Goal: Task Accomplishment & Management: Manage account settings

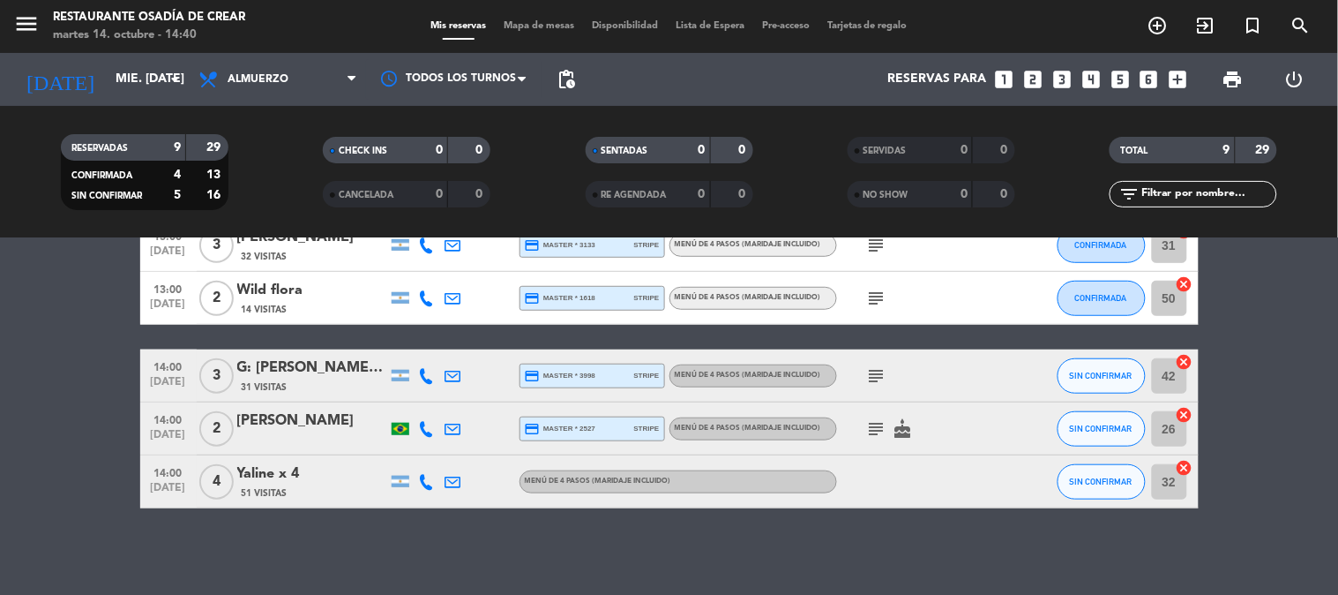
scroll to position [338, 0]
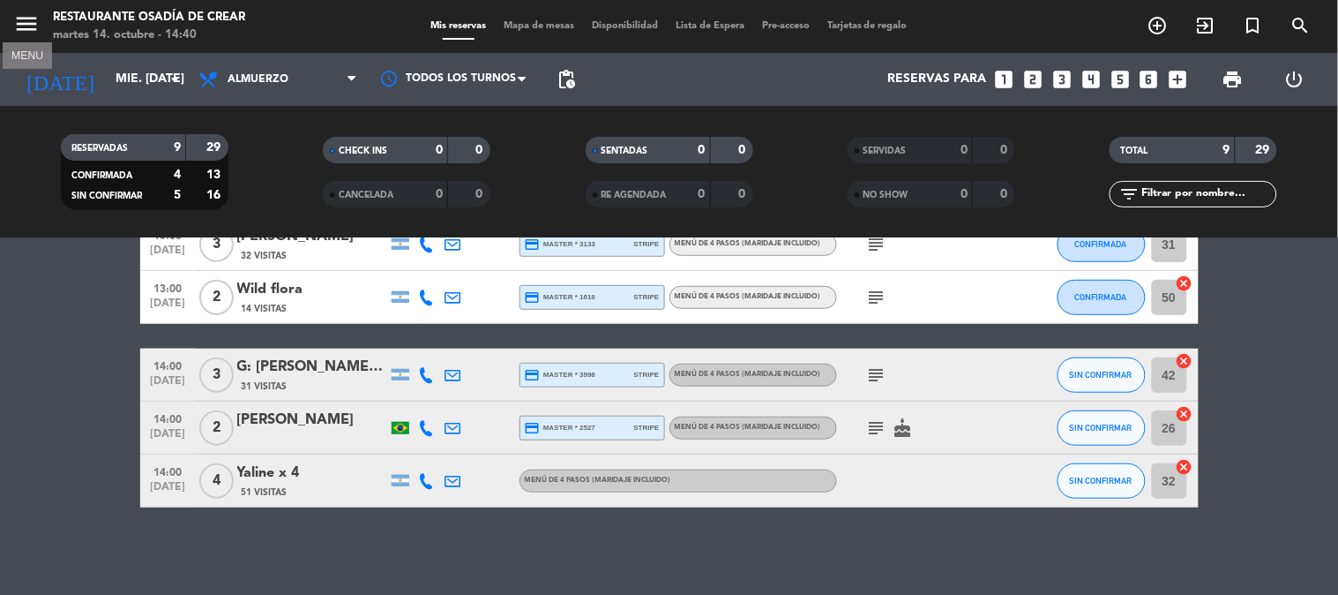
click at [25, 11] on icon "menu" at bounding box center [26, 24] width 26 height 26
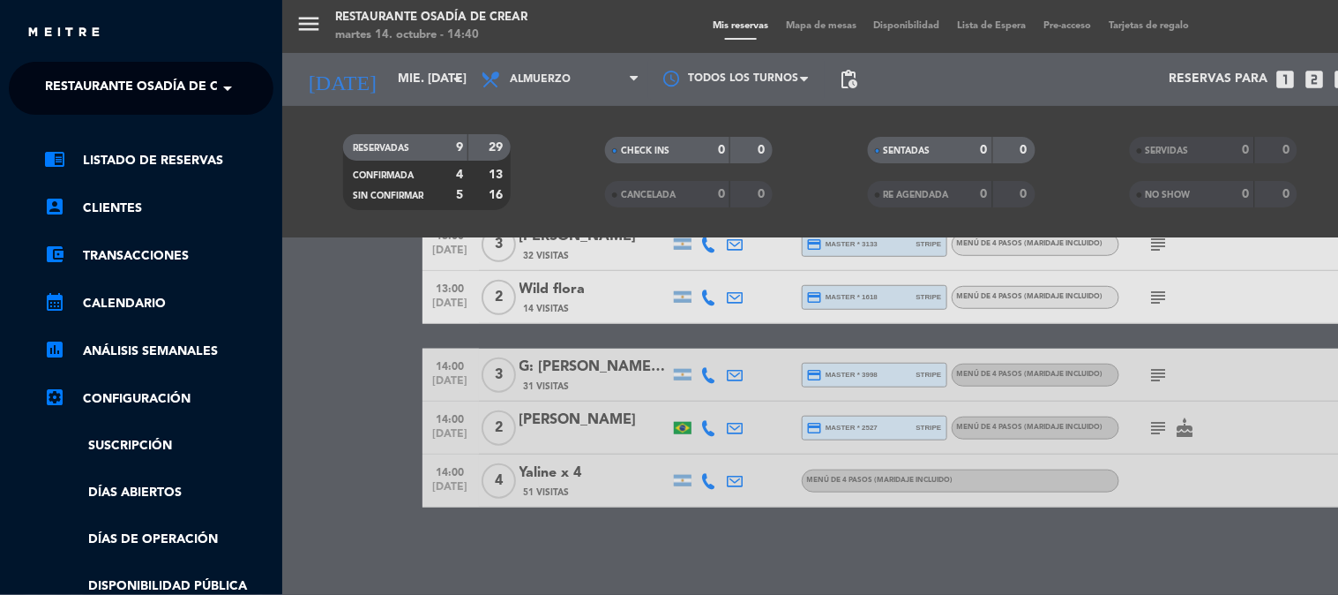
click at [71, 108] on ng-select "× Restaurante Osadía [PERSON_NAME] ×" at bounding box center [141, 88] width 265 height 53
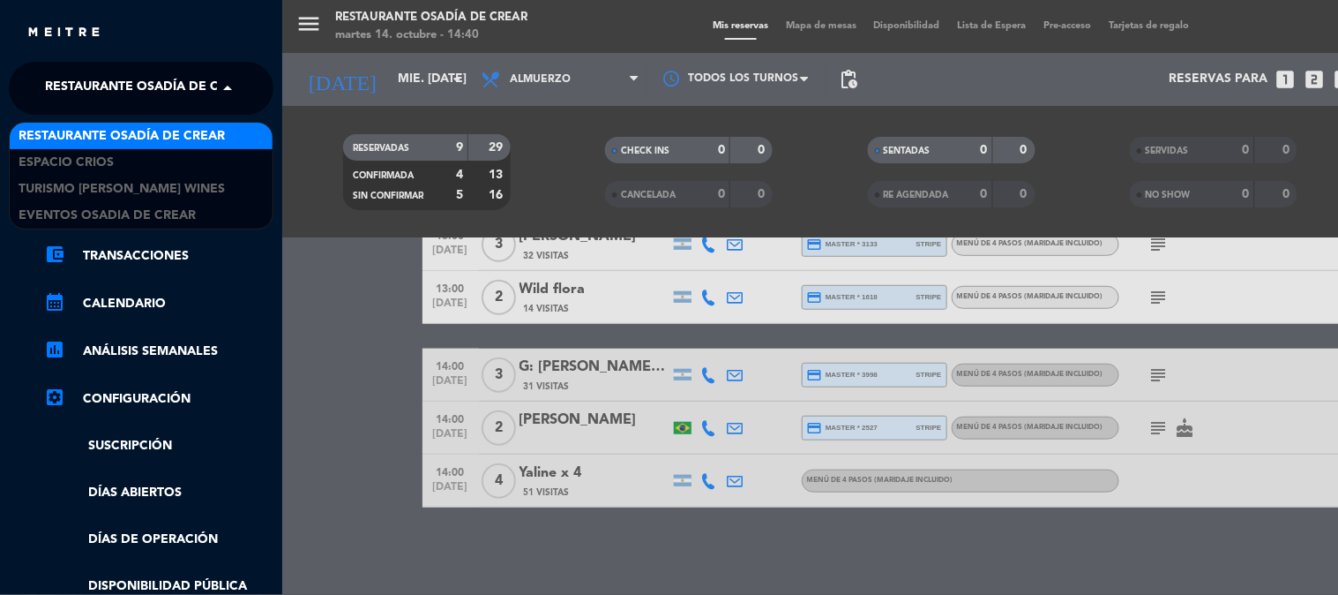
click at [93, 82] on span "Restaurante Osadía de Crear" at bounding box center [148, 88] width 206 height 37
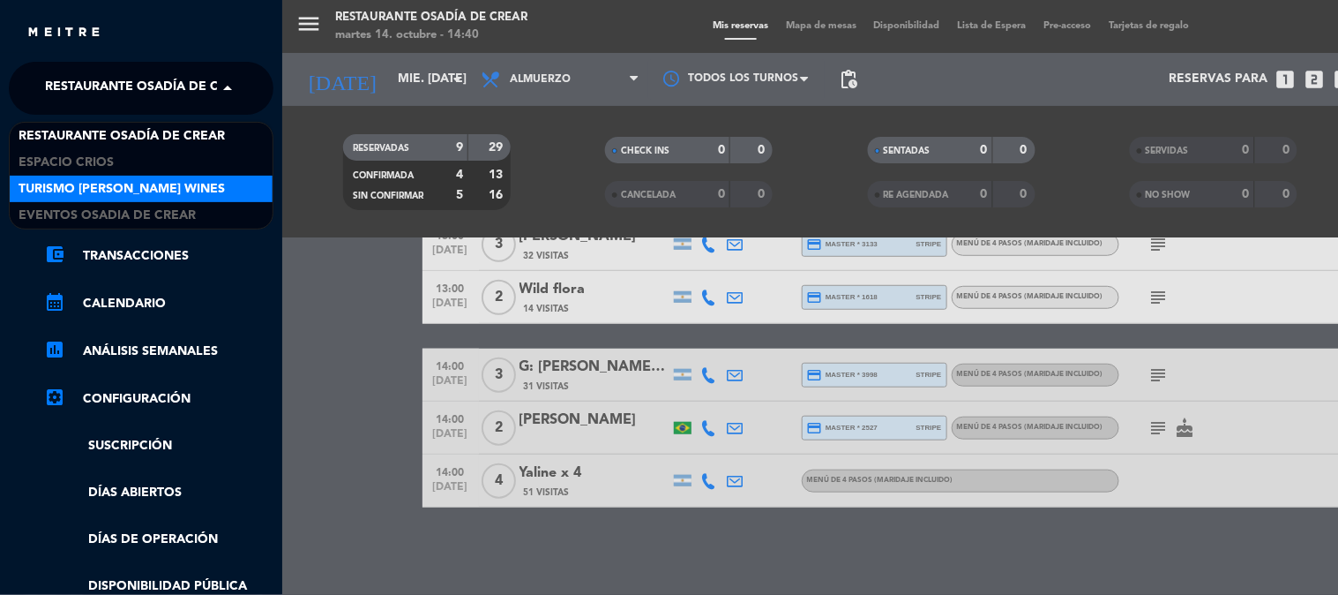
click at [144, 180] on span "Turismo [PERSON_NAME] Wines" at bounding box center [122, 189] width 206 height 20
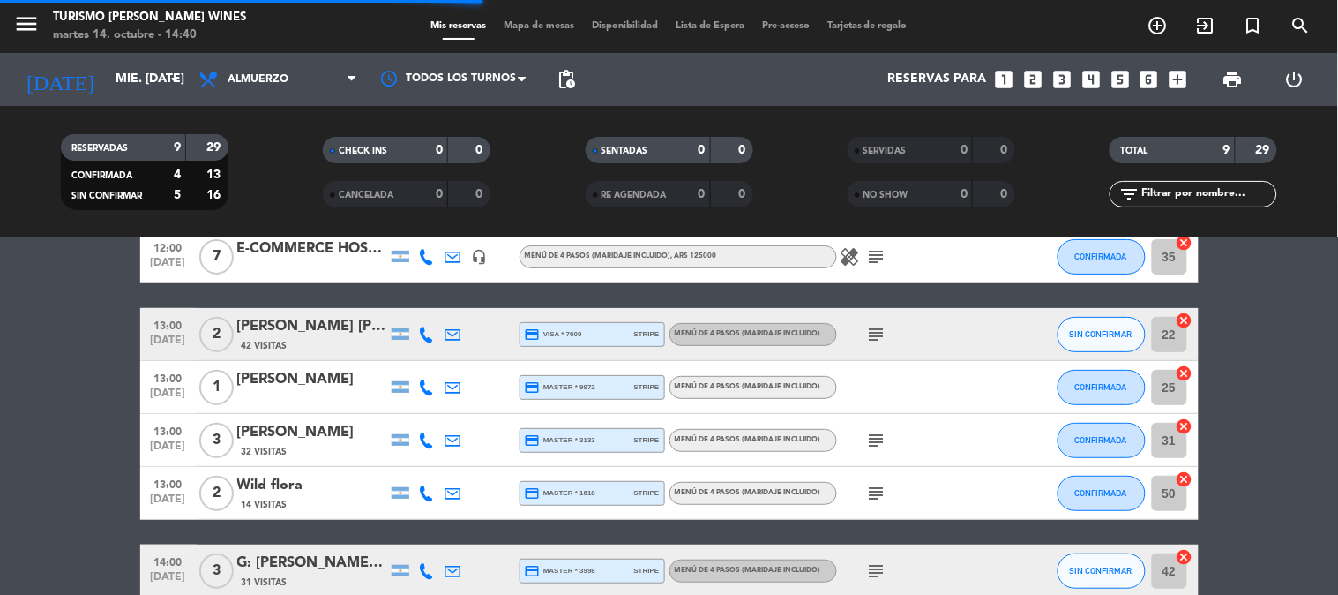
scroll to position [0, 0]
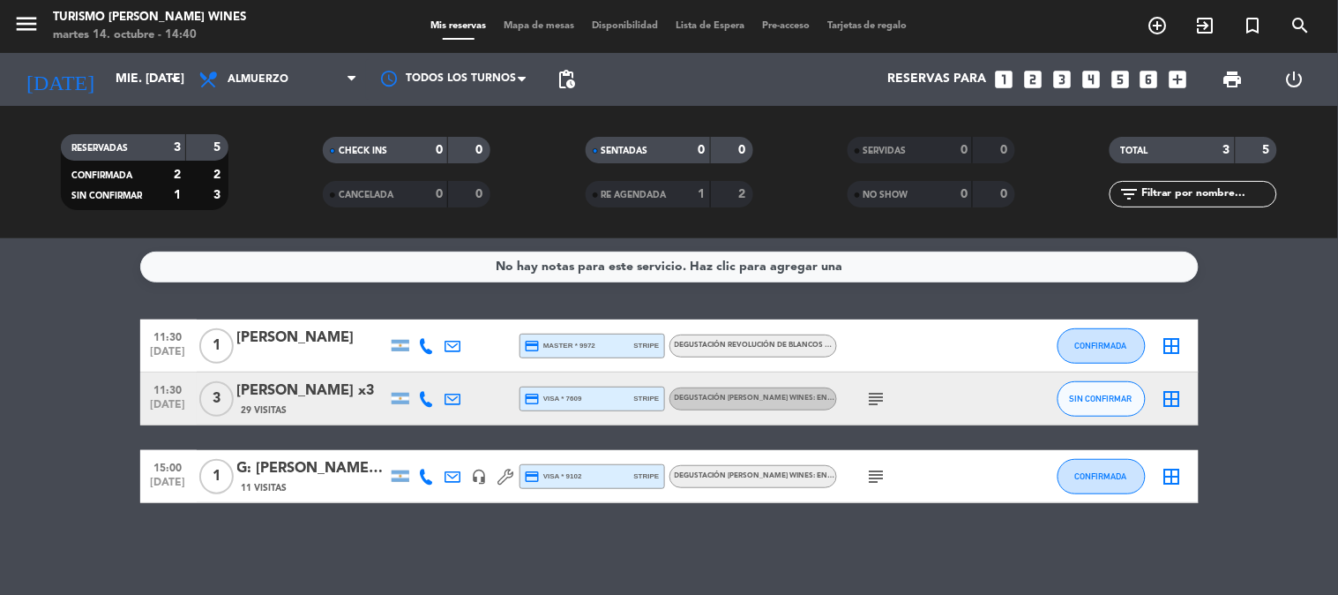
click at [273, 347] on div "[PERSON_NAME]" at bounding box center [312, 337] width 150 height 23
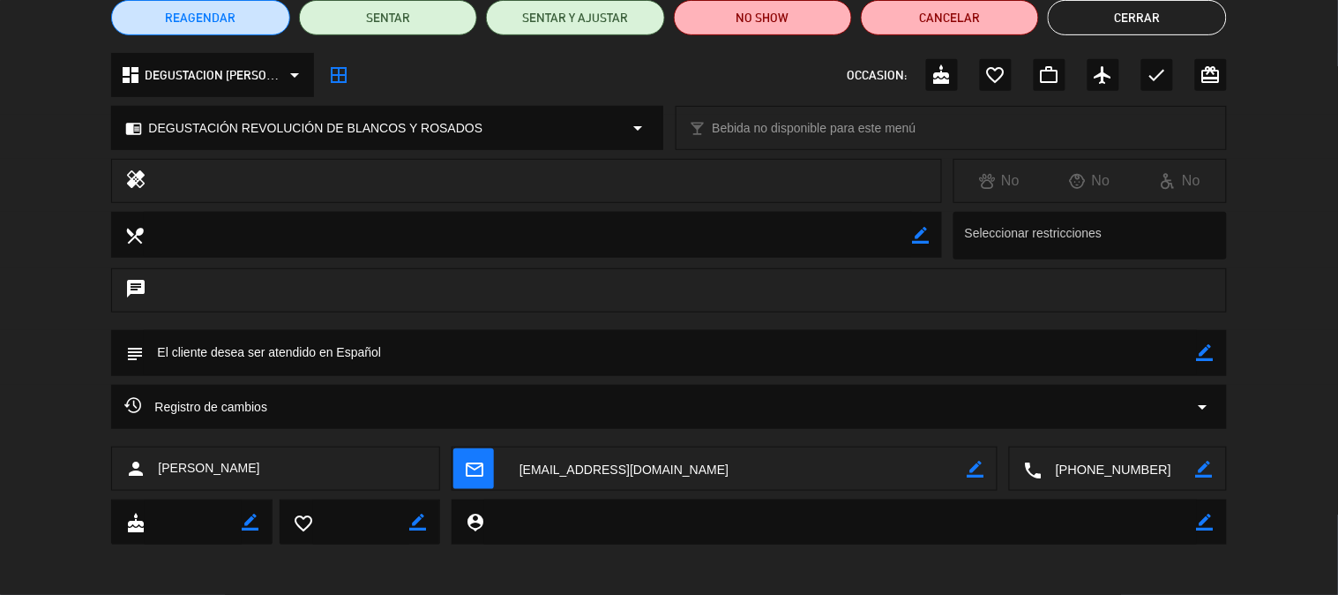
scroll to position [161, 0]
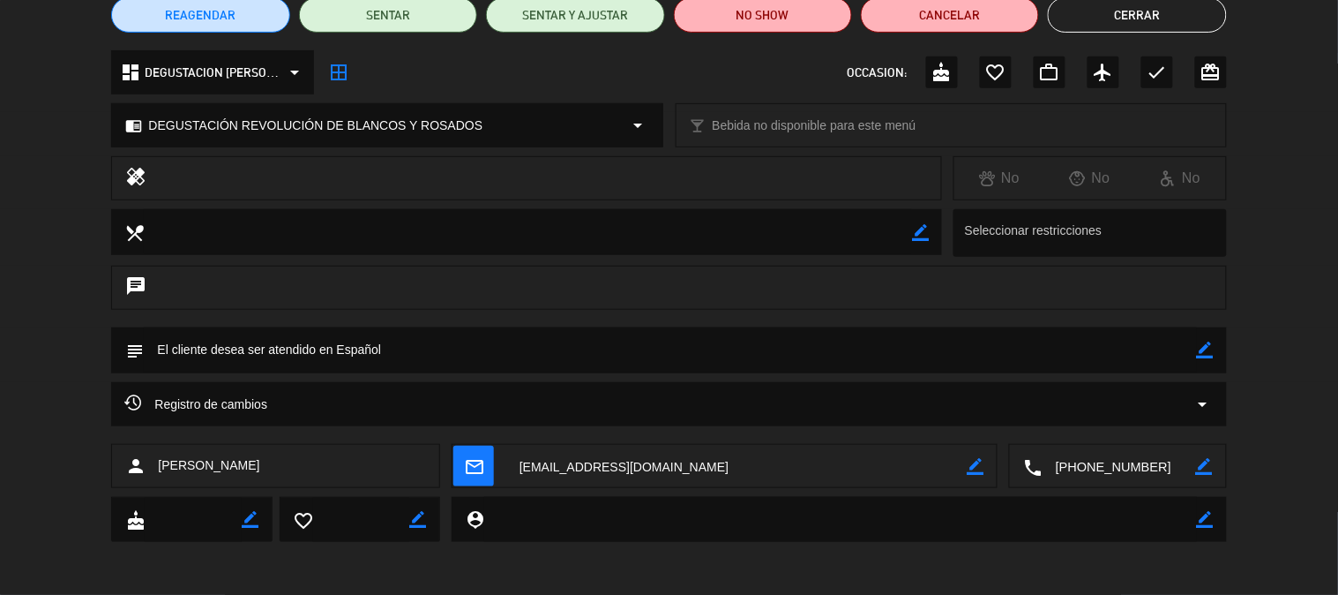
click at [1090, 456] on textarea at bounding box center [1120, 467] width 154 height 44
click at [1096, 422] on span "Click para copiar" at bounding box center [1097, 423] width 93 height 19
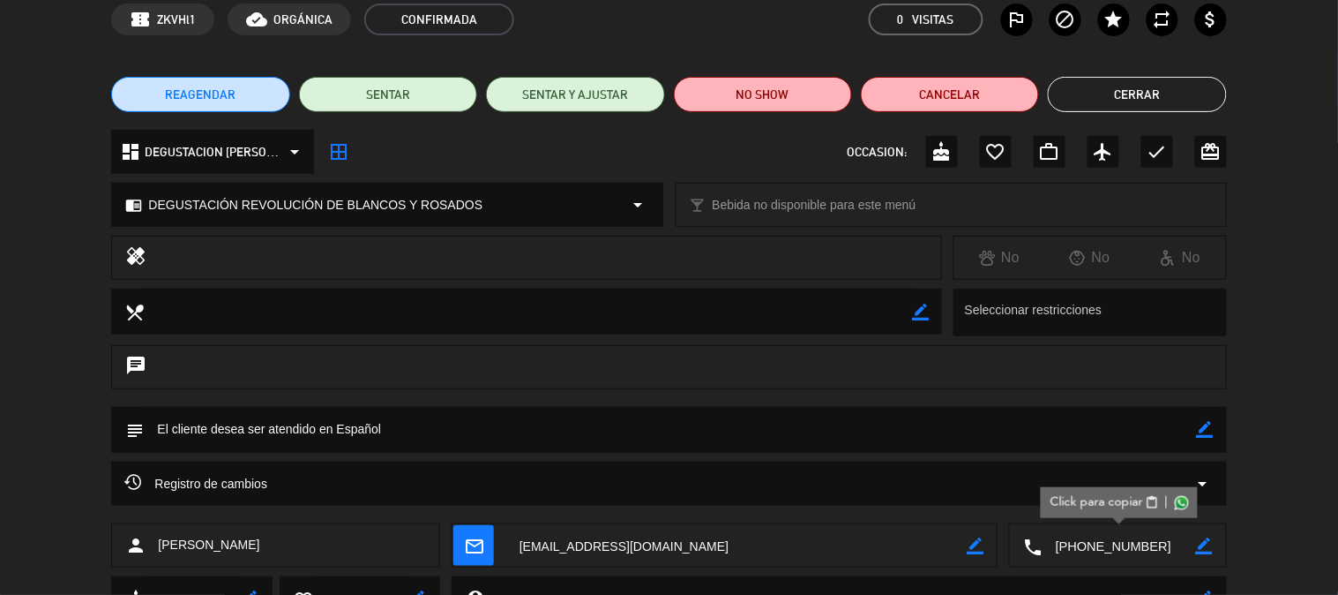
scroll to position [0, 0]
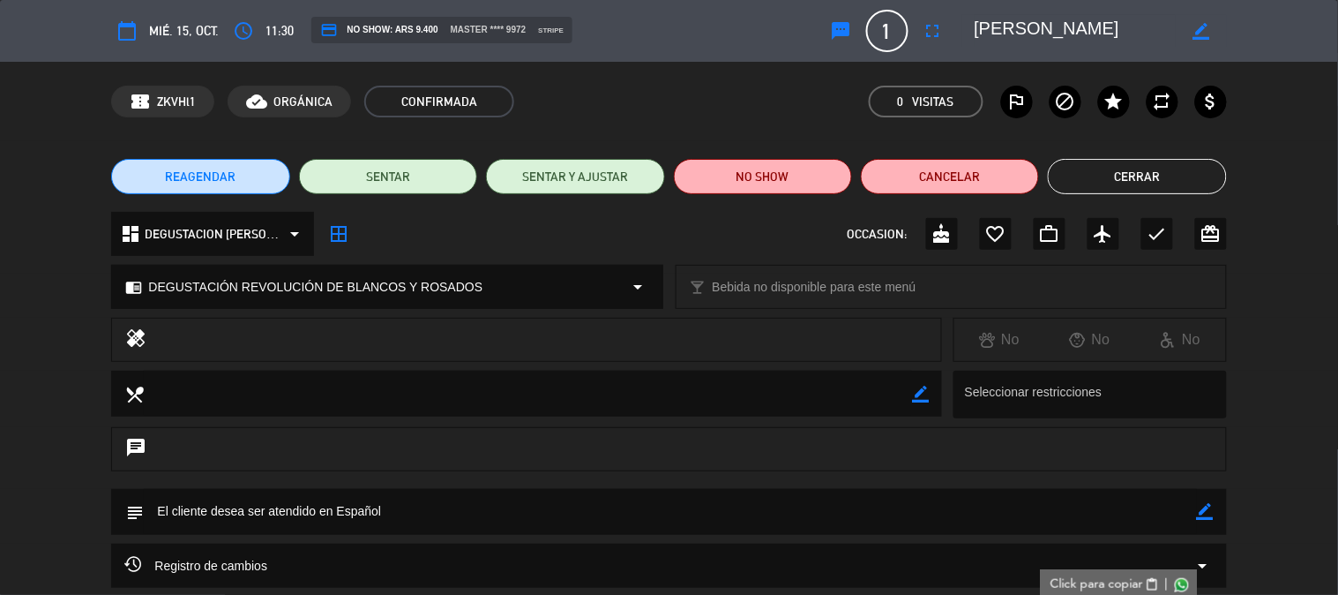
drag, startPoint x: 1101, startPoint y: 27, endPoint x: 975, endPoint y: 48, distance: 127.8
click at [975, 48] on div "calendar_today mié. 15, oct. access_time 11:30 credit_card NO SHOW: ARS 9.400 m…" at bounding box center [668, 31] width 1115 height 42
click at [1101, 179] on button "Cerrar" at bounding box center [1137, 176] width 178 height 35
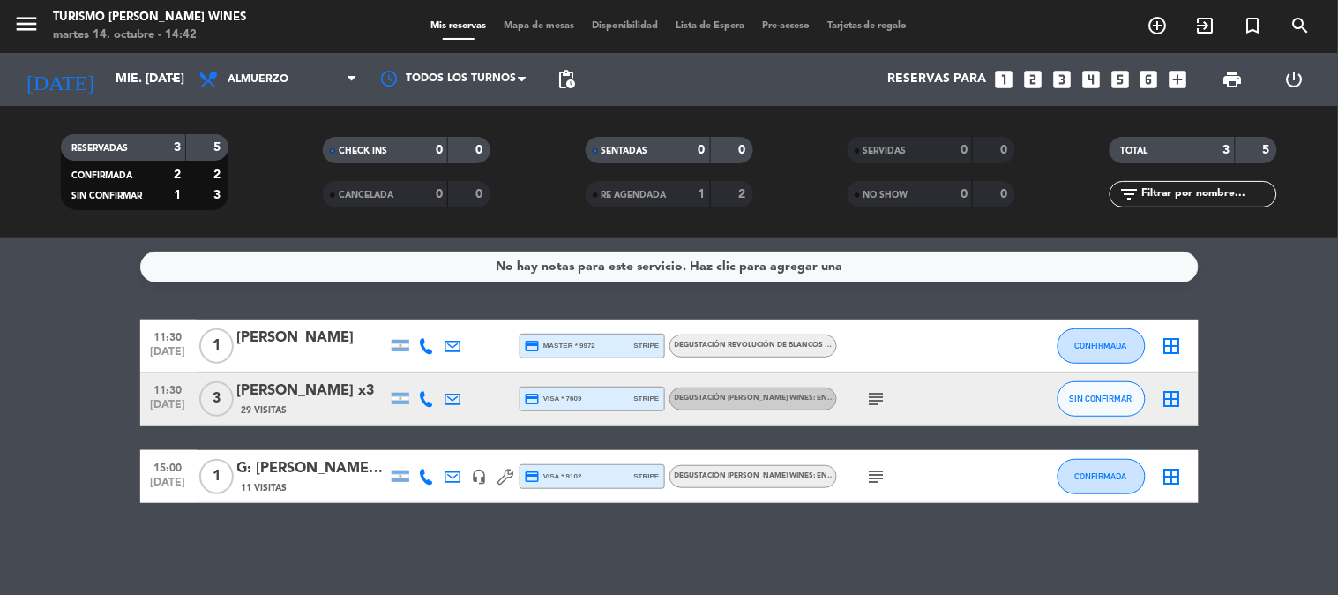
click at [257, 408] on span "29 Visitas" at bounding box center [265, 410] width 46 height 14
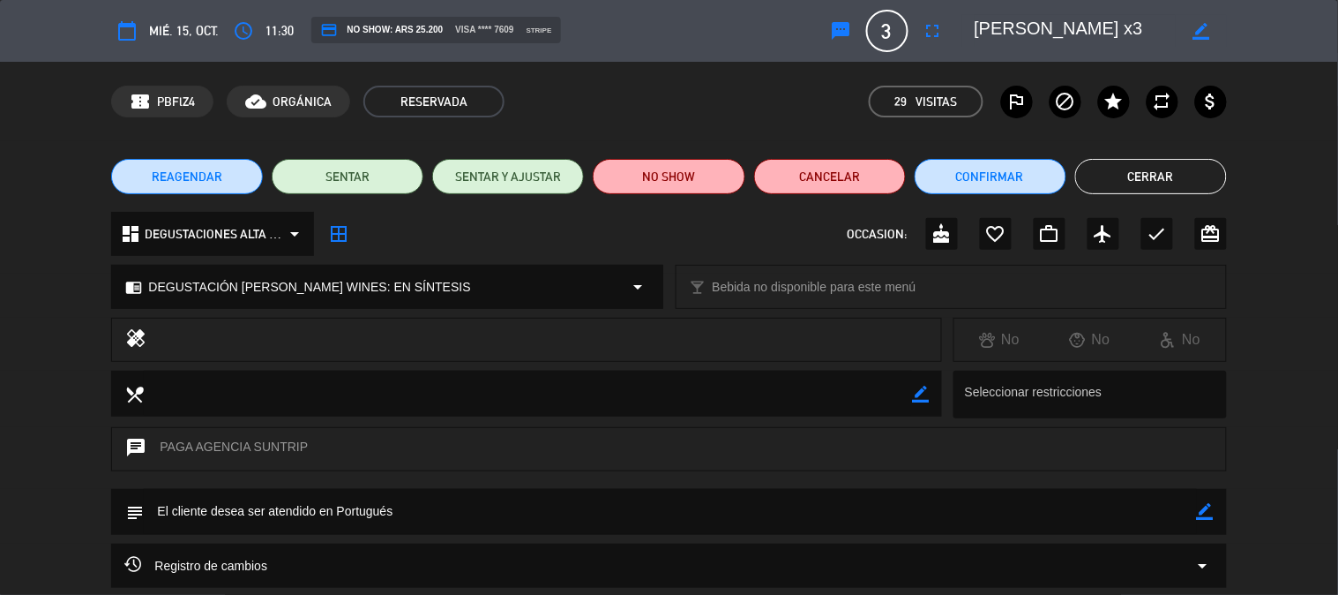
scroll to position [0, 55]
drag, startPoint x: 976, startPoint y: 30, endPoint x: 1192, endPoint y: 33, distance: 216.2
click at [1192, 33] on div "border_color" at bounding box center [1094, 31] width 265 height 32
click at [1218, 159] on li "Cerrar" at bounding box center [1151, 176] width 152 height 35
click at [1142, 179] on button "Cerrar" at bounding box center [1151, 176] width 152 height 35
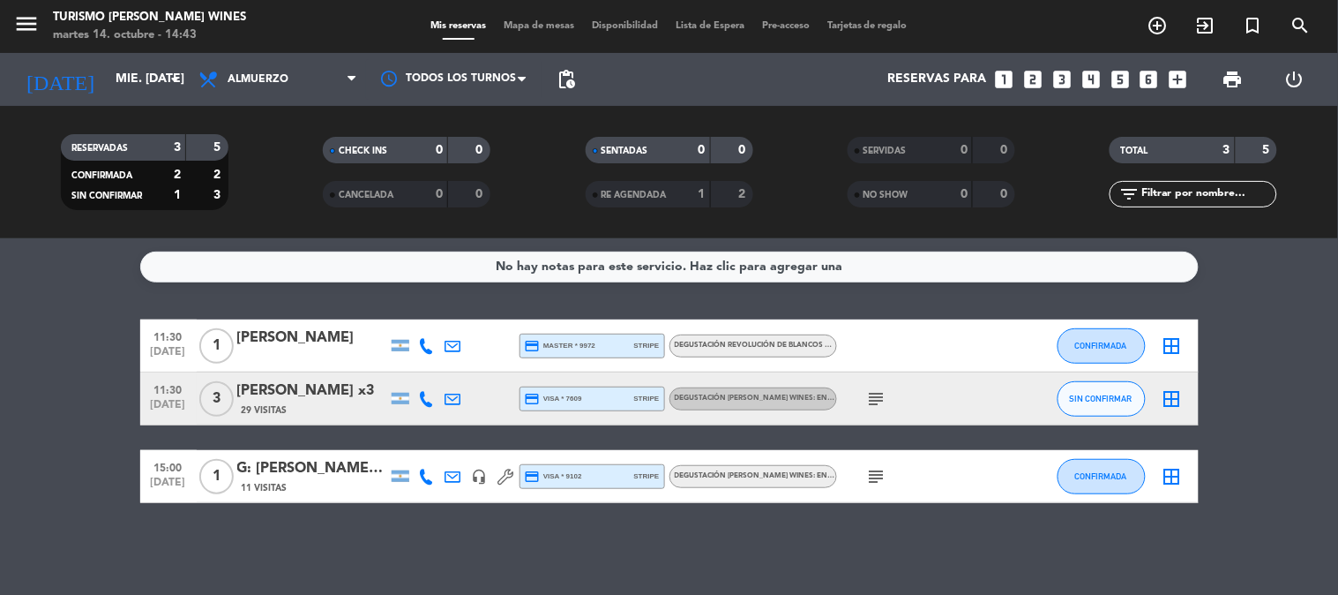
click at [314, 478] on div "G: [PERSON_NAME]: [PERSON_NAME]" at bounding box center [312, 468] width 150 height 23
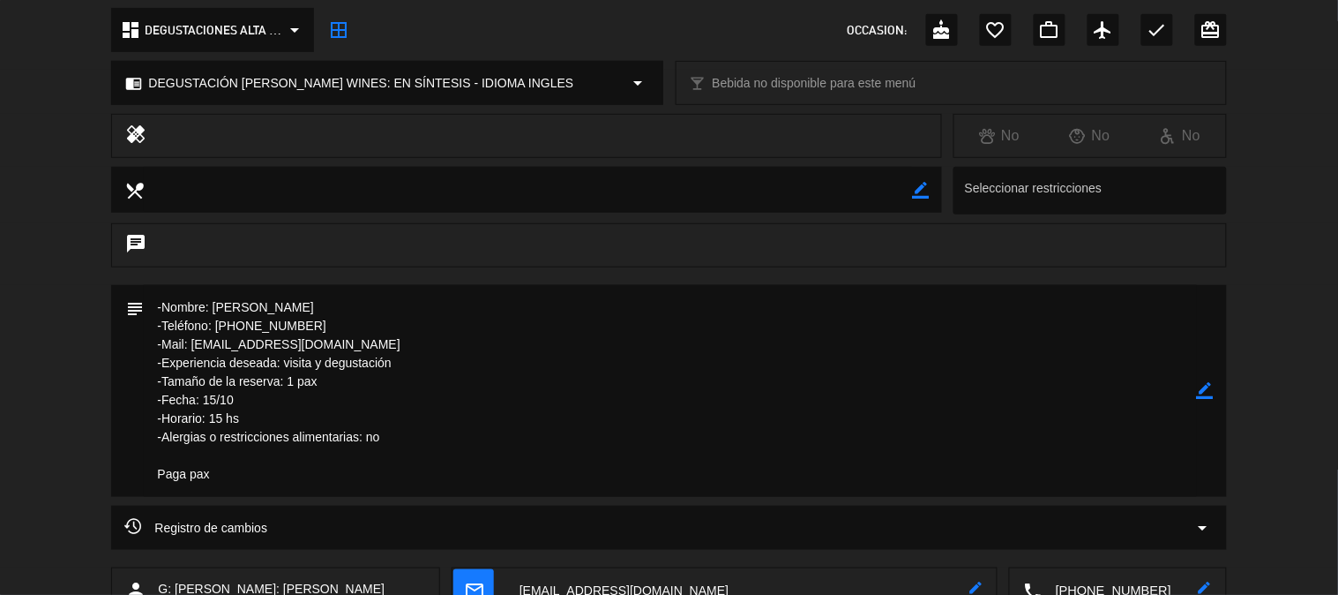
scroll to position [294, 0]
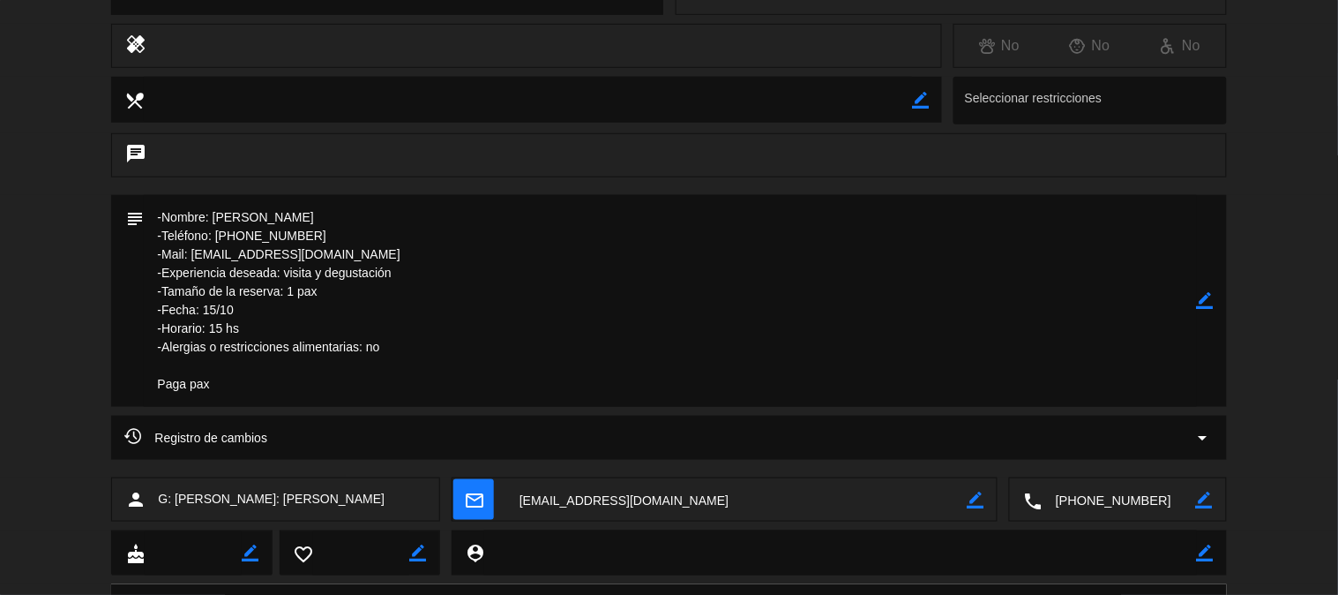
click at [1136, 501] on textarea at bounding box center [1120, 500] width 154 height 44
click at [1099, 463] on span "Click para copiar" at bounding box center [1097, 456] width 93 height 19
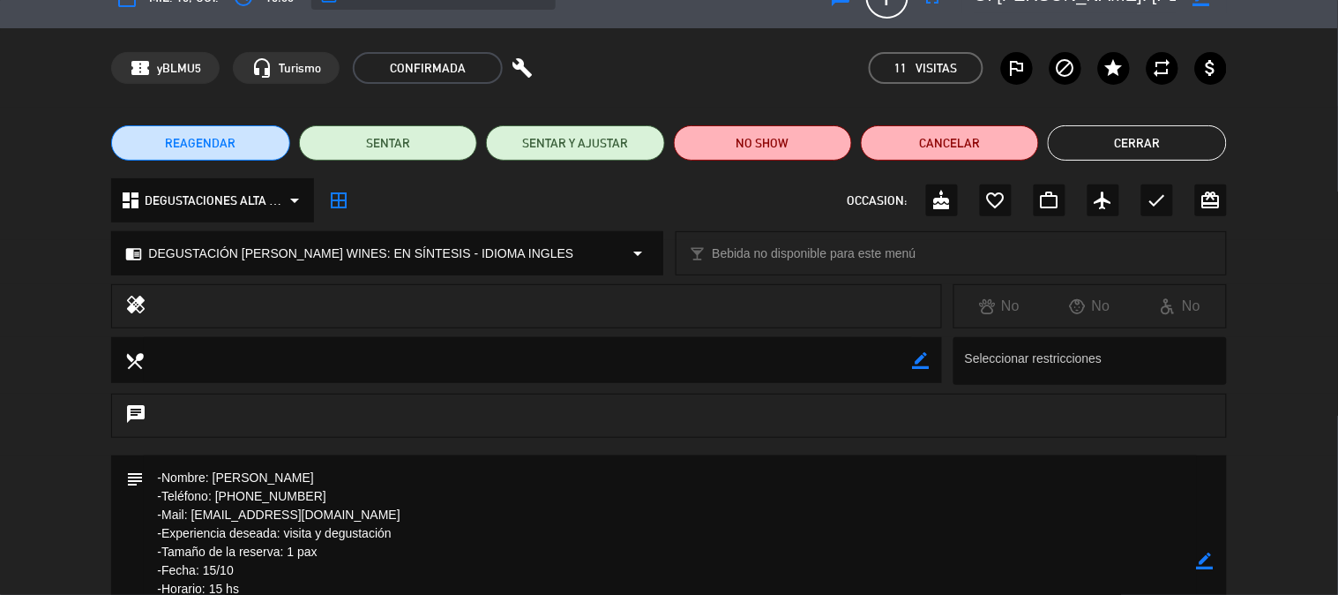
scroll to position [0, 0]
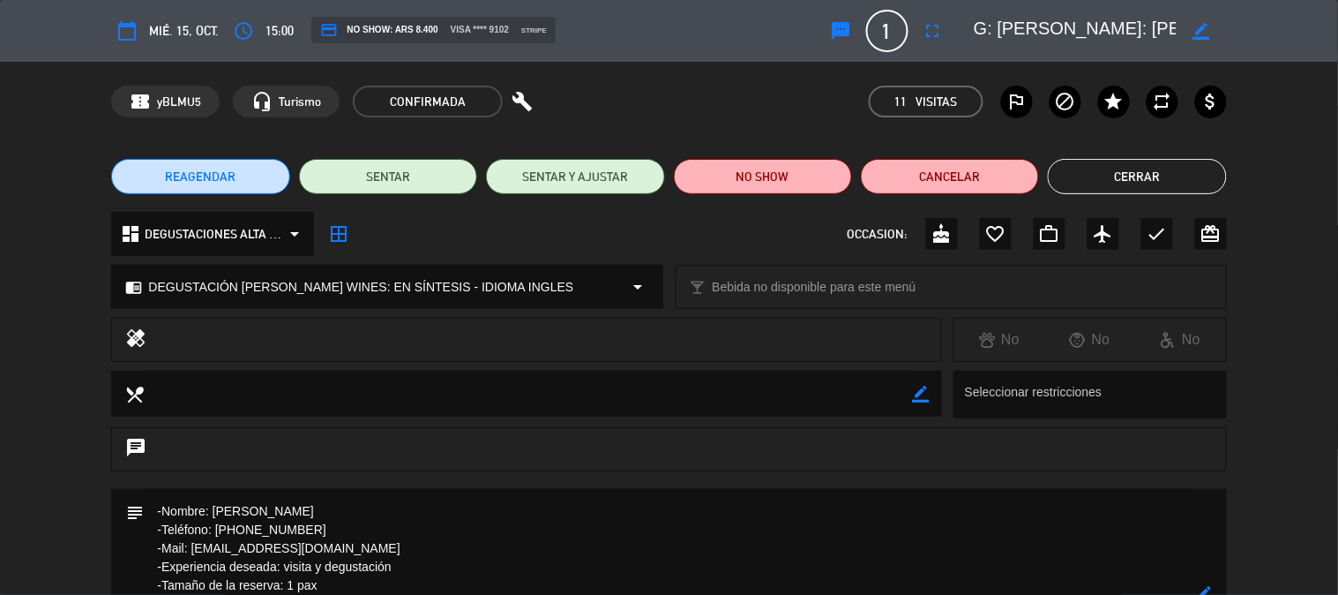
drag, startPoint x: 1065, startPoint y: 28, endPoint x: 1147, endPoint y: 28, distance: 82.0
click at [1147, 28] on textarea at bounding box center [1076, 31] width 202 height 32
click at [1151, 35] on textarea at bounding box center [1076, 31] width 202 height 32
drag, startPoint x: 1156, startPoint y: 32, endPoint x: 984, endPoint y: 38, distance: 172.1
click at [984, 38] on textarea at bounding box center [1076, 31] width 202 height 32
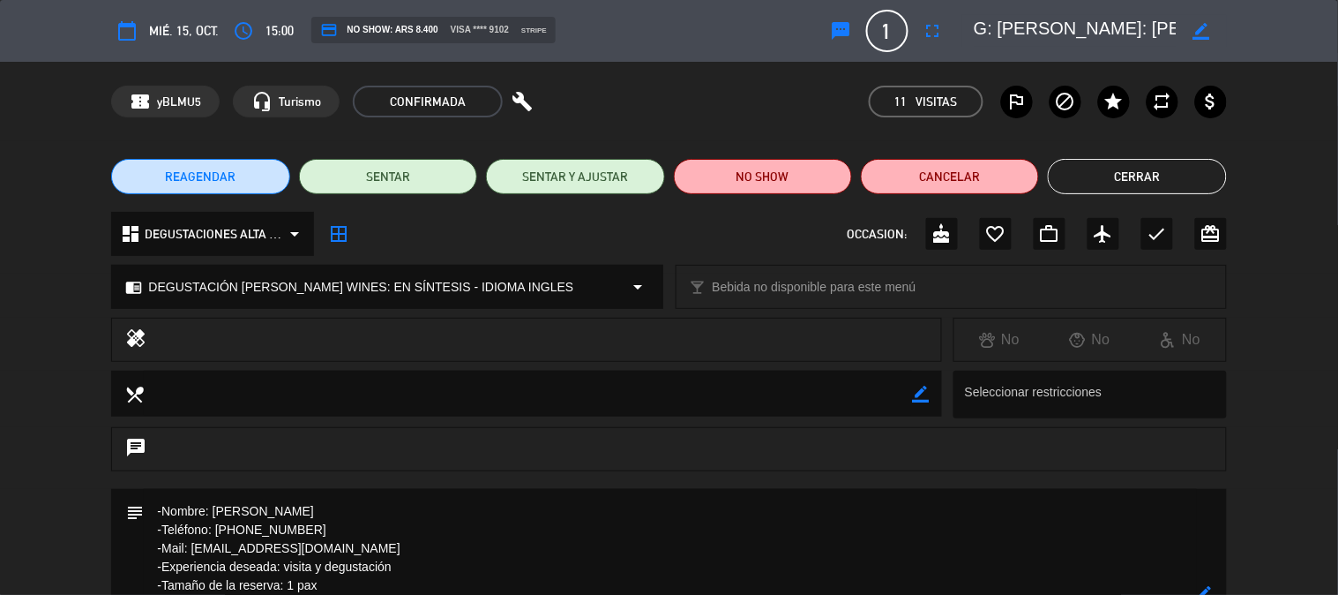
drag, startPoint x: 980, startPoint y: 39, endPoint x: 981, endPoint y: 27, distance: 11.5
click at [981, 27] on textarea at bounding box center [1076, 31] width 202 height 32
drag, startPoint x: 1141, startPoint y: 29, endPoint x: 973, endPoint y: 30, distance: 167.6
click at [973, 30] on div "border_color" at bounding box center [1094, 31] width 265 height 32
click at [1172, 177] on button "Cerrar" at bounding box center [1137, 176] width 178 height 35
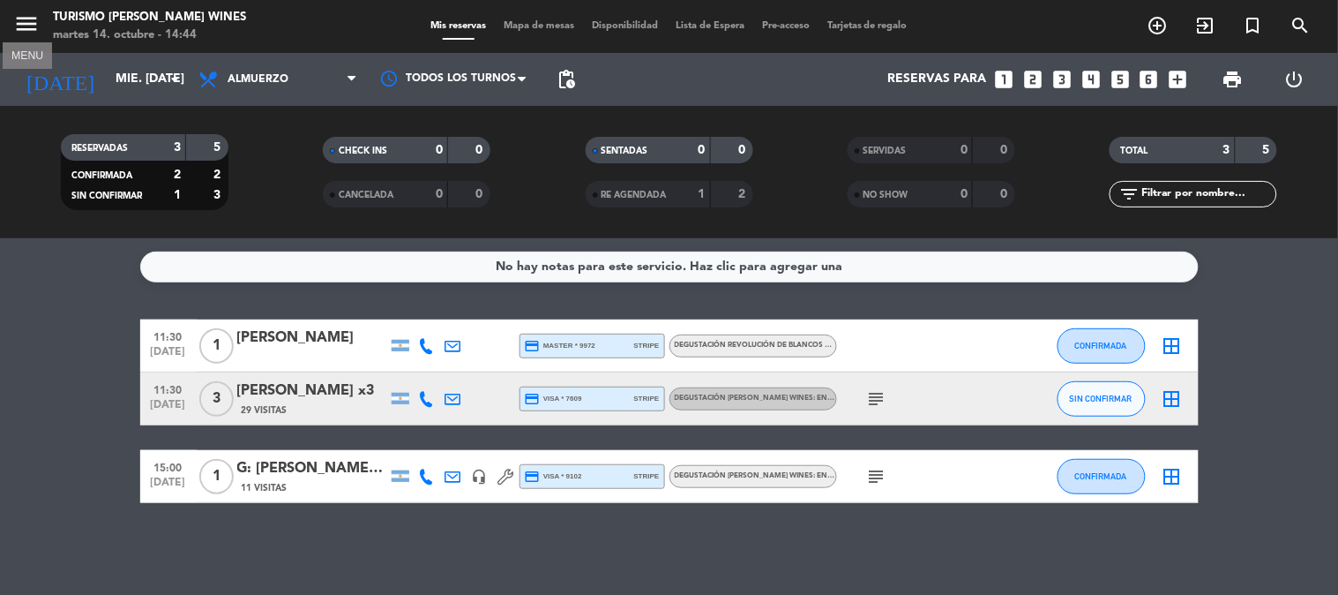
click at [39, 19] on icon "menu" at bounding box center [26, 24] width 26 height 26
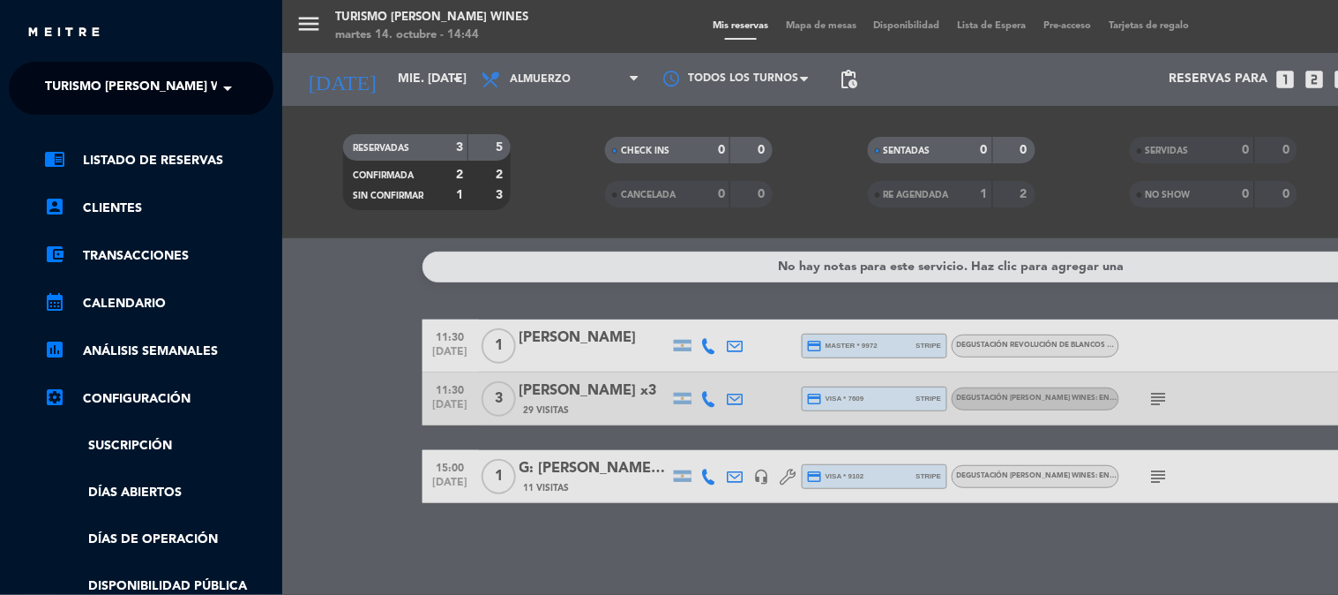
click at [71, 97] on span "Turismo [PERSON_NAME] Wines" at bounding box center [148, 88] width 206 height 37
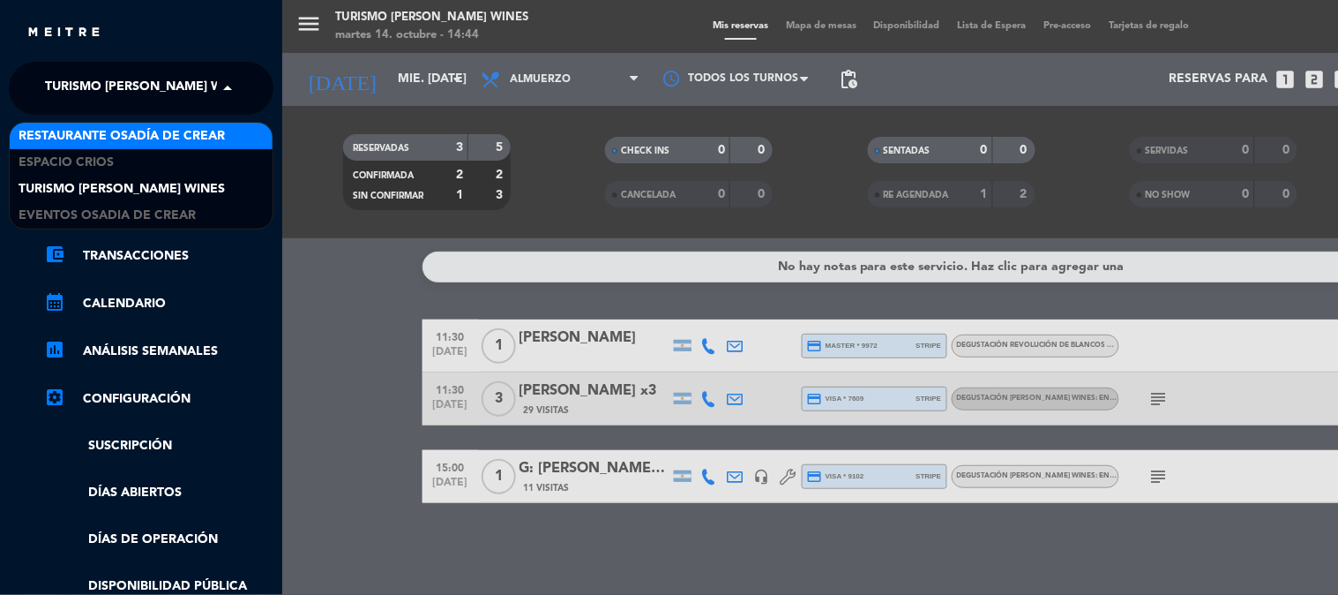
click at [98, 141] on span "Restaurante Osadía de Crear" at bounding box center [122, 136] width 206 height 20
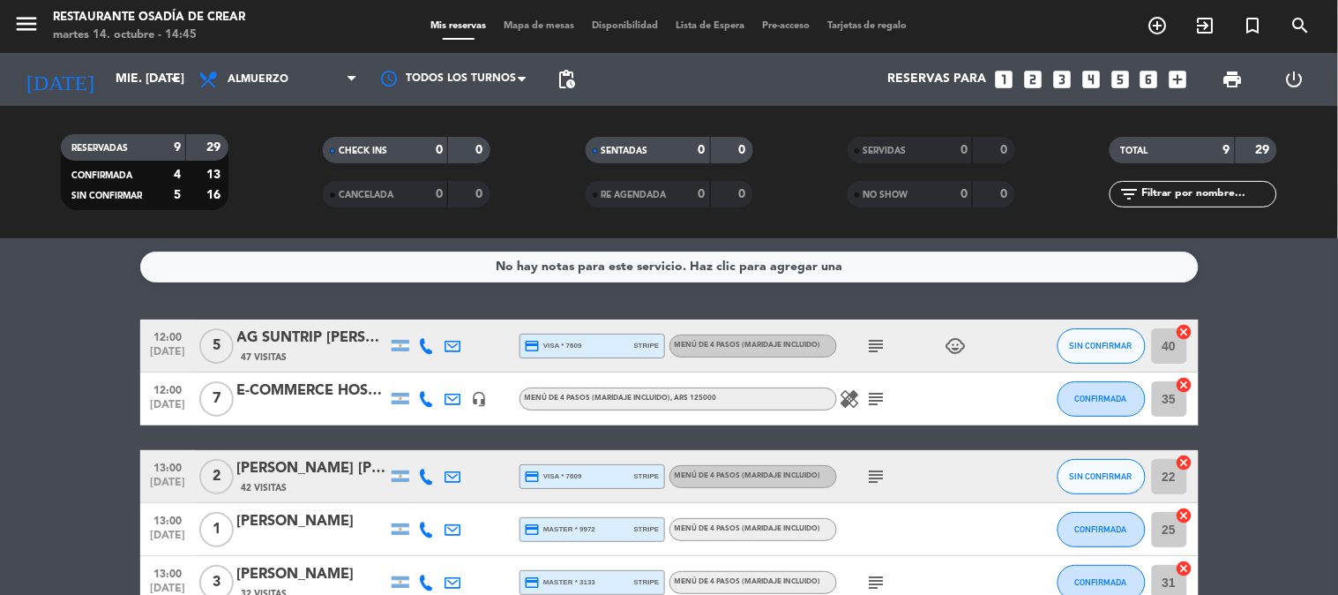
click at [313, 338] on div "AG SUNTRIP [PERSON_NAME] [PERSON_NAME] Cacau x5 (4 adultos + 1 criança (3 anos)" at bounding box center [312, 337] width 150 height 23
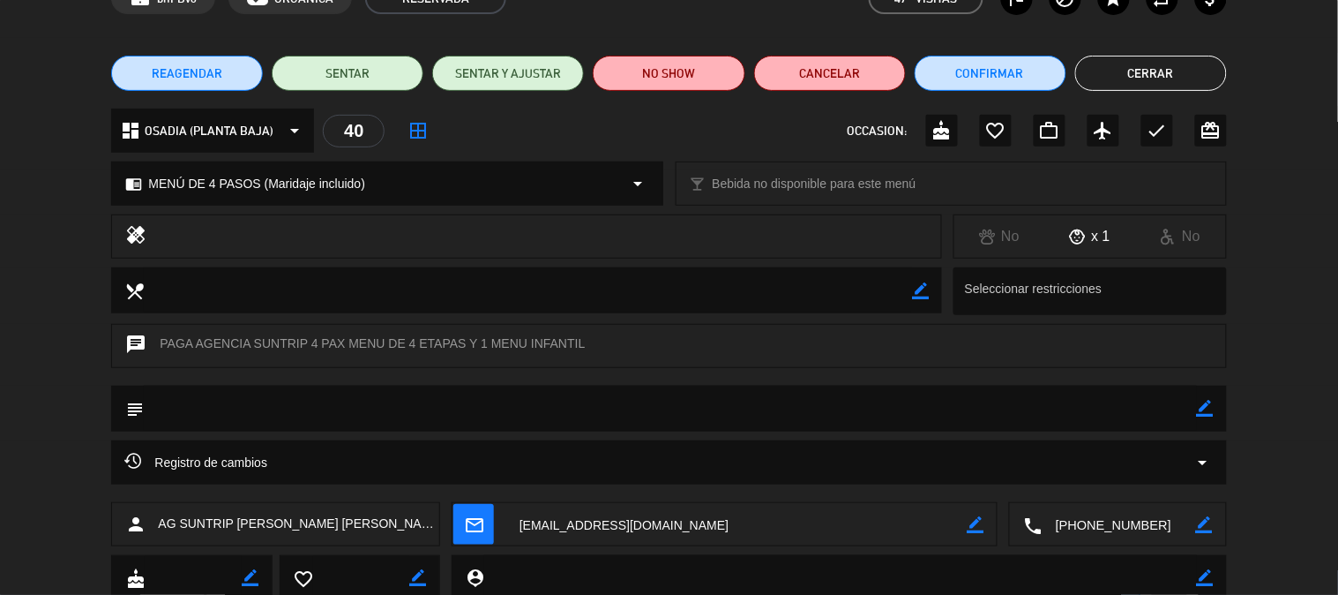
scroll to position [98, 0]
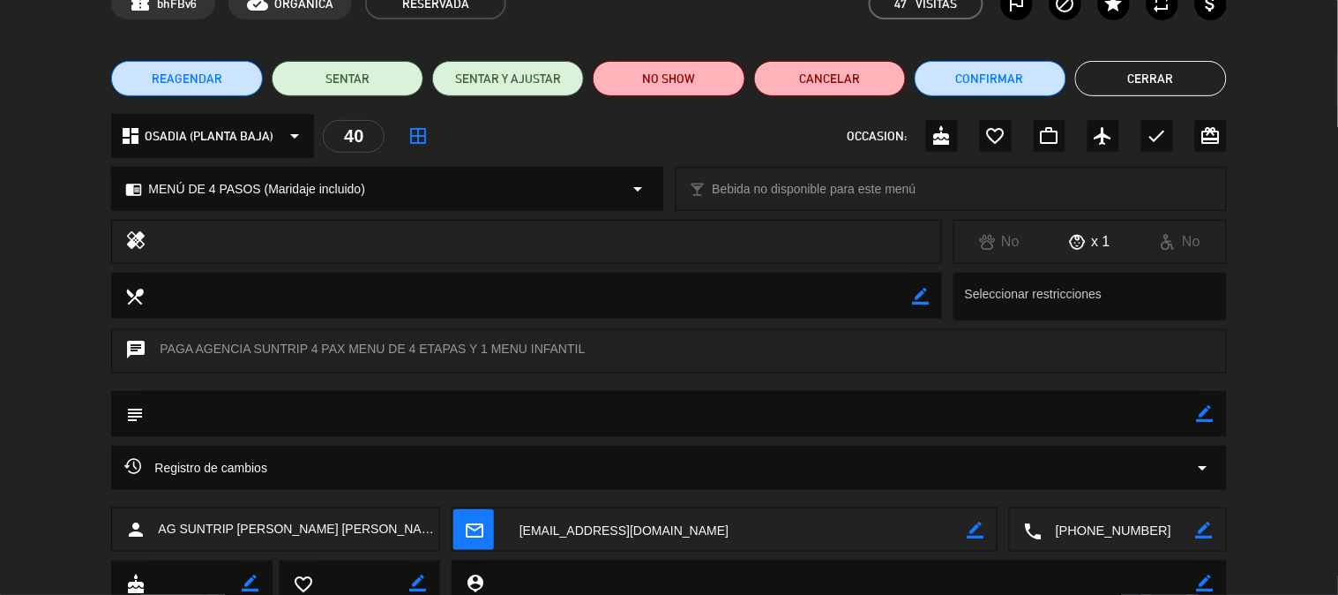
click at [1141, 538] on textarea at bounding box center [1120, 530] width 154 height 44
click at [1129, 477] on span "Click para copiar" at bounding box center [1097, 486] width 93 height 19
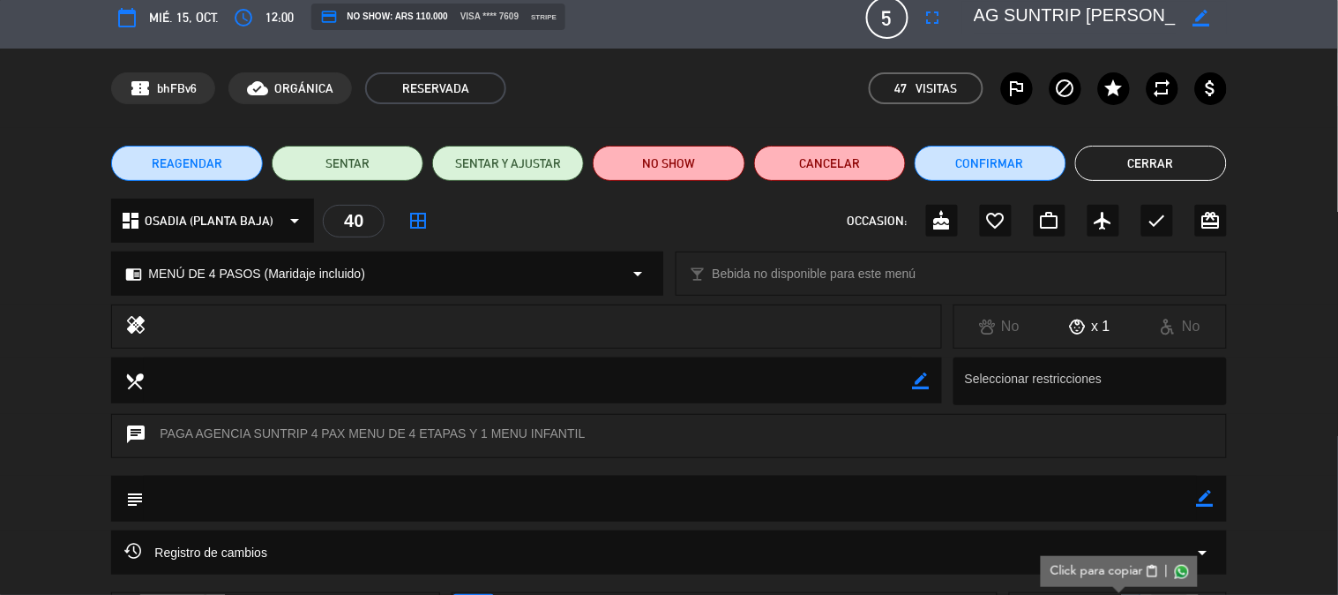
scroll to position [0, 0]
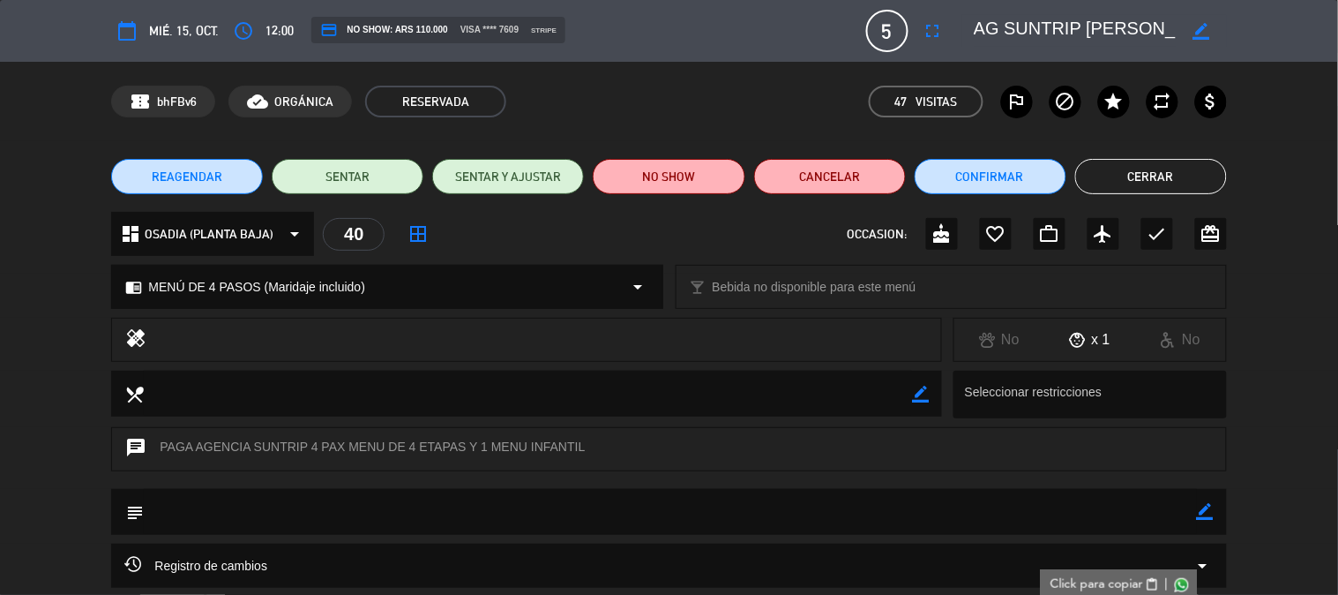
drag, startPoint x: 973, startPoint y: 27, endPoint x: 1228, endPoint y: 34, distance: 255.0
click at [1240, 34] on div "calendar_today mié. 15, oct. access_time 12:00 credit_card NO SHOW: ARS 110.000…" at bounding box center [669, 31] width 1338 height 62
click at [1095, 53] on div "calendar_today mié. 15, oct. access_time 12:00 credit_card NO SHOW: ARS 110.000…" at bounding box center [669, 31] width 1338 height 62
drag, startPoint x: 976, startPoint y: 27, endPoint x: 1176, endPoint y: 27, distance: 200.3
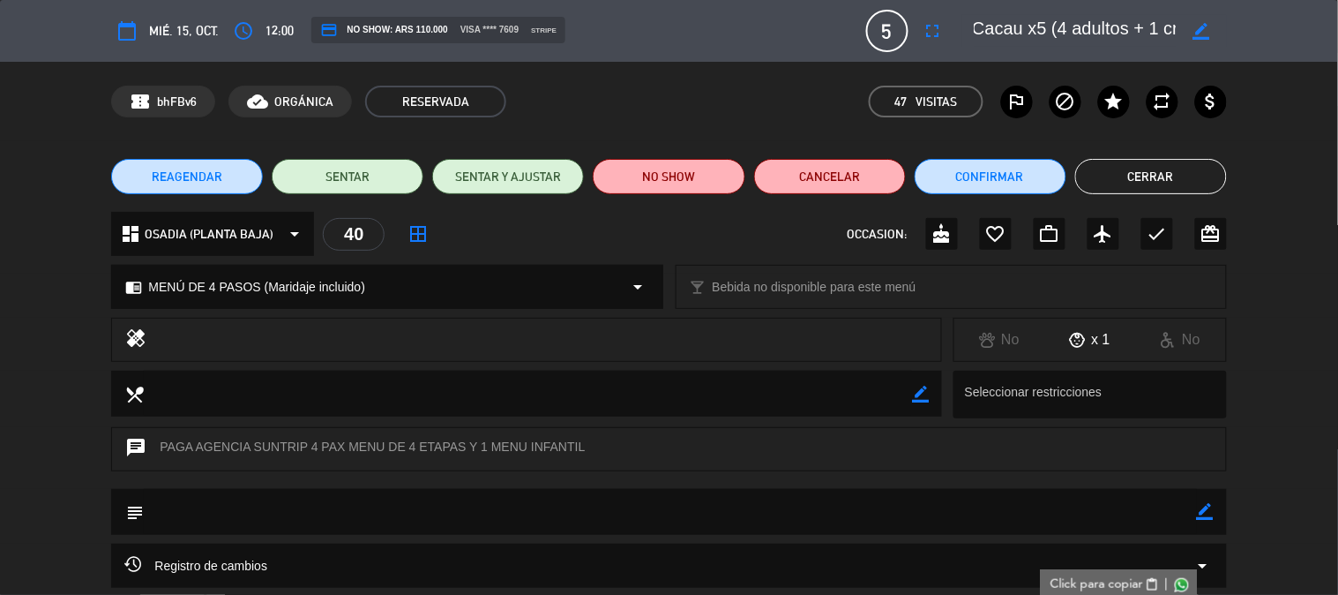
click at [1176, 27] on div "border_color" at bounding box center [1094, 31] width 265 height 32
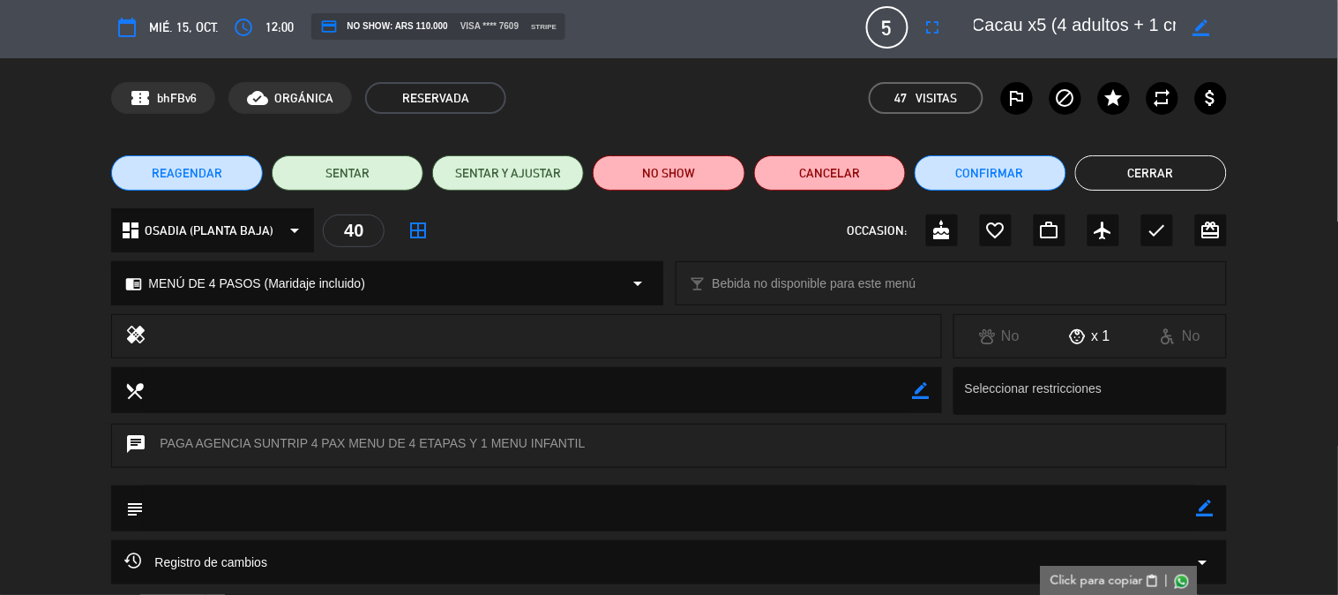
scroll to position [0, 0]
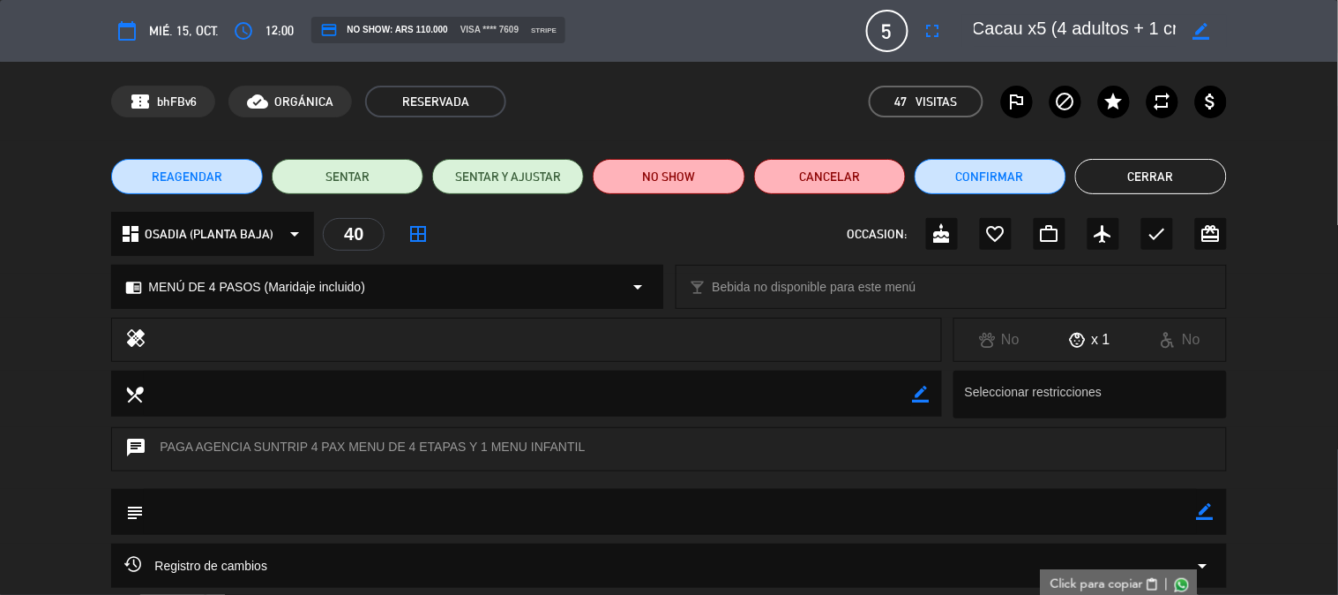
click at [1165, 188] on button "Cerrar" at bounding box center [1151, 176] width 152 height 35
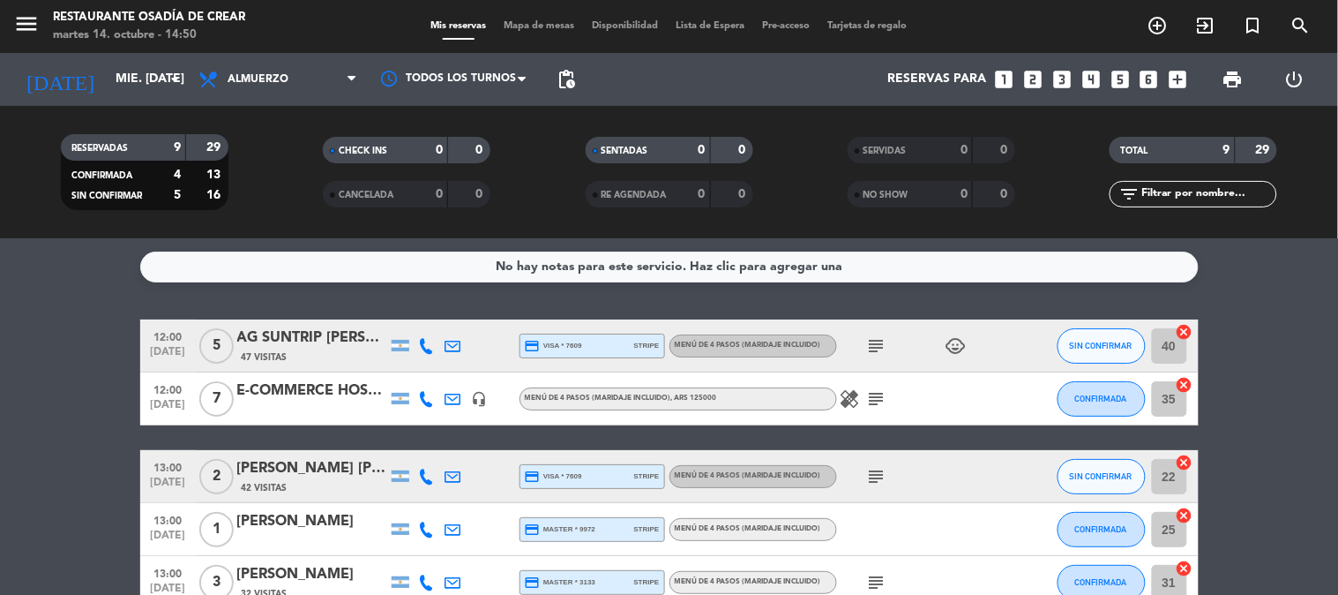
click at [319, 407] on div at bounding box center [312, 410] width 150 height 14
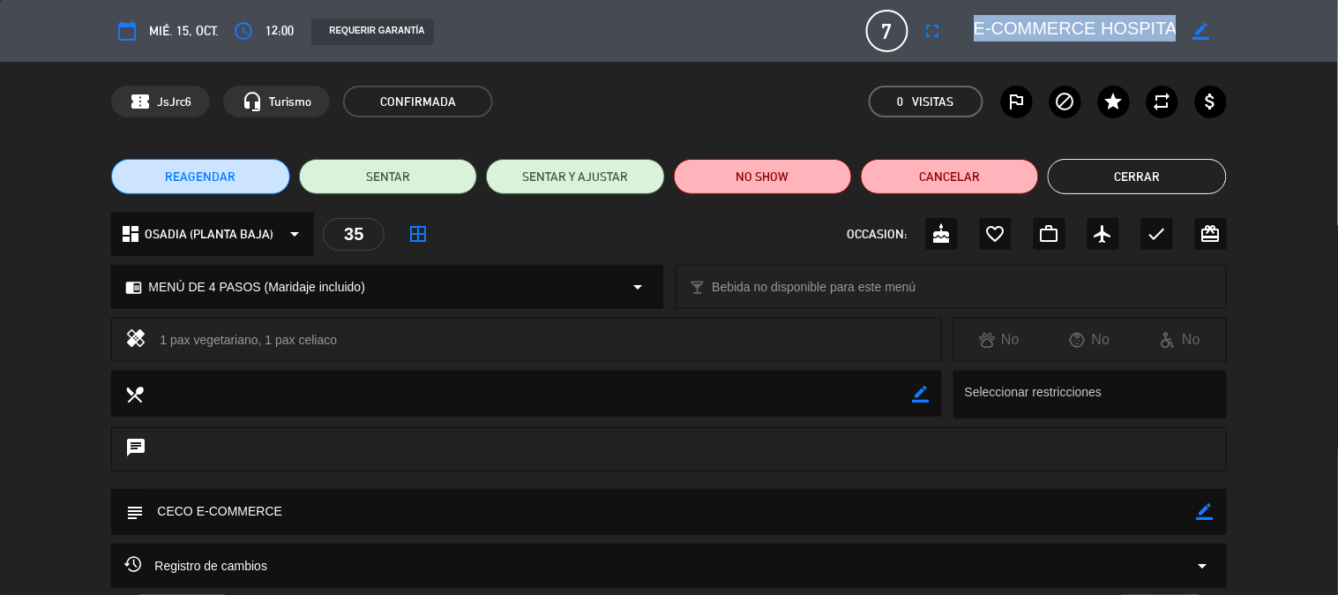
drag, startPoint x: 969, startPoint y: 28, endPoint x: 1178, endPoint y: 31, distance: 209.1
click at [1178, 31] on div "border_color" at bounding box center [1094, 31] width 265 height 32
click at [1178, 31] on div "border_color" at bounding box center [1201, 31] width 50 height 32
drag, startPoint x: 976, startPoint y: 24, endPoint x: 1277, endPoint y: 50, distance: 302.9
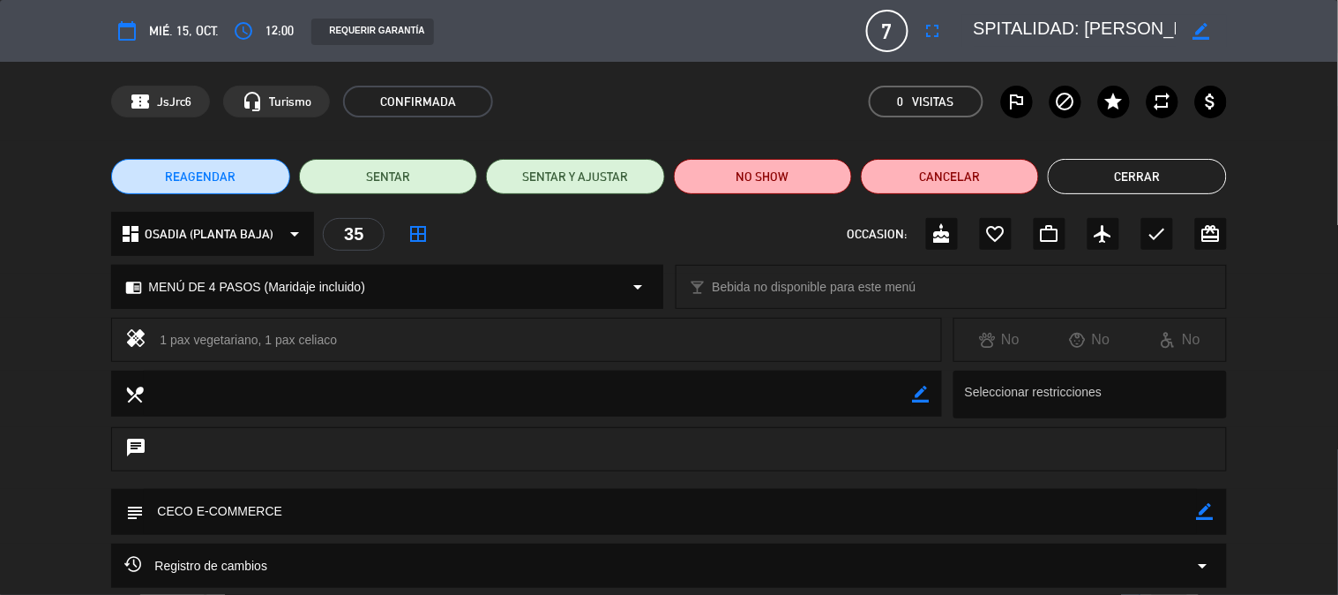
click at [1277, 50] on div "calendar_today mié. 15, oct. access_time 12:00 REQUERIR GARANTÍA 7 E-COMMERCE H…" at bounding box center [669, 31] width 1338 height 62
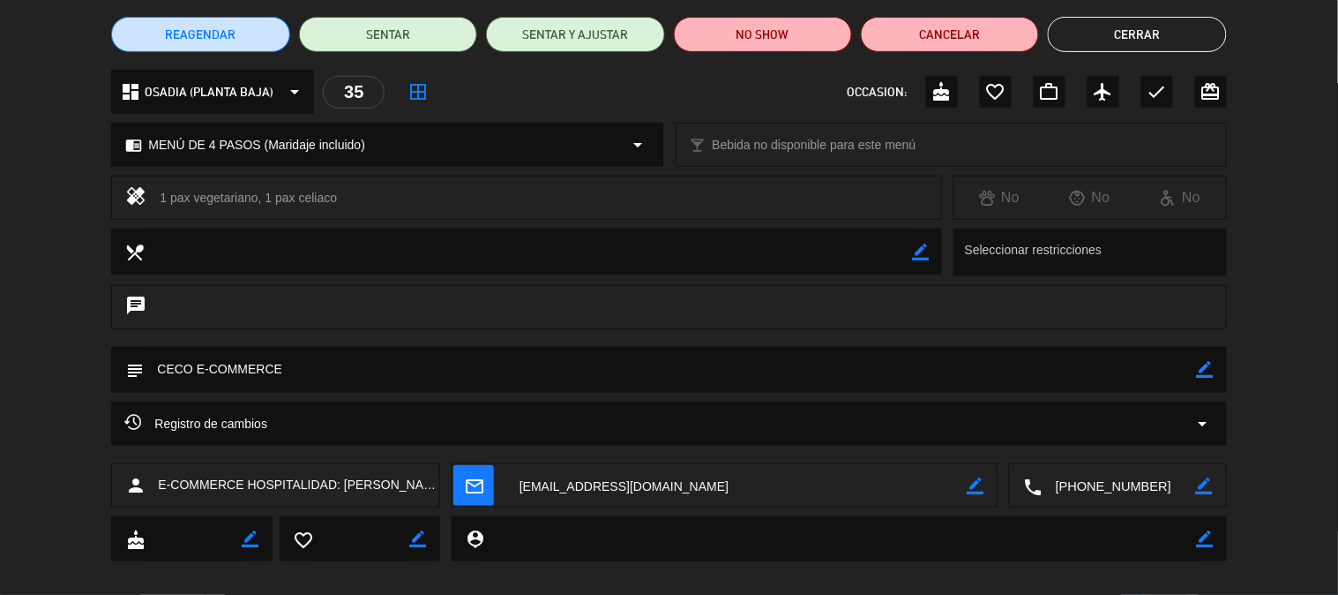
scroll to position [161, 0]
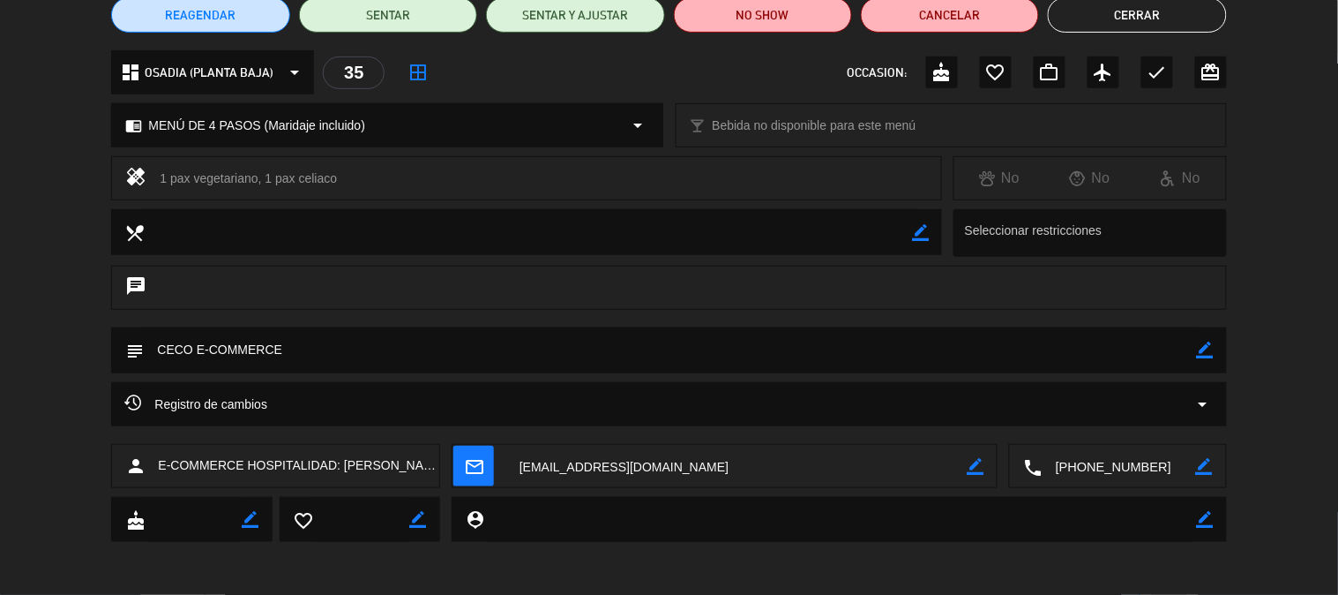
click at [1080, 466] on textarea at bounding box center [1120, 467] width 154 height 44
click at [1082, 425] on span "Click para copiar" at bounding box center [1097, 423] width 93 height 19
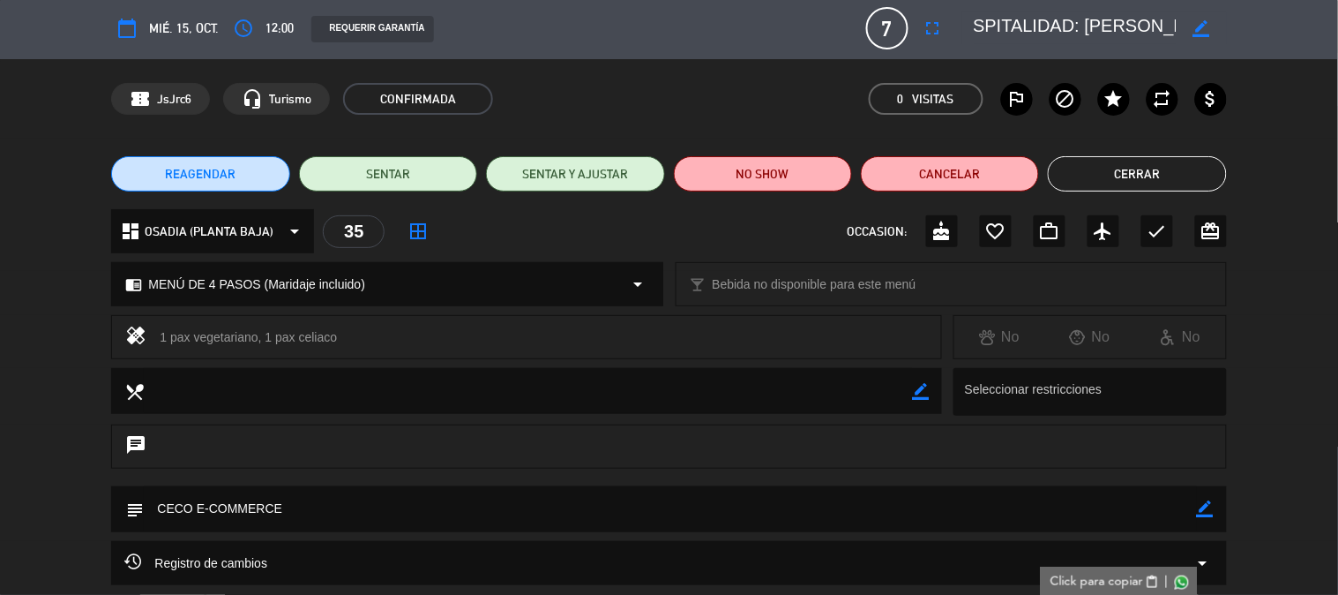
scroll to position [0, 0]
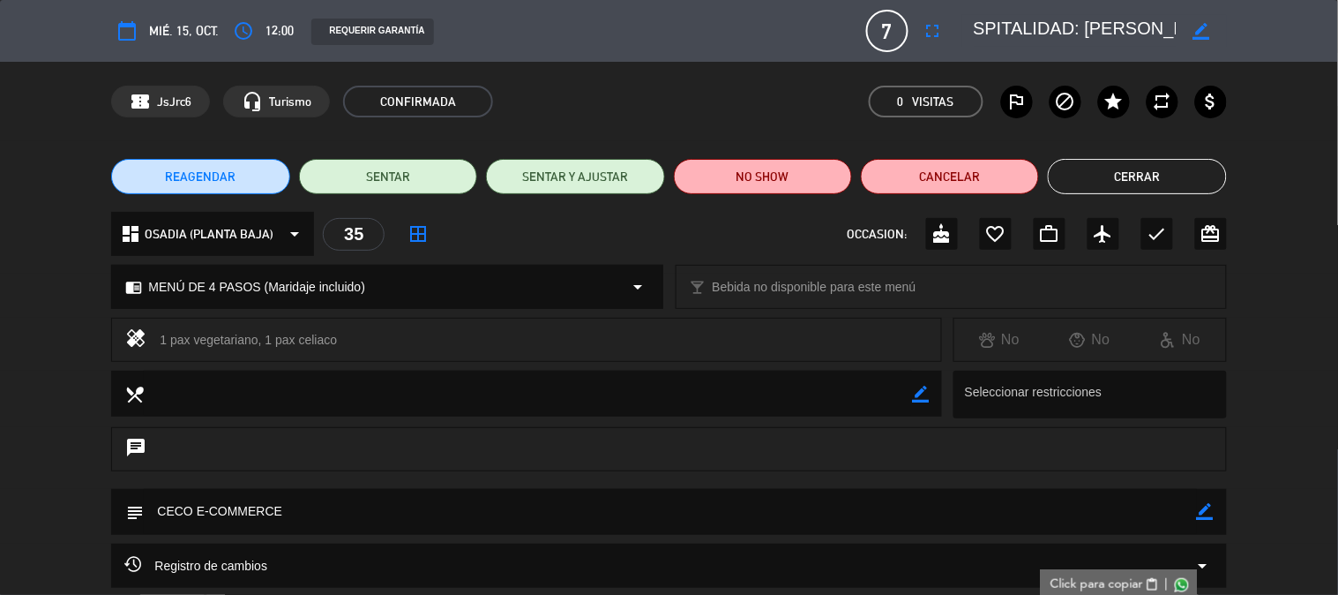
click at [1114, 184] on button "Cerrar" at bounding box center [1137, 176] width 178 height 35
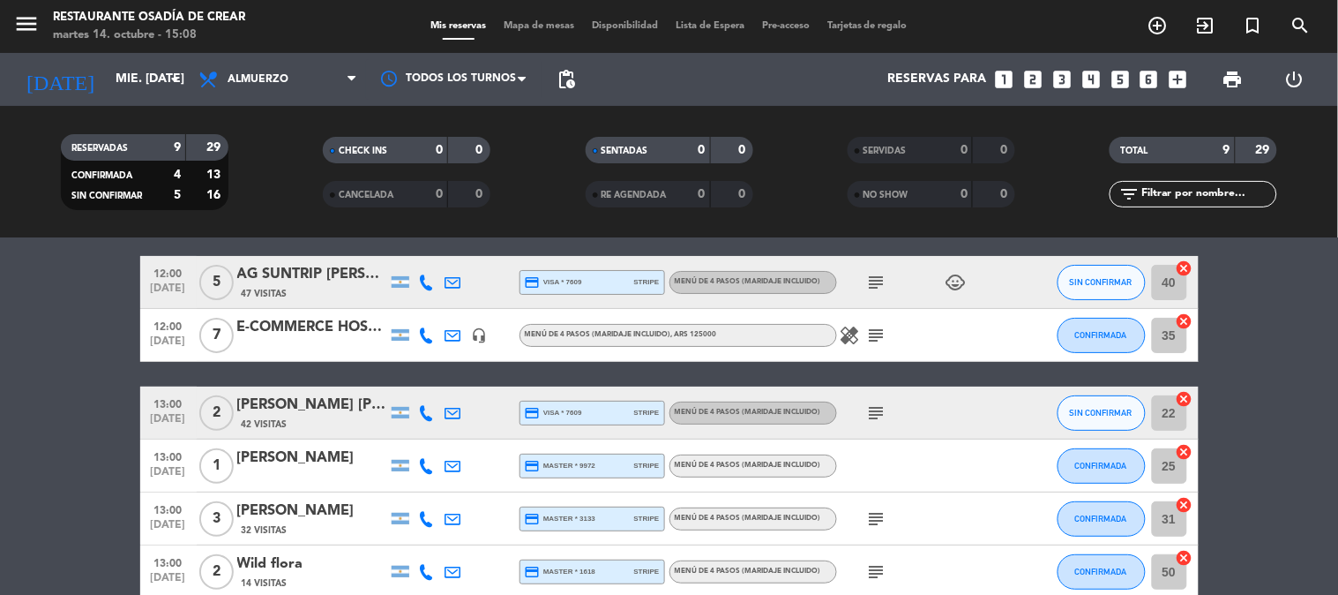
scroll to position [98, 0]
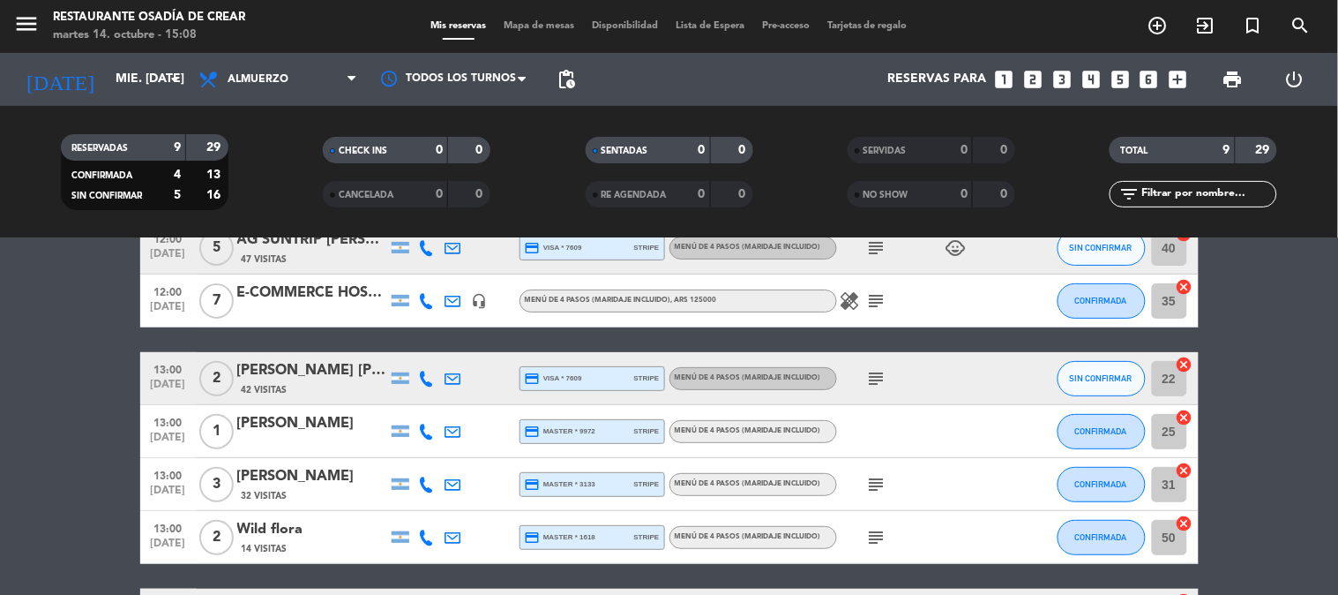
click at [279, 386] on span "42 Visitas" at bounding box center [265, 390] width 46 height 14
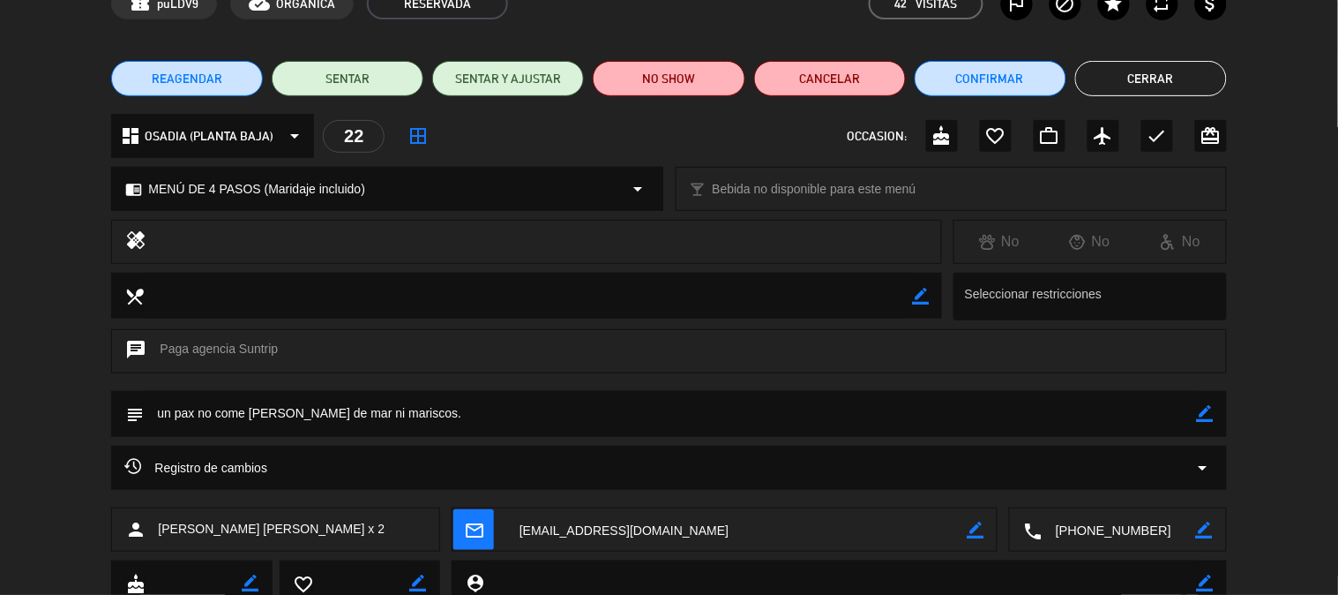
click at [1090, 530] on textarea at bounding box center [1120, 530] width 154 height 44
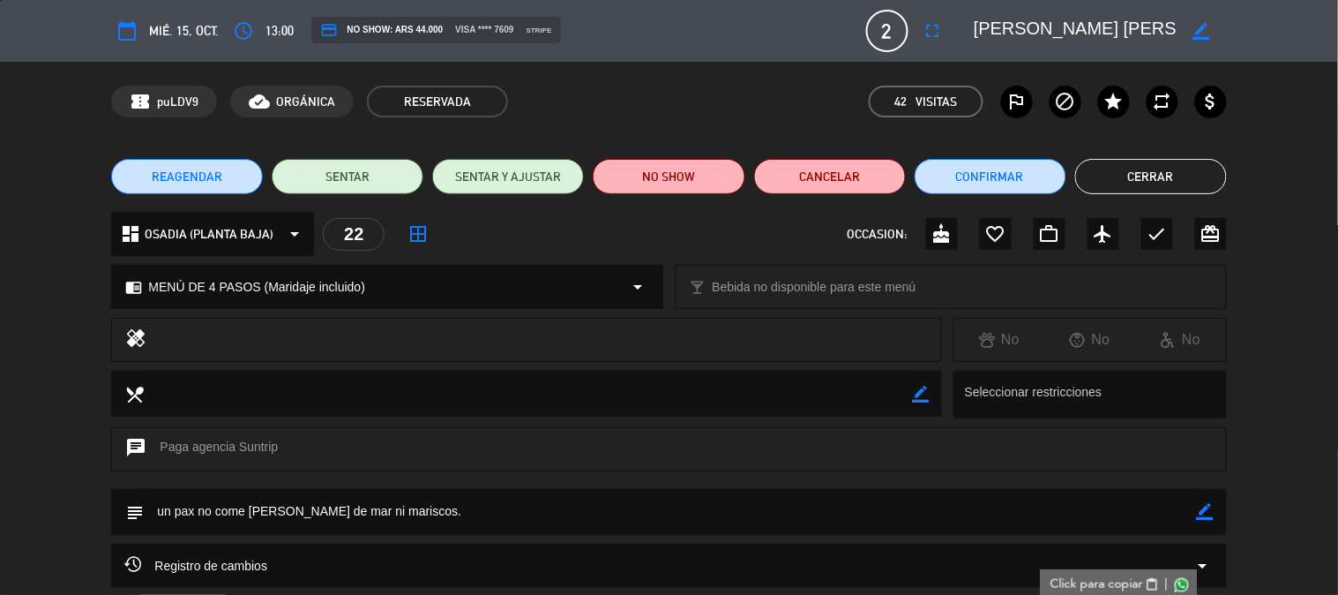
scroll to position [0, 55]
drag, startPoint x: 976, startPoint y: 24, endPoint x: 1218, endPoint y: 27, distance: 242.6
click at [1218, 27] on div "border_color" at bounding box center [1094, 31] width 265 height 32
click at [1109, 153] on div "REAGENDAR SENTAR SENTAR Y AJUSTAR NO SHOW Cancelar Confirmar Cerrar" at bounding box center [669, 176] width 1338 height 71
click at [1120, 200] on div "REAGENDAR SENTAR SENTAR Y AJUSTAR NO SHOW Cancelar Confirmar Cerrar" at bounding box center [669, 176] width 1338 height 71
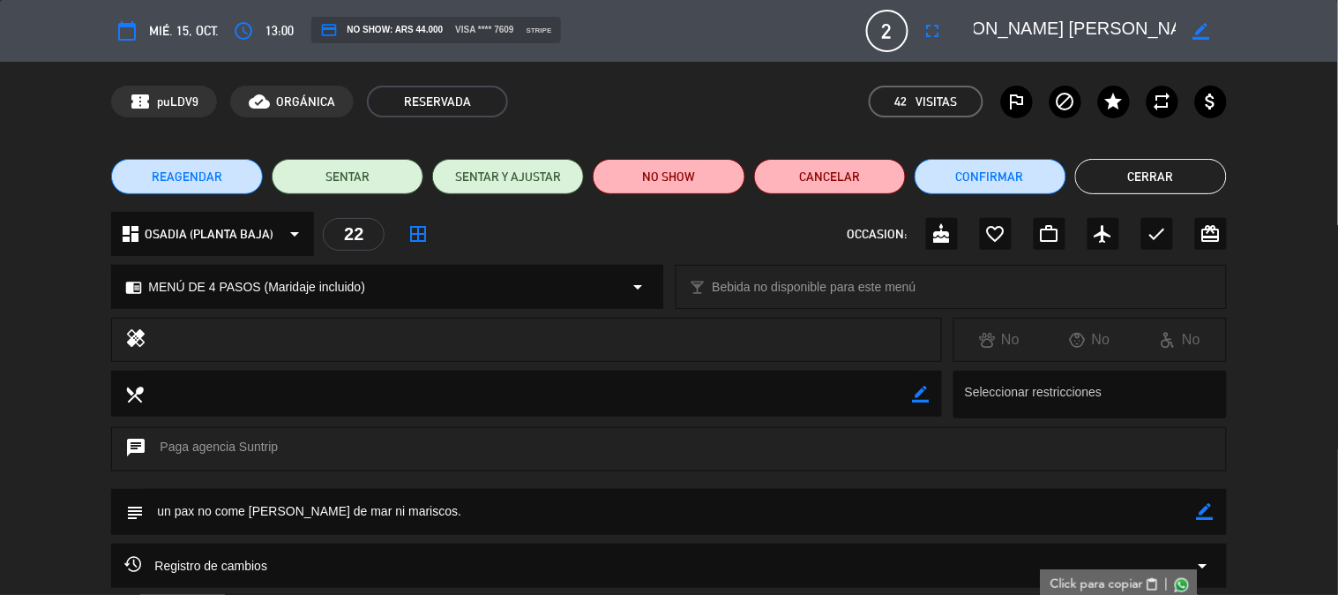
click at [1120, 183] on button "Cerrar" at bounding box center [1151, 176] width 152 height 35
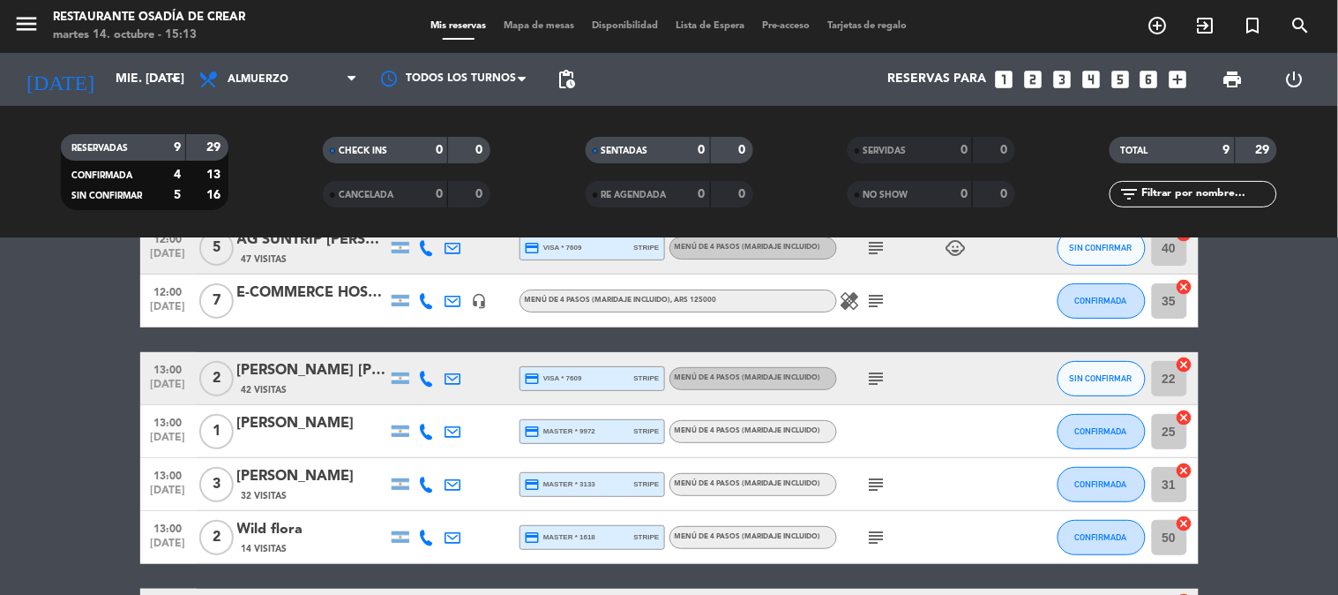
scroll to position [196, 0]
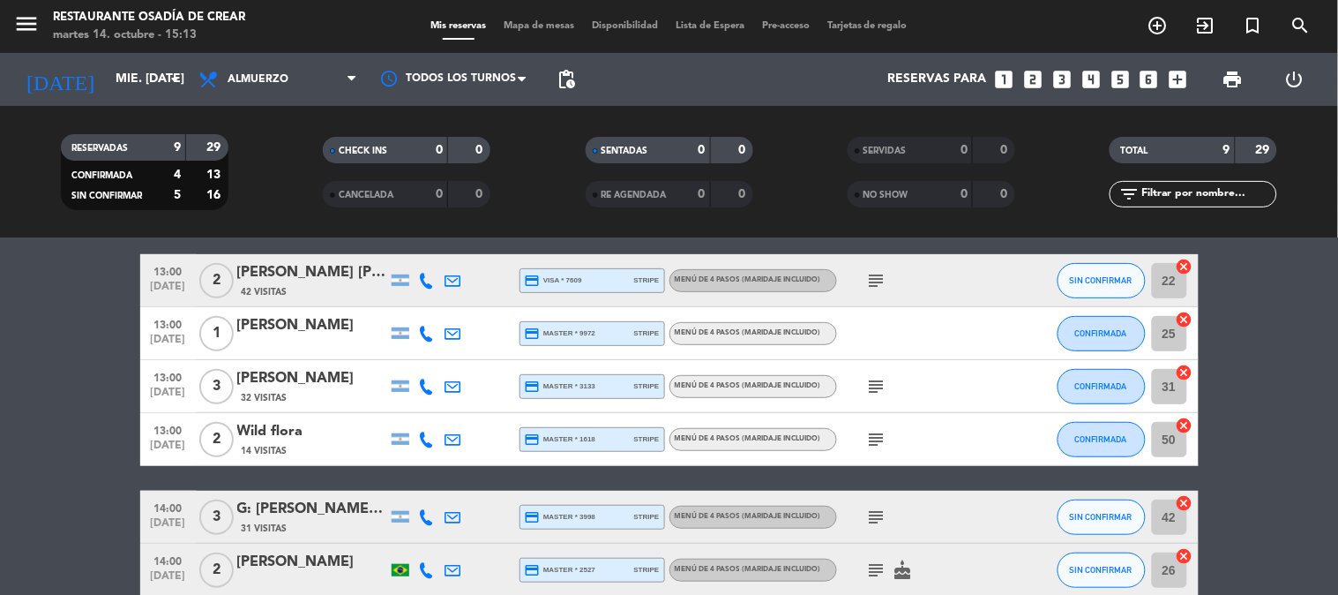
click at [291, 330] on div "[PERSON_NAME]" at bounding box center [312, 325] width 150 height 23
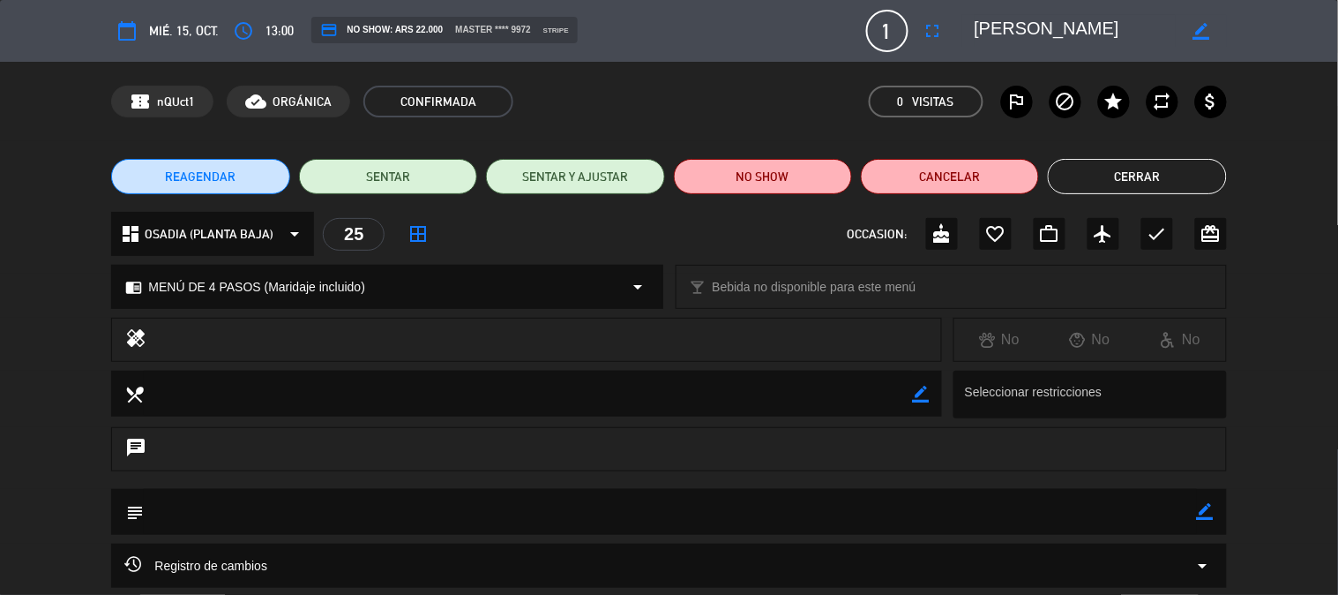
click at [1131, 191] on button "Cerrar" at bounding box center [1137, 176] width 178 height 35
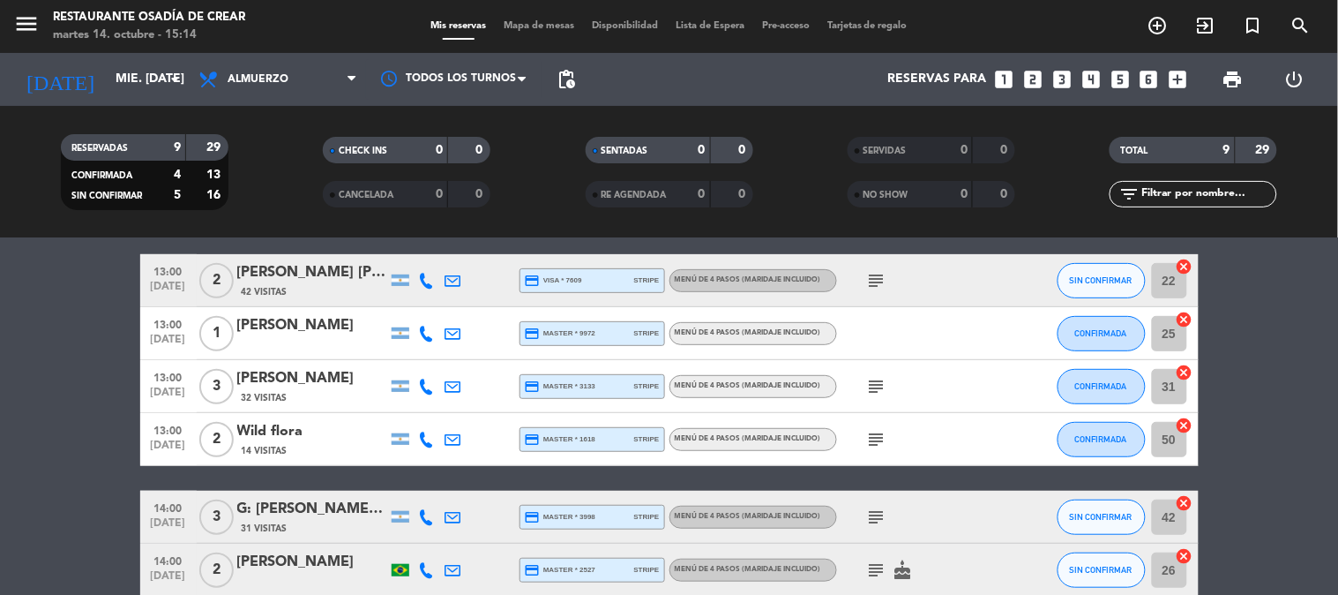
click at [325, 360] on div "13:00 [DATE] 3 [PERSON_NAME] 32 Visitas credit_card master * 3133 stripe MENÚ D…" at bounding box center [669, 386] width 1059 height 53
click at [325, 377] on div "[PERSON_NAME]" at bounding box center [312, 378] width 150 height 23
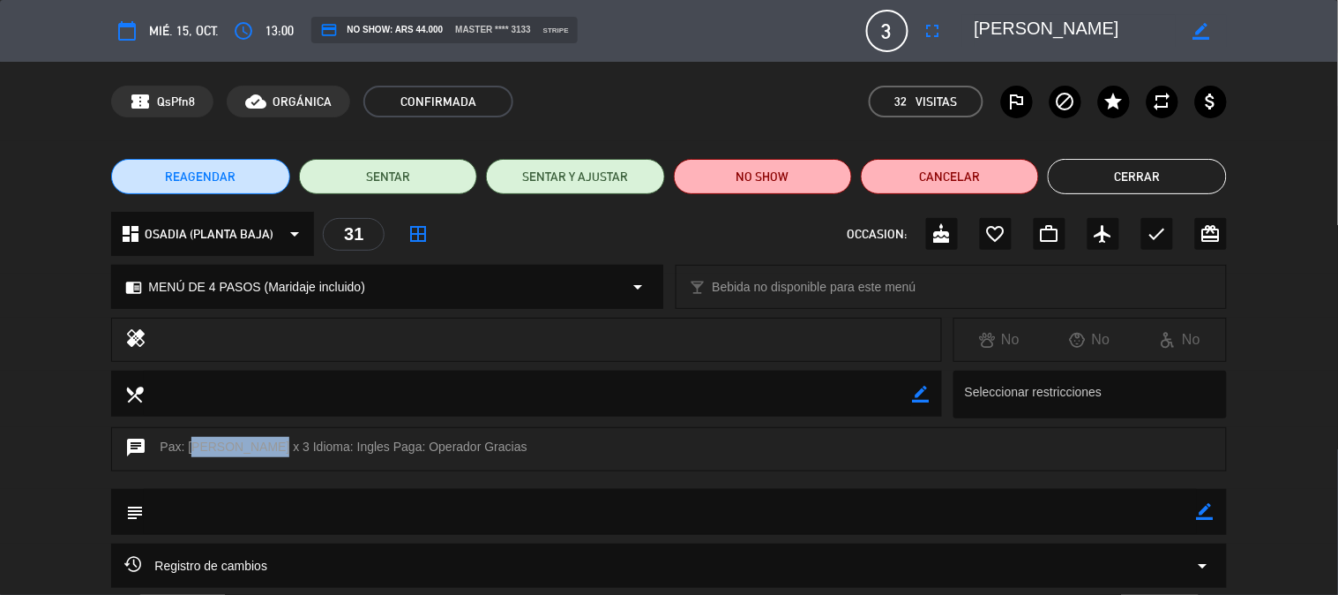
drag, startPoint x: 191, startPoint y: 452, endPoint x: 266, endPoint y: 446, distance: 76.1
click at [266, 446] on div "chat Pax: [PERSON_NAME] x 3 Idioma: Ingles Paga: Operador Gracias" at bounding box center [668, 449] width 1115 height 44
copy div "[PERSON_NAME]"
drag, startPoint x: 1115, startPoint y: 25, endPoint x: 962, endPoint y: 58, distance: 156.3
click at [962, 58] on div "calendar_today mié. 15, oct. access_time 13:00 credit_card NO SHOW: ARS 44.000 …" at bounding box center [669, 31] width 1338 height 62
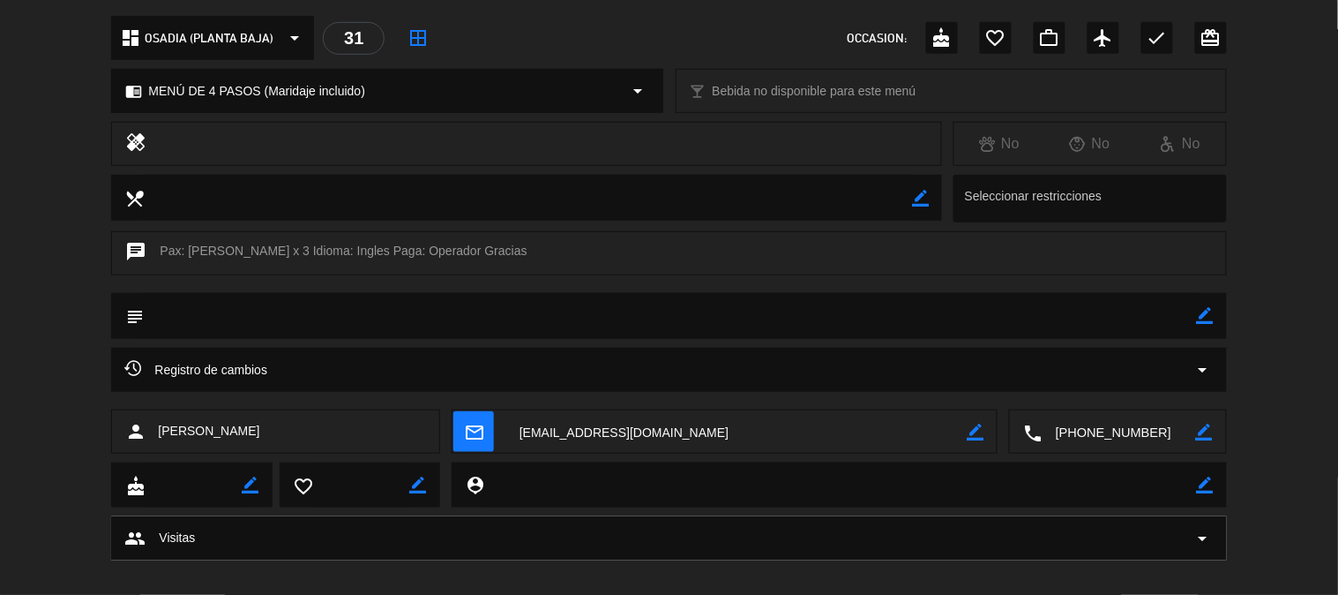
click at [1107, 431] on textarea at bounding box center [1120, 432] width 154 height 44
click at [1097, 372] on div "Registro de cambios arrow_drop_down" at bounding box center [668, 369] width 1089 height 21
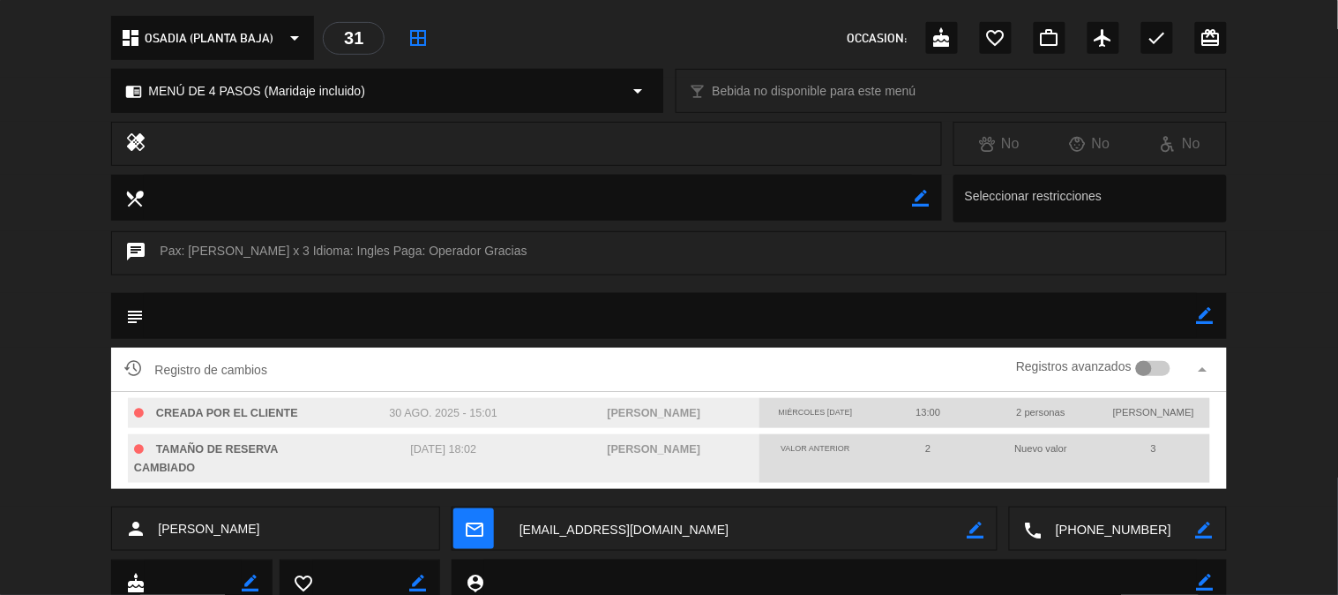
click at [1109, 526] on textarea at bounding box center [1120, 529] width 154 height 44
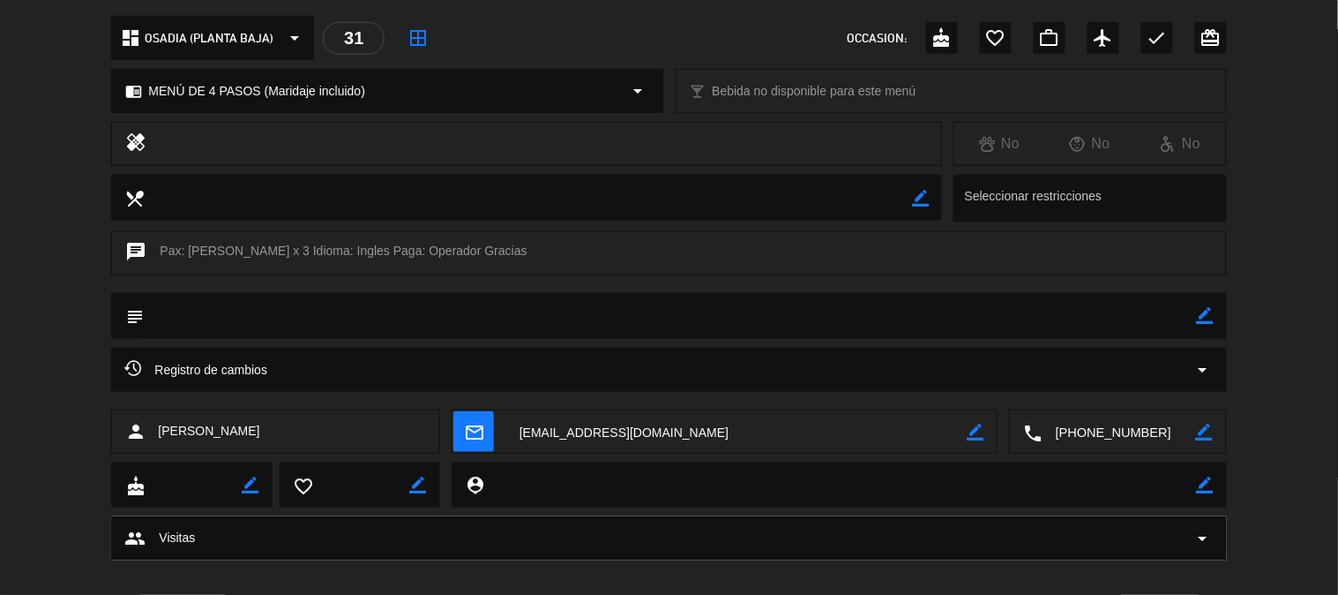
click at [1094, 448] on textarea at bounding box center [1120, 432] width 154 height 44
click at [1092, 429] on textarea at bounding box center [1120, 432] width 154 height 44
click at [1092, 386] on span "Click para copiar" at bounding box center [1097, 388] width 93 height 19
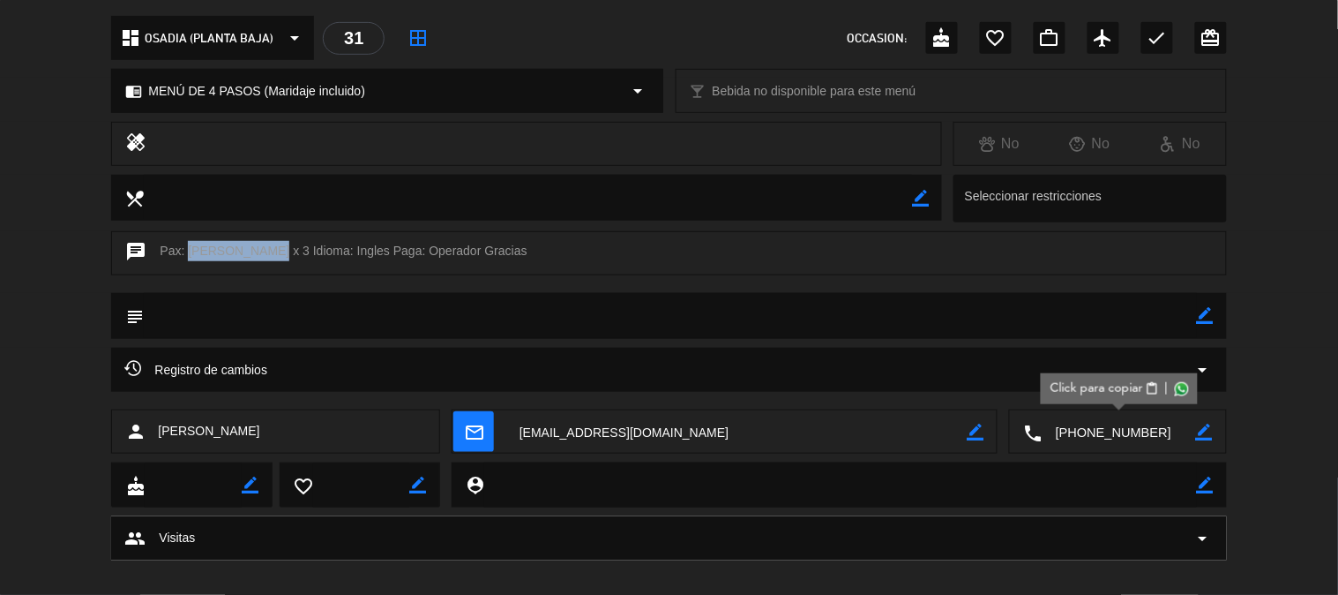
drag, startPoint x: 184, startPoint y: 252, endPoint x: 266, endPoint y: 253, distance: 82.1
click at [266, 253] on div "chat Pax: [PERSON_NAME] x 3 Idioma: Ingles Paga: Operador Gracias" at bounding box center [668, 253] width 1115 height 44
copy div "[PERSON_NAME]"
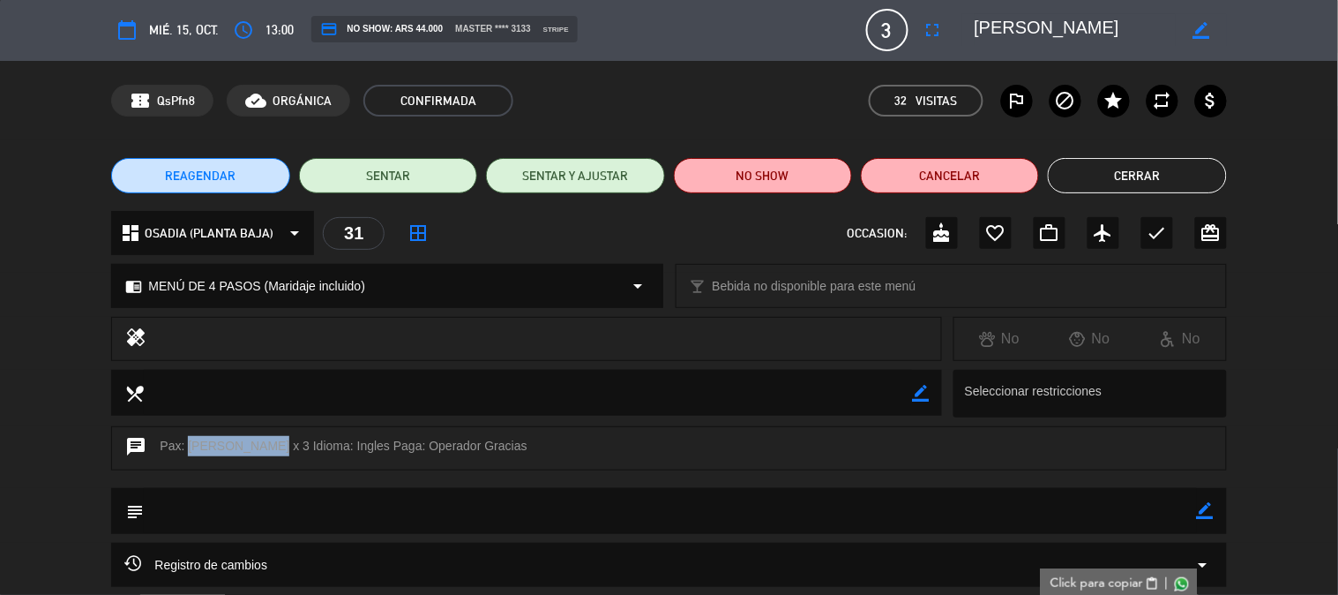
scroll to position [0, 0]
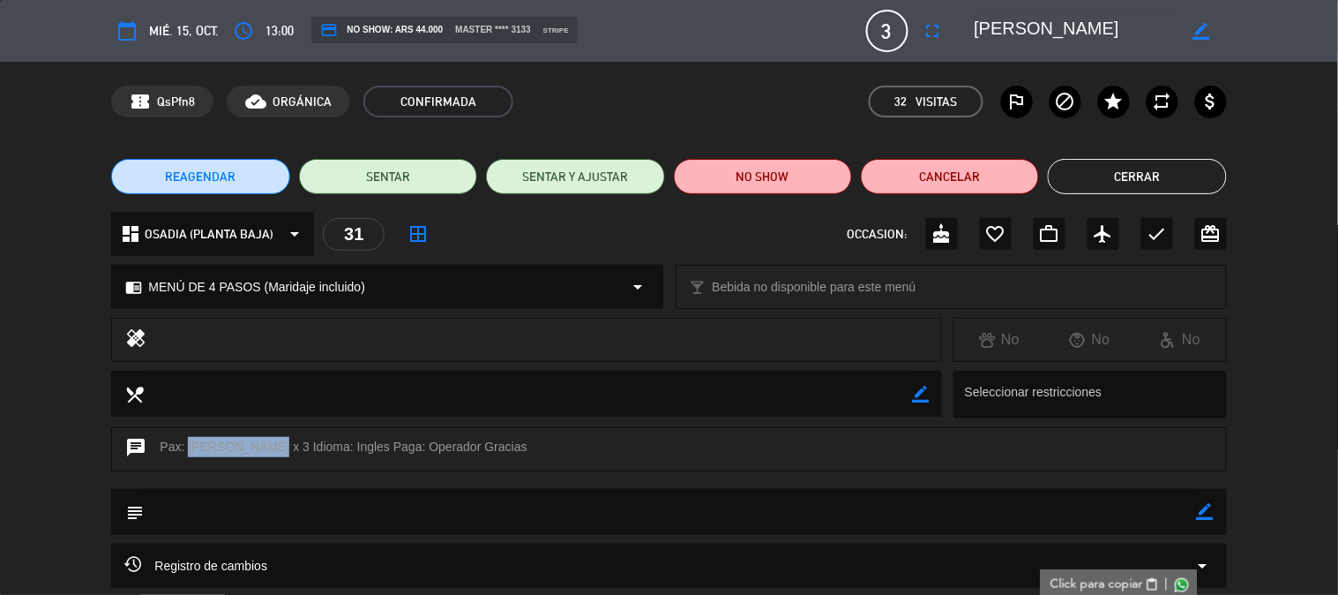
click at [1145, 163] on button "Cerrar" at bounding box center [1137, 176] width 178 height 35
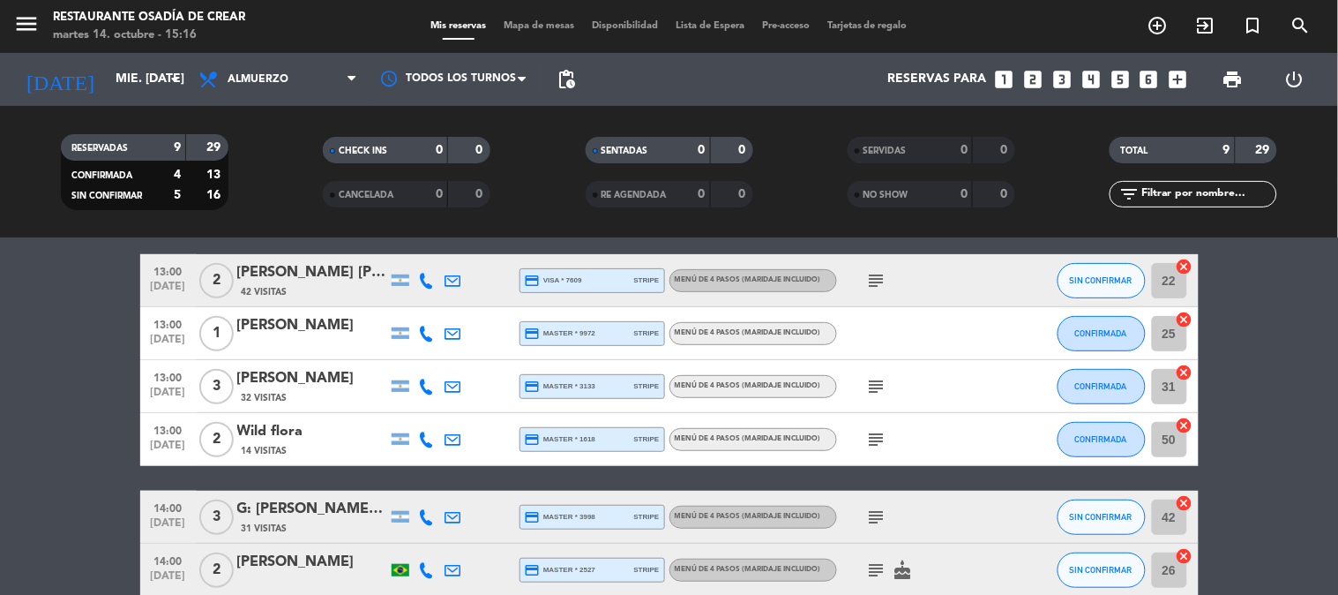
click at [311, 430] on div "Wild flora" at bounding box center [312, 431] width 150 height 23
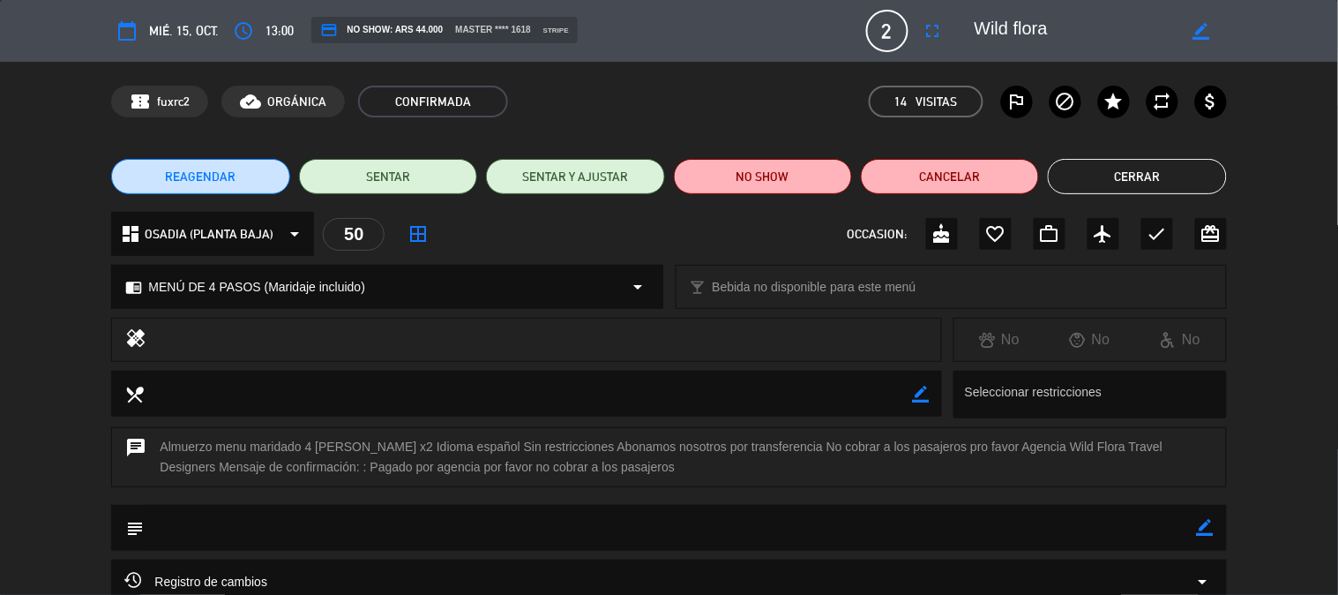
scroll to position [98, 0]
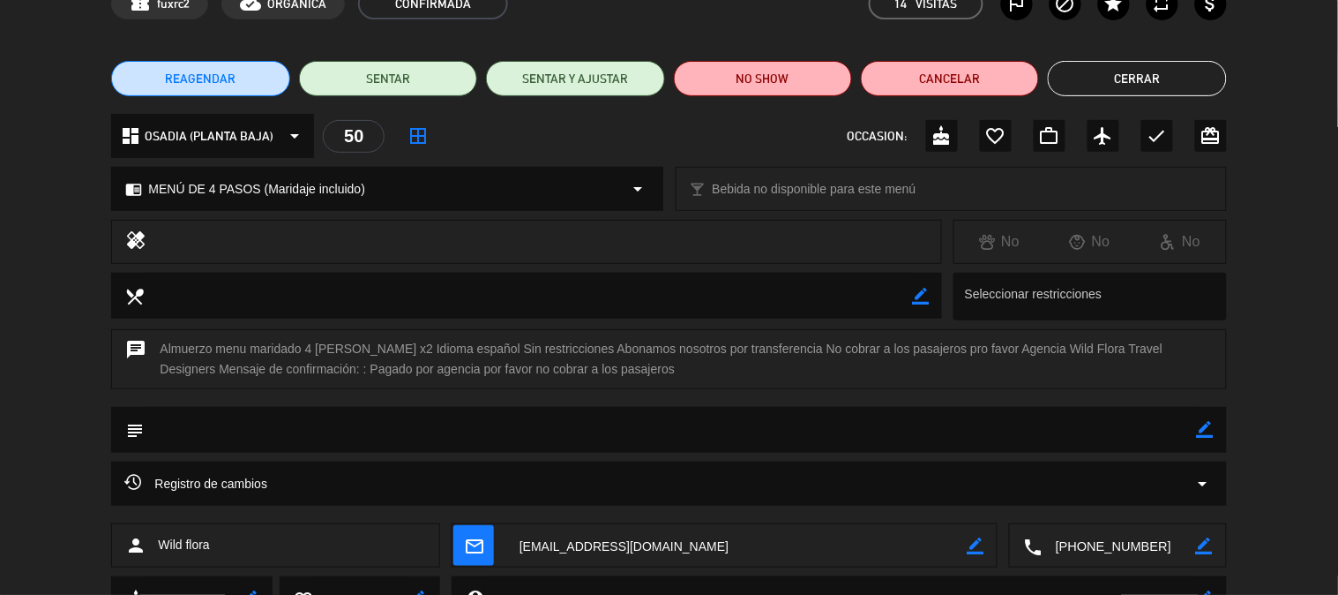
click at [1081, 534] on textarea at bounding box center [1120, 546] width 154 height 44
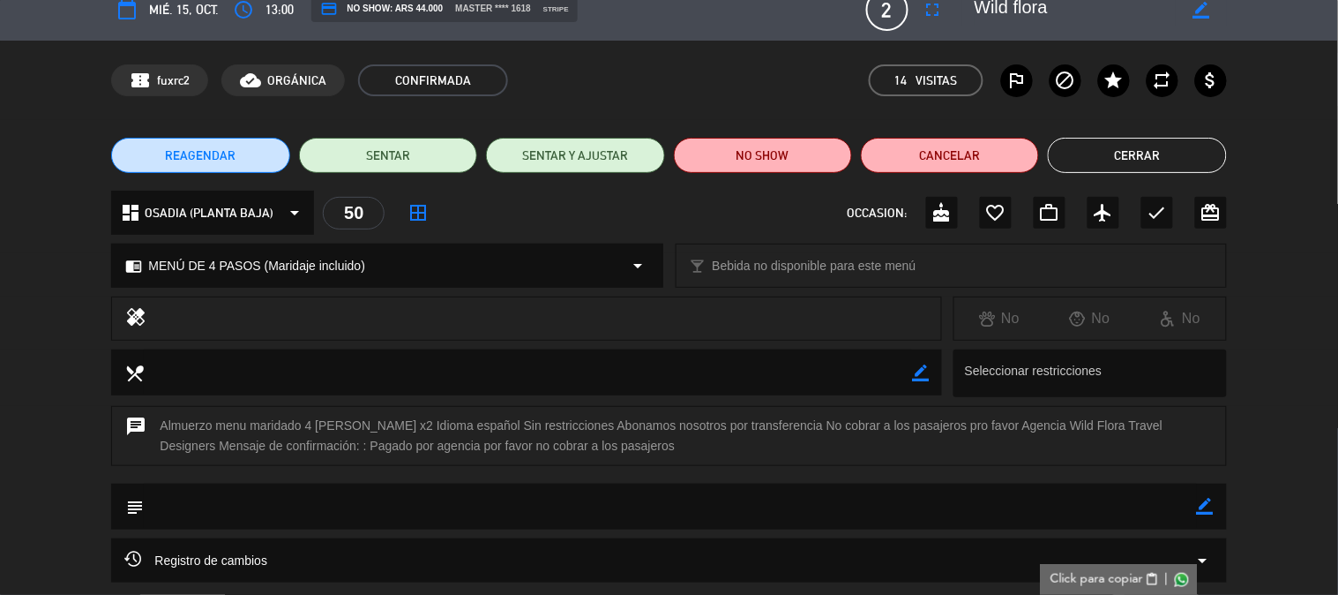
scroll to position [0, 0]
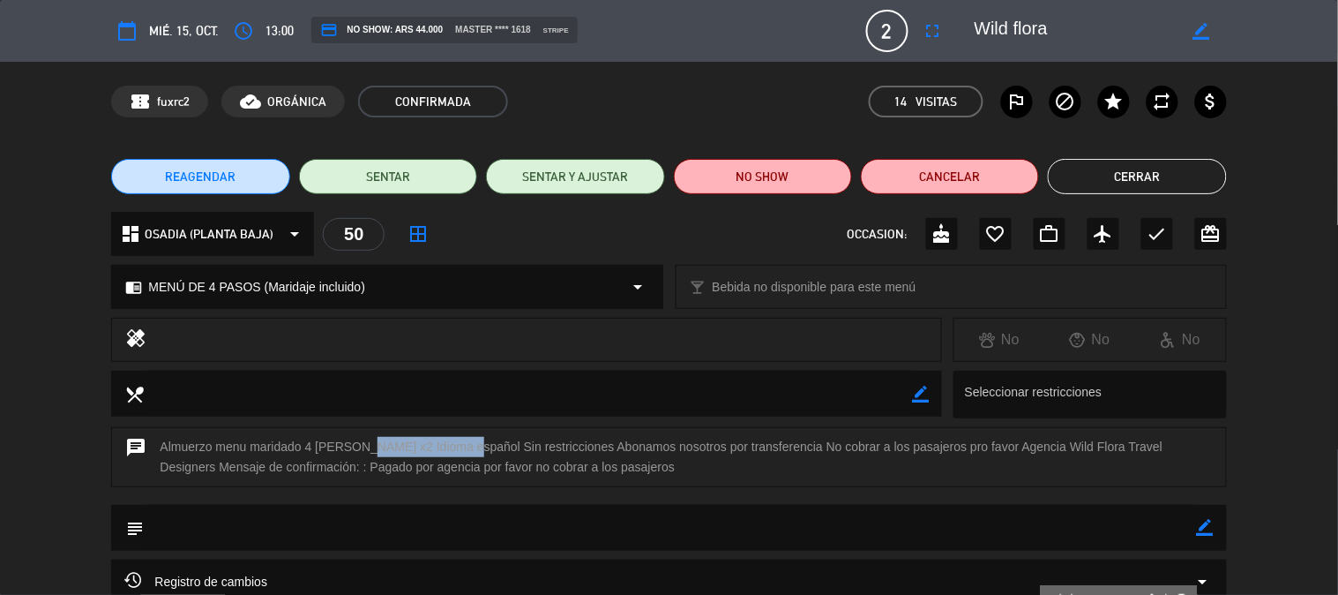
drag, startPoint x: 354, startPoint y: 446, endPoint x: 453, endPoint y: 446, distance: 98.8
click at [453, 446] on div "chat Almuerzo menu maridado 4 [PERSON_NAME] x2 Idioma español Sin restricciones…" at bounding box center [668, 457] width 1115 height 60
copy div "[PERSON_NAME]"
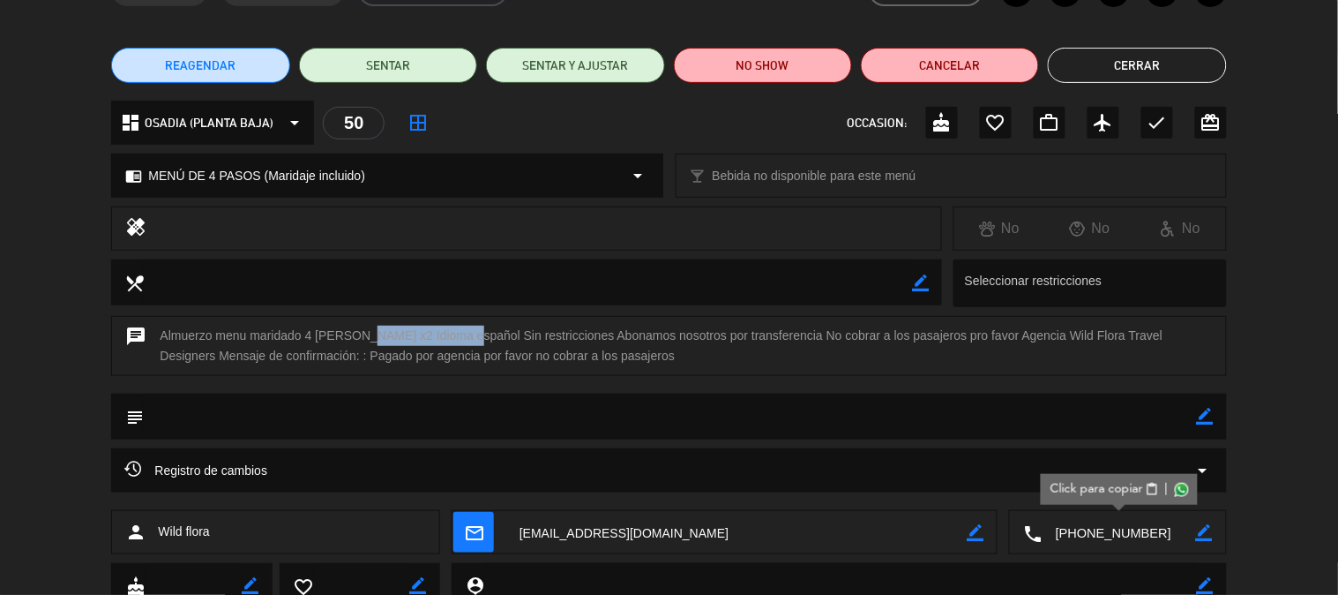
scroll to position [196, 0]
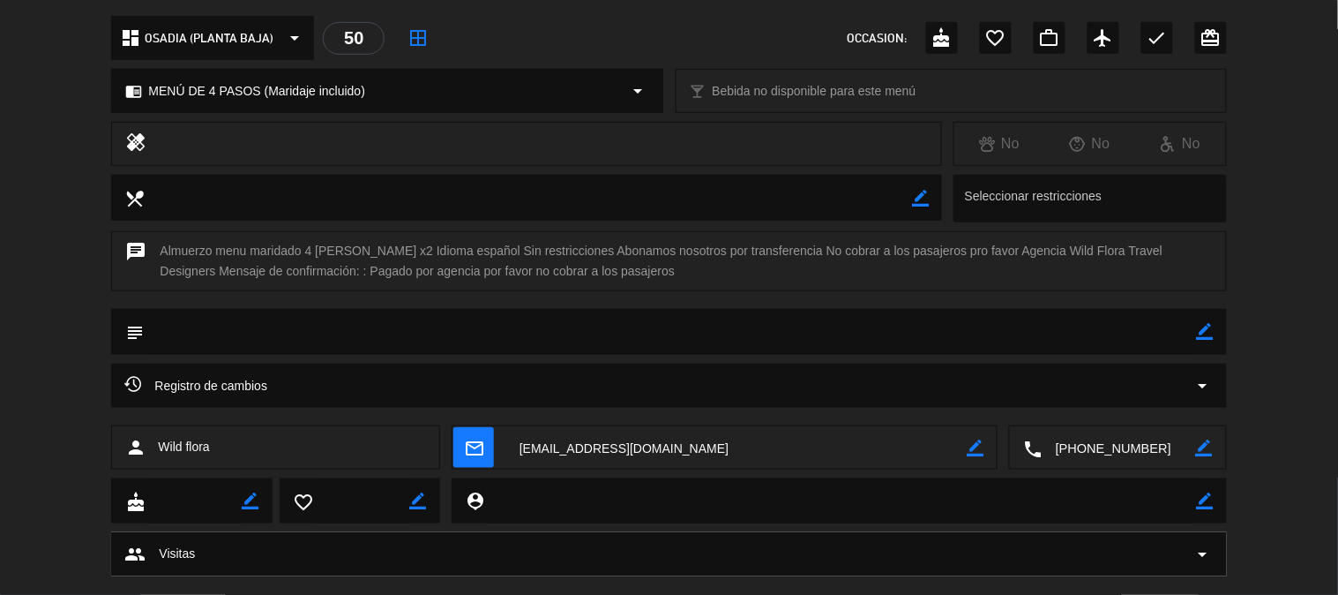
click at [1094, 446] on textarea at bounding box center [1120, 448] width 154 height 44
click at [1101, 402] on span "Click para copiar" at bounding box center [1097, 404] width 93 height 19
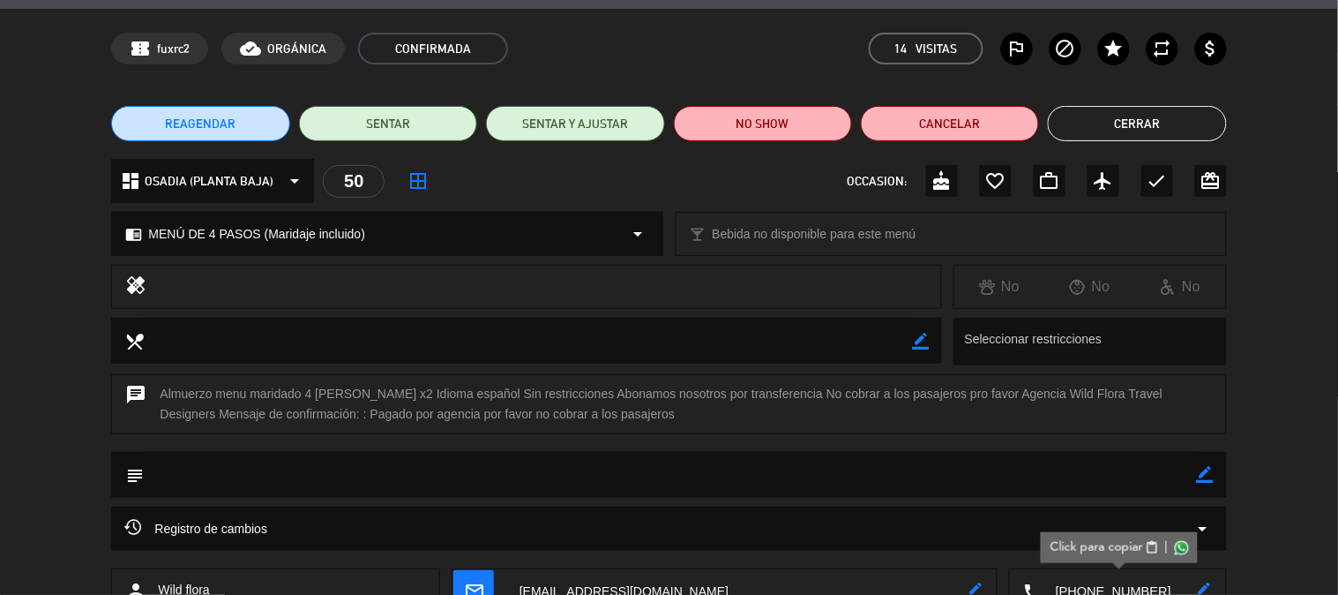
scroll to position [0, 0]
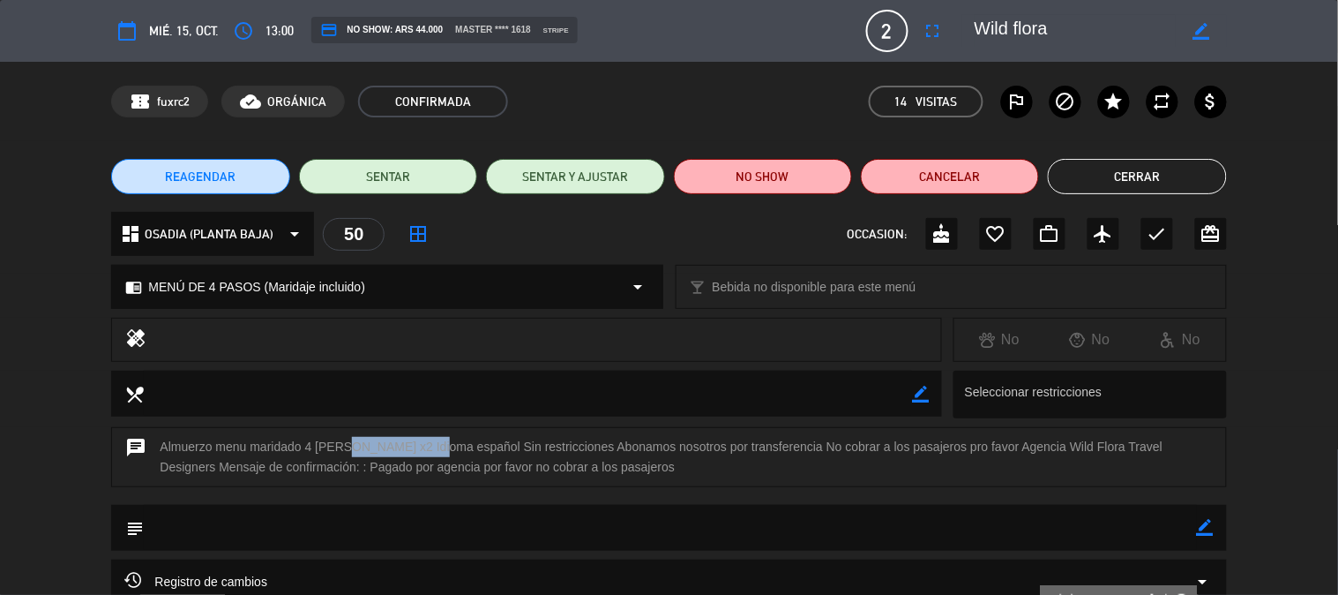
drag, startPoint x: 345, startPoint y: 448, endPoint x: 427, endPoint y: 443, distance: 82.2
click at [427, 443] on div "chat Almuerzo menu maridado 4 [PERSON_NAME] x2 Idioma español Sin restricciones…" at bounding box center [668, 457] width 1115 height 60
click at [420, 450] on div "chat Almuerzo menu maridado 4 [PERSON_NAME] x2 Idioma español Sin restricciones…" at bounding box center [668, 457] width 1115 height 60
drag, startPoint x: 349, startPoint y: 447, endPoint x: 450, endPoint y: 441, distance: 100.8
click at [450, 441] on div "chat Almuerzo menu maridado 4 [PERSON_NAME] x2 Idioma español Sin restricciones…" at bounding box center [668, 457] width 1115 height 60
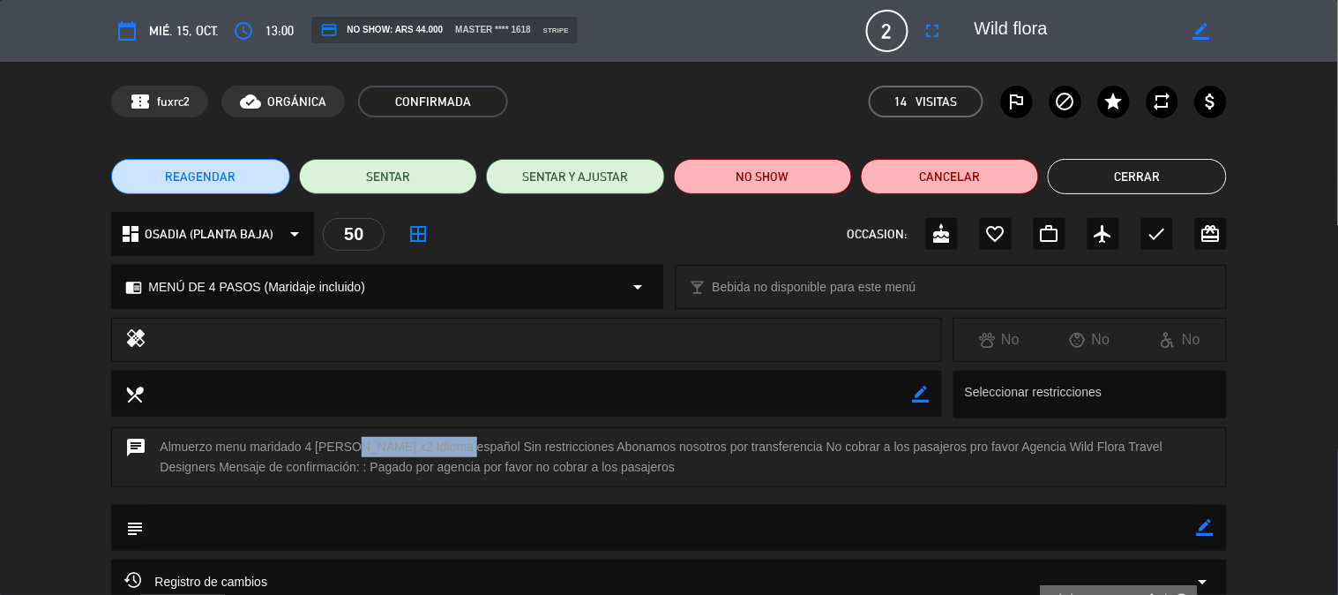
copy div "[PERSON_NAME]"
click at [1141, 177] on button "Cerrar" at bounding box center [1137, 176] width 178 height 35
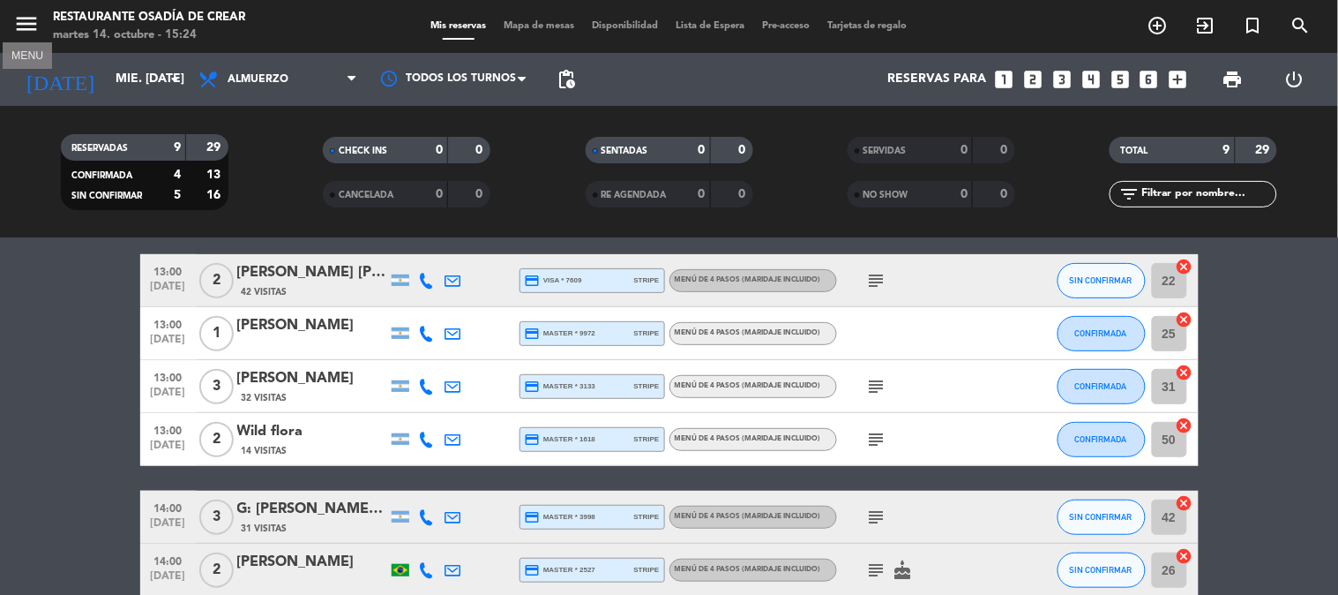
click at [16, 30] on icon "menu" at bounding box center [26, 24] width 26 height 26
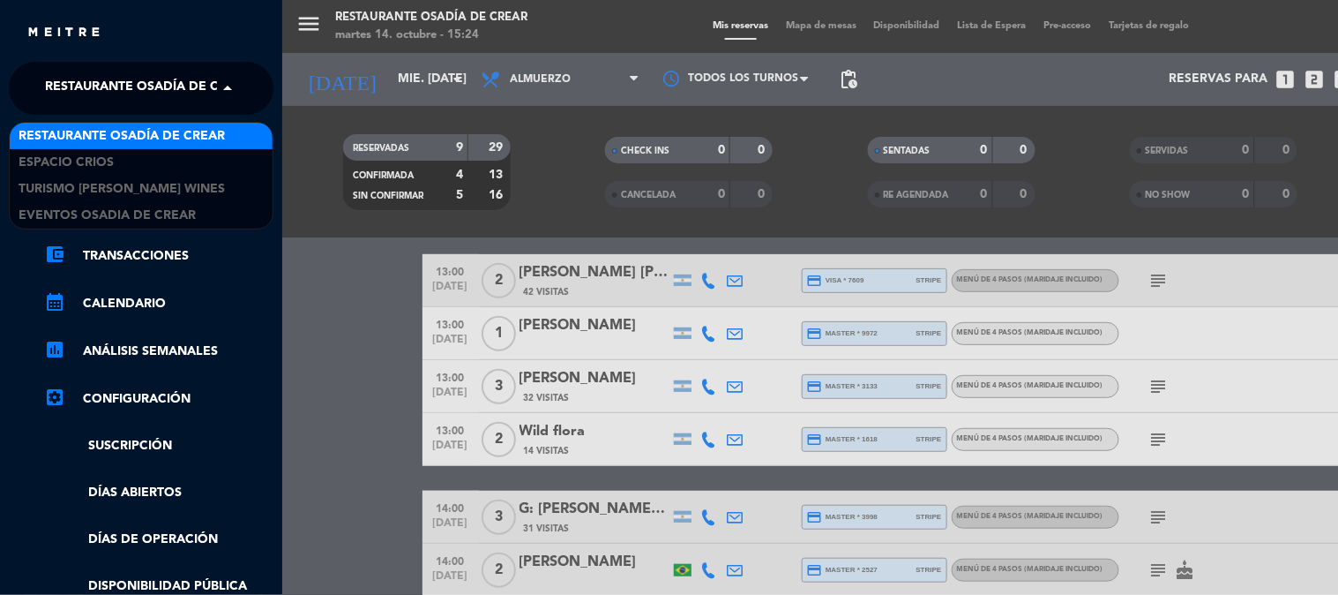
click at [119, 102] on span "Restaurante Osadía de Crear" at bounding box center [148, 88] width 206 height 37
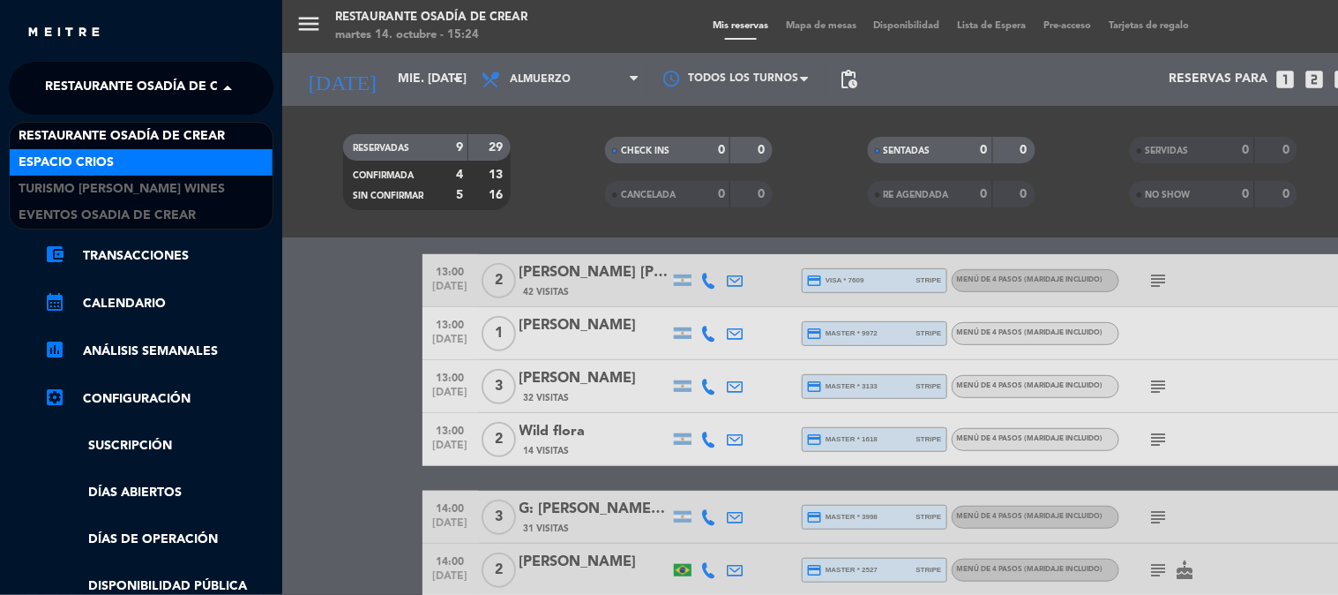
click at [127, 164] on div "Espacio Crios" at bounding box center [141, 162] width 263 height 26
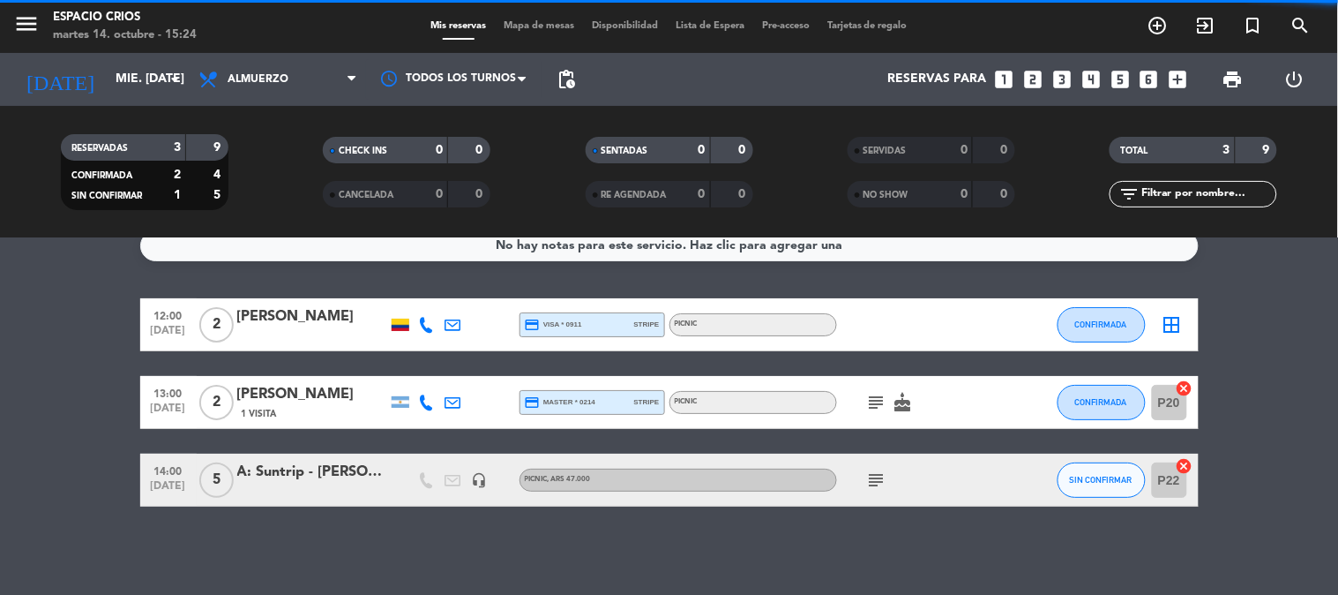
scroll to position [20, 0]
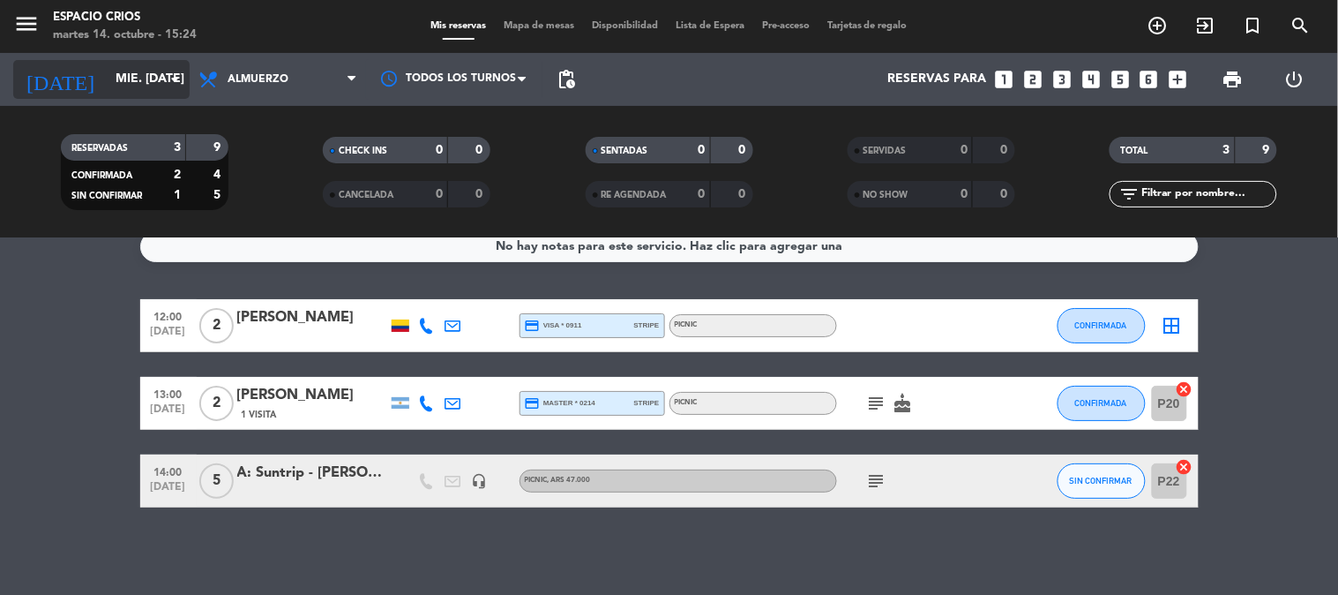
click at [107, 72] on input "mié. [DATE]" at bounding box center [191, 80] width 168 height 32
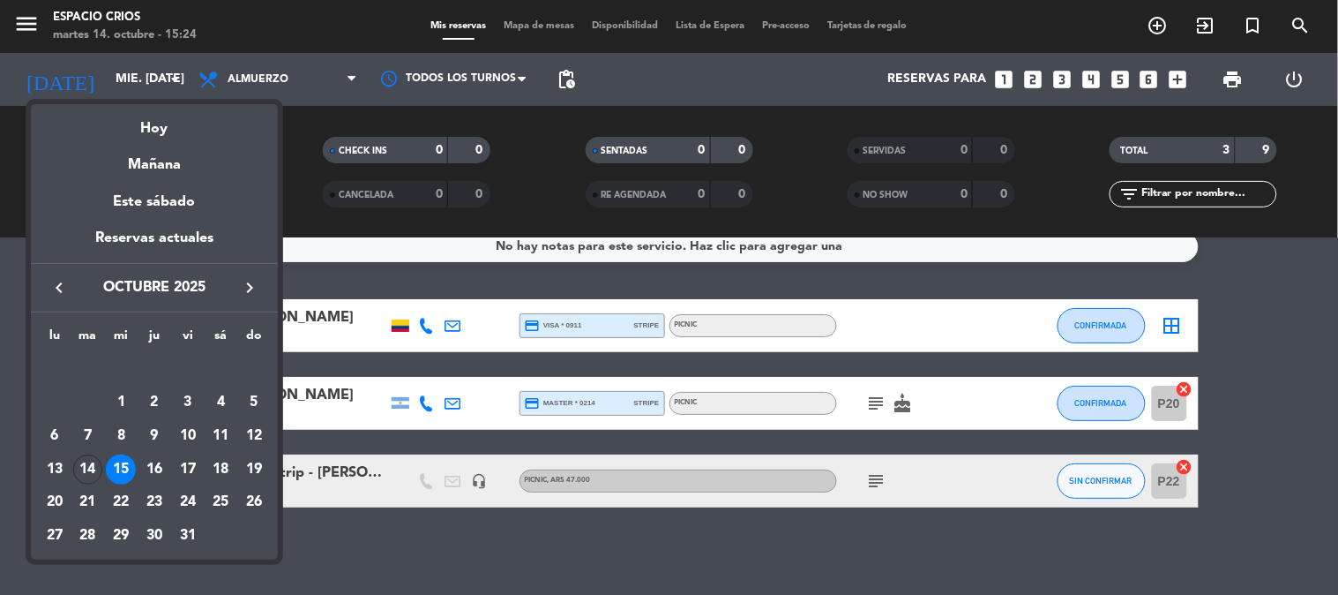
click at [15, 15] on div at bounding box center [669, 297] width 1338 height 595
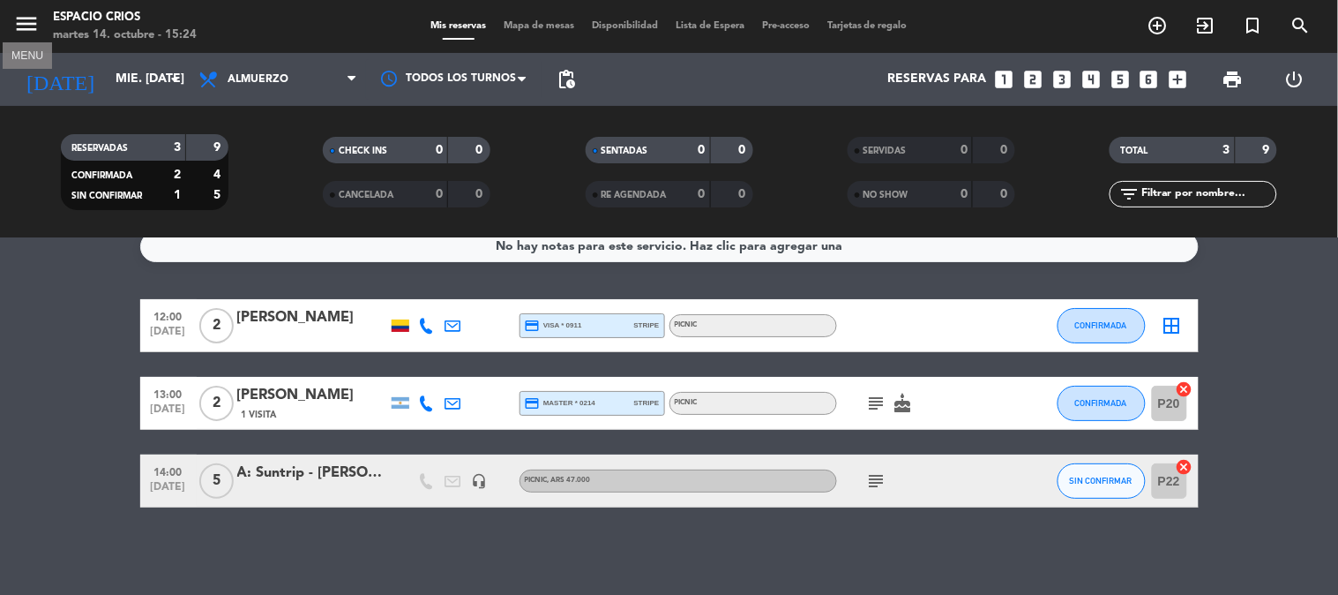
click at [23, 21] on icon "menu" at bounding box center [26, 24] width 26 height 26
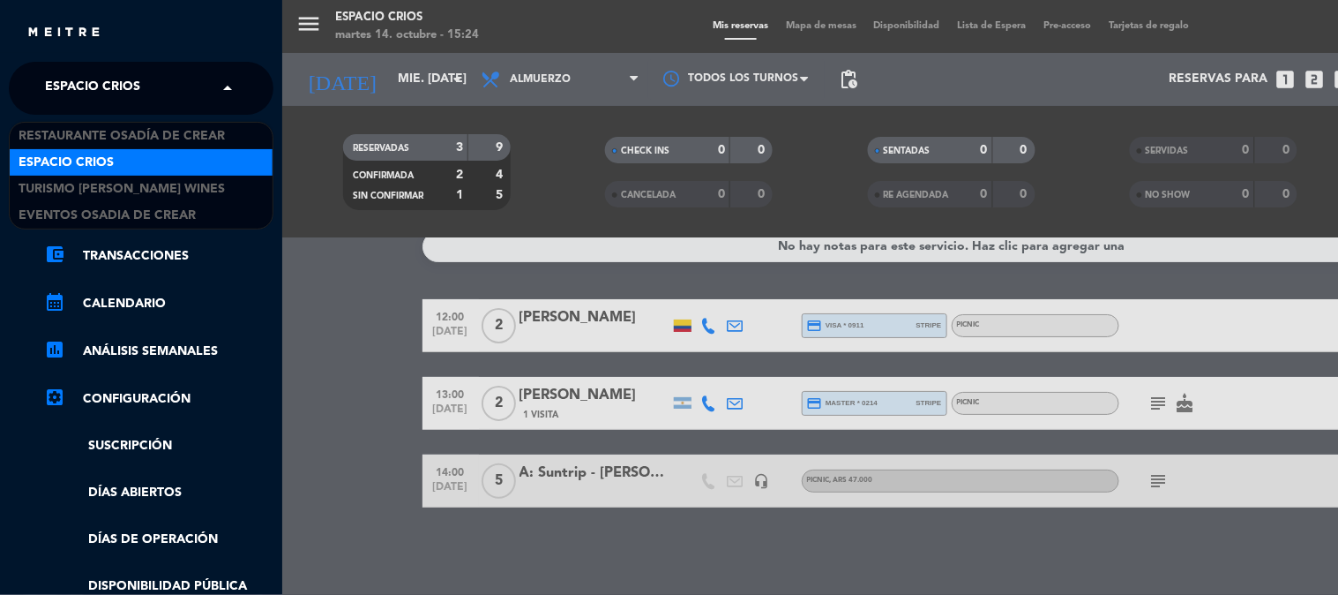
click at [160, 101] on div "× Espacio Crios" at bounding box center [102, 88] width 129 height 37
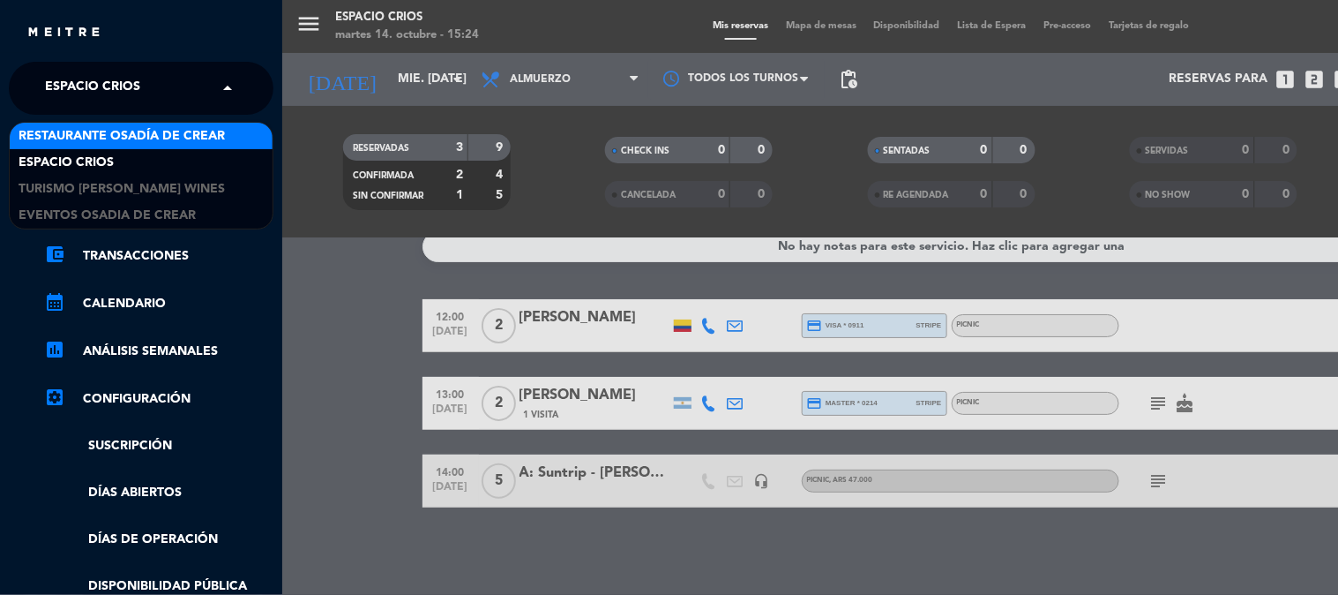
click at [169, 143] on span "Restaurante Osadía de Crear" at bounding box center [122, 136] width 206 height 20
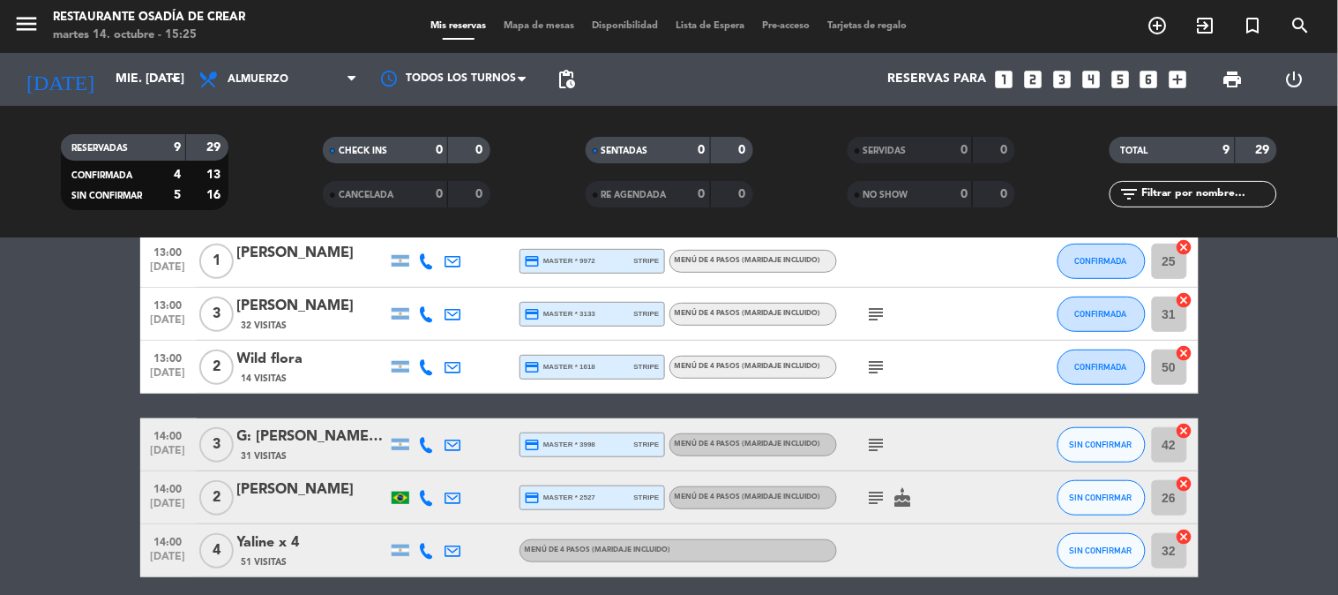
scroll to position [294, 0]
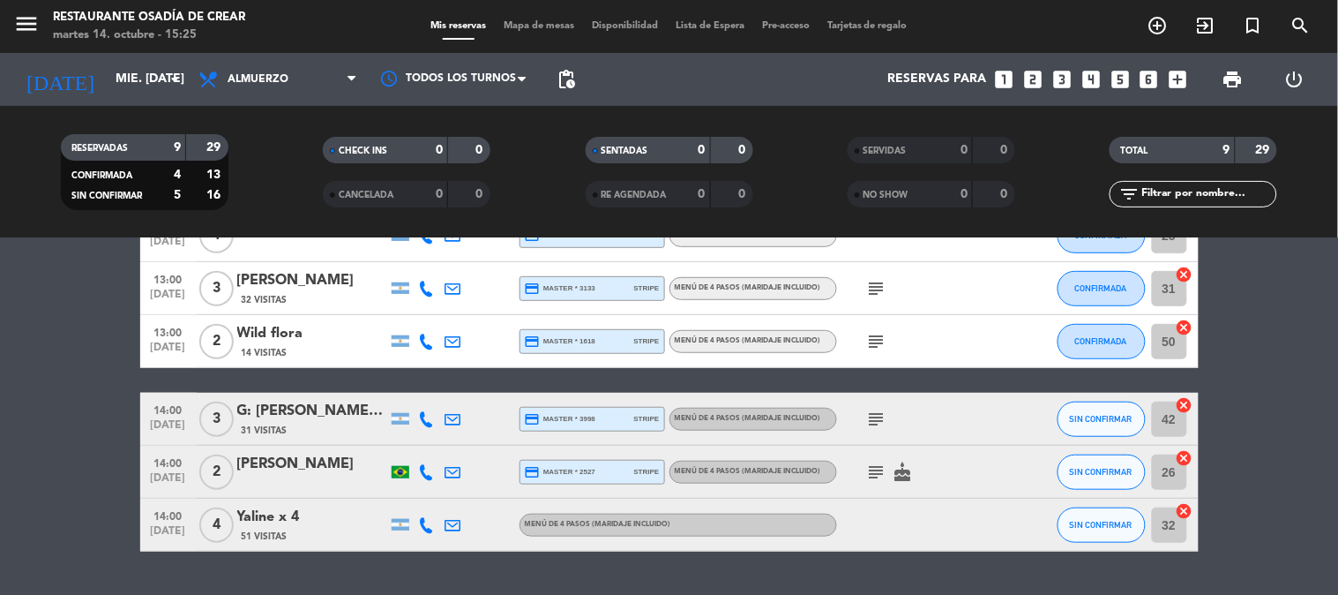
click at [316, 415] on div "G: [PERSON_NAME] [PERSON_NAME]" at bounding box center [312, 411] width 150 height 23
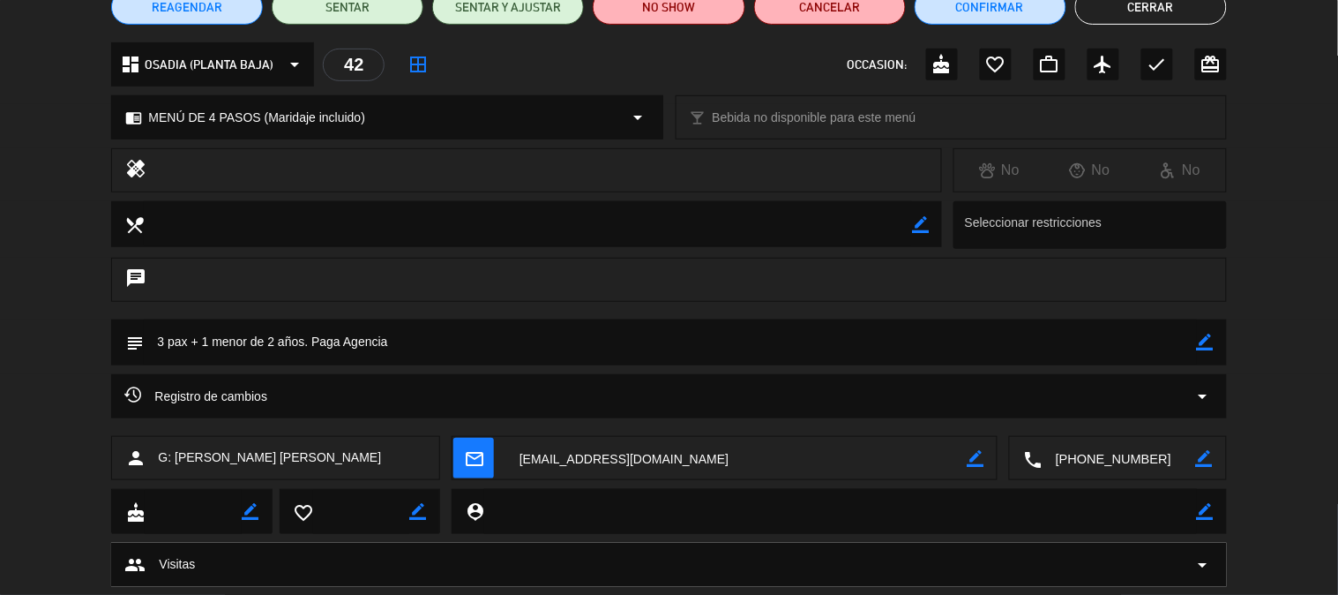
scroll to position [196, 0]
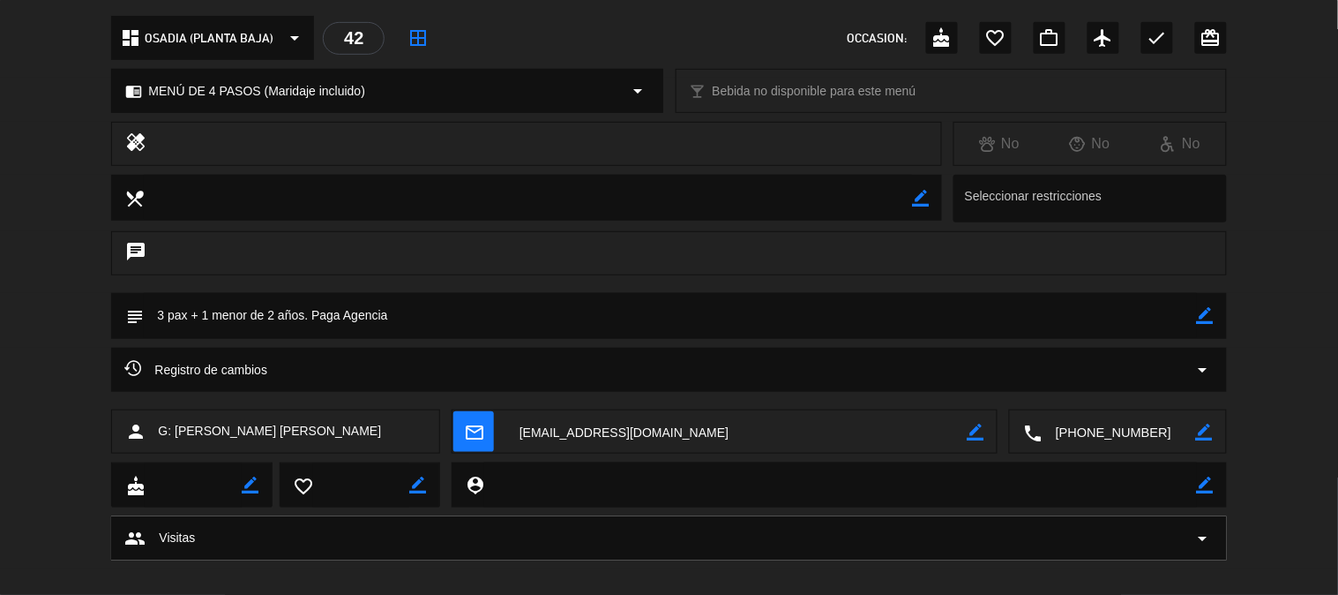
click at [1112, 436] on textarea at bounding box center [1120, 432] width 154 height 44
click at [1129, 436] on textarea at bounding box center [1120, 432] width 154 height 44
click at [1120, 393] on span "Click para copiar" at bounding box center [1097, 388] width 93 height 19
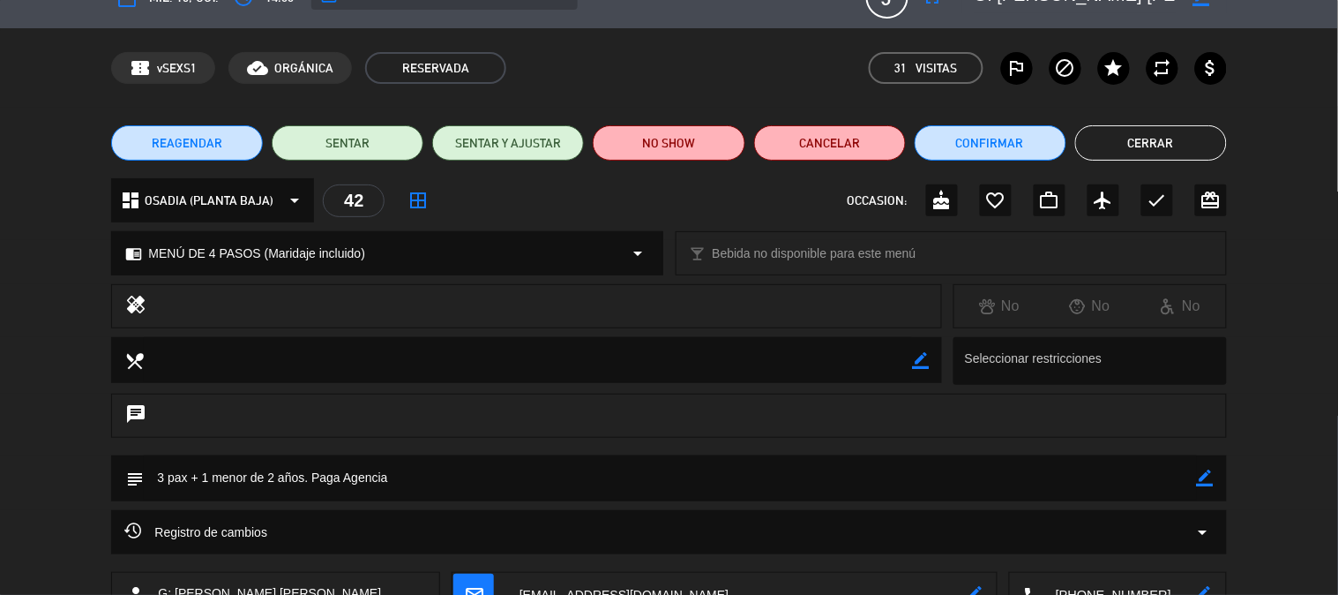
scroll to position [0, 0]
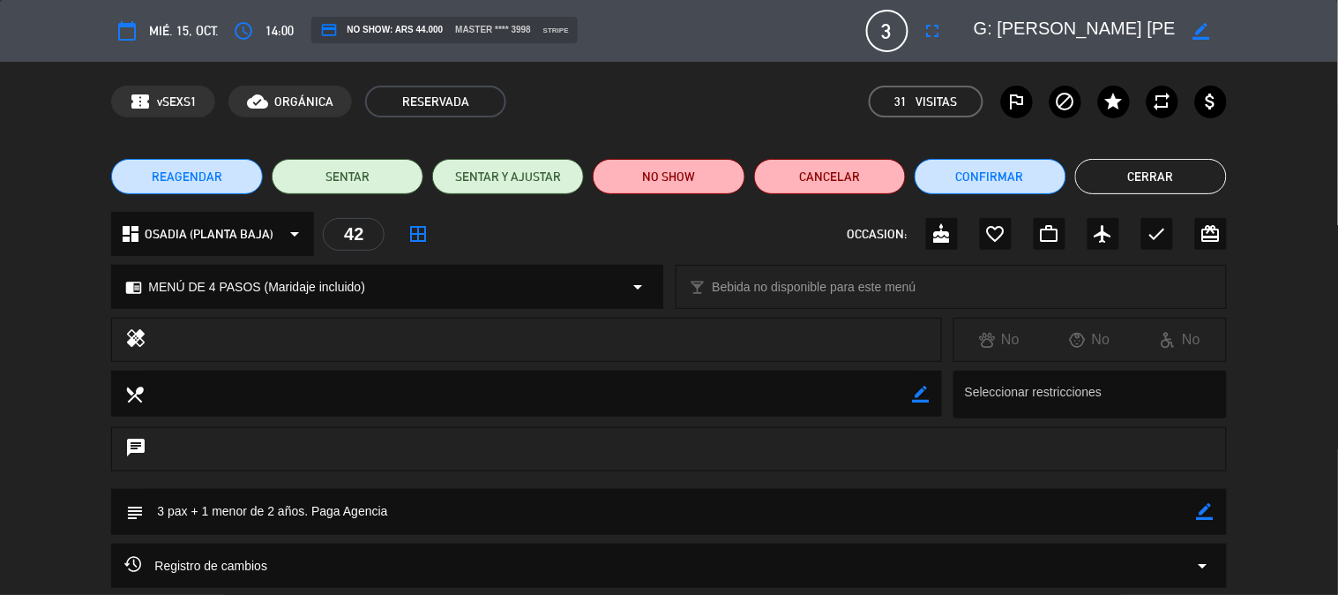
click at [1172, 183] on button "Cerrar" at bounding box center [1151, 176] width 152 height 35
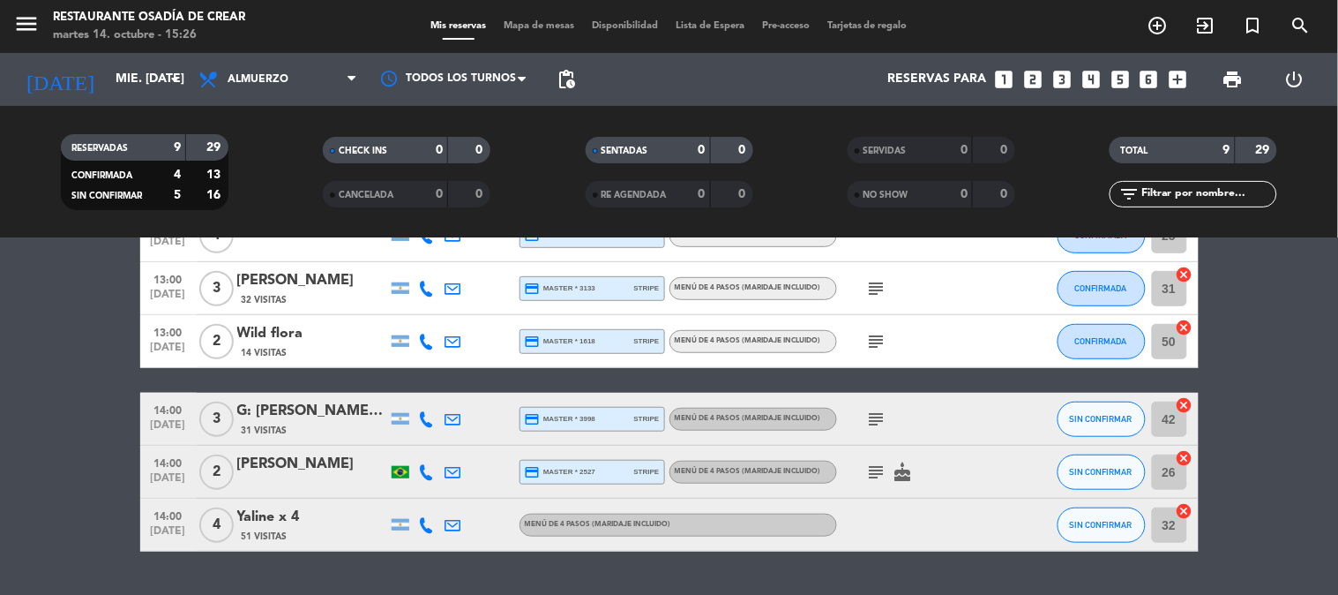
click at [286, 415] on div "G: [PERSON_NAME] [PERSON_NAME]" at bounding box center [312, 411] width 150 height 23
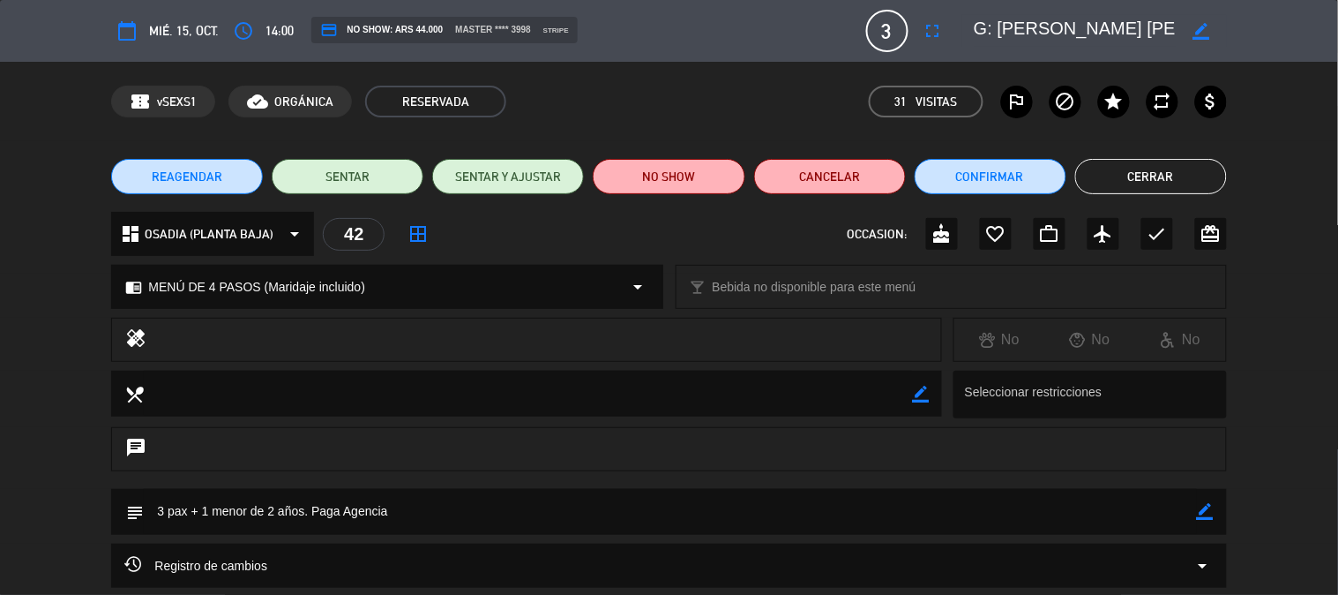
scroll to position [98, 0]
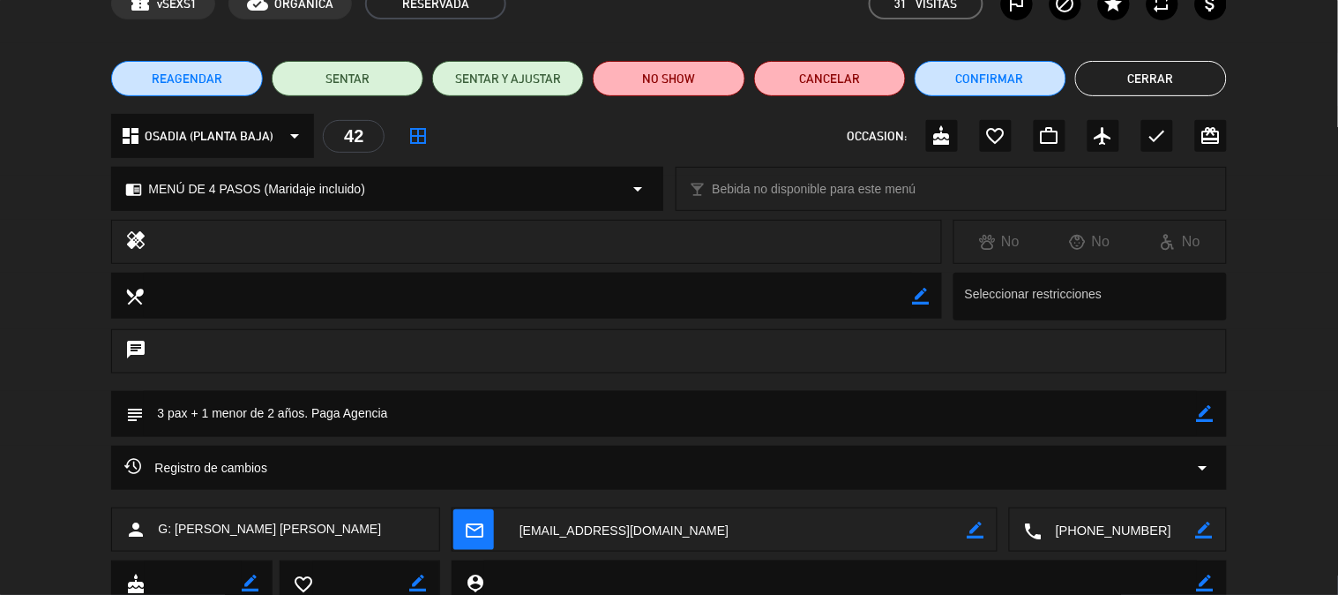
click at [1130, 526] on textarea at bounding box center [1120, 530] width 154 height 44
click at [1106, 486] on span "Click para copiar" at bounding box center [1097, 486] width 93 height 19
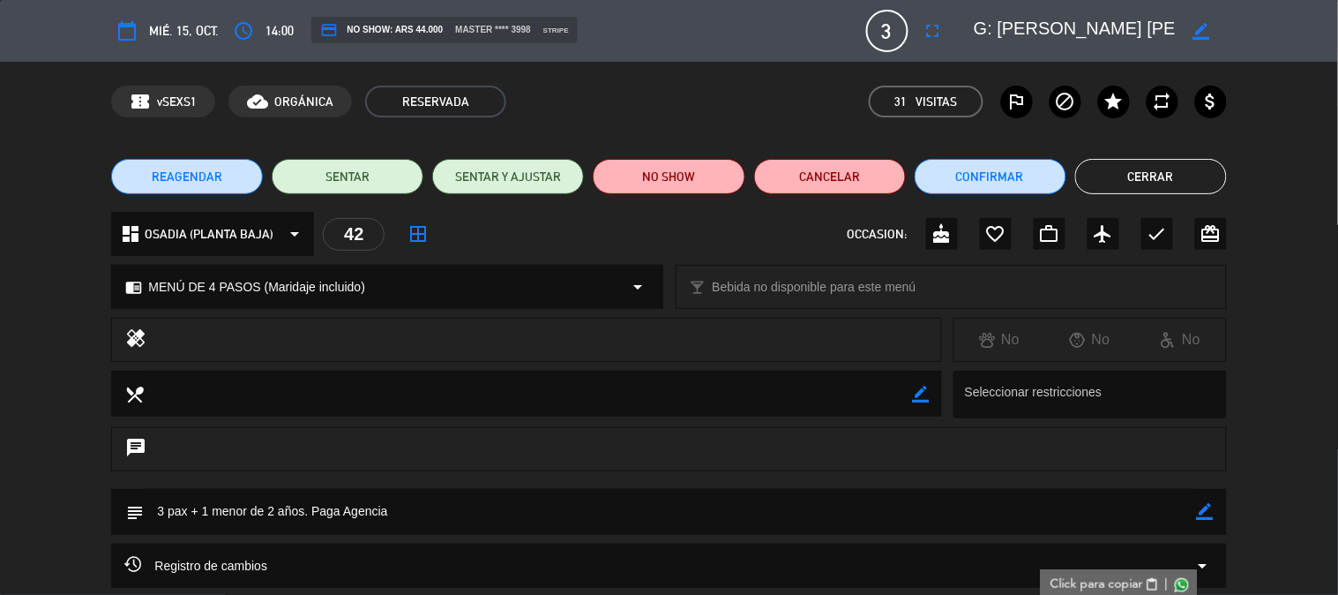
scroll to position [0, 10]
drag, startPoint x: 1156, startPoint y: 24, endPoint x: 1177, endPoint y: 36, distance: 24.5
click at [1177, 36] on div "border_color" at bounding box center [1094, 31] width 265 height 32
click at [1141, 187] on button "Cerrar" at bounding box center [1151, 176] width 152 height 35
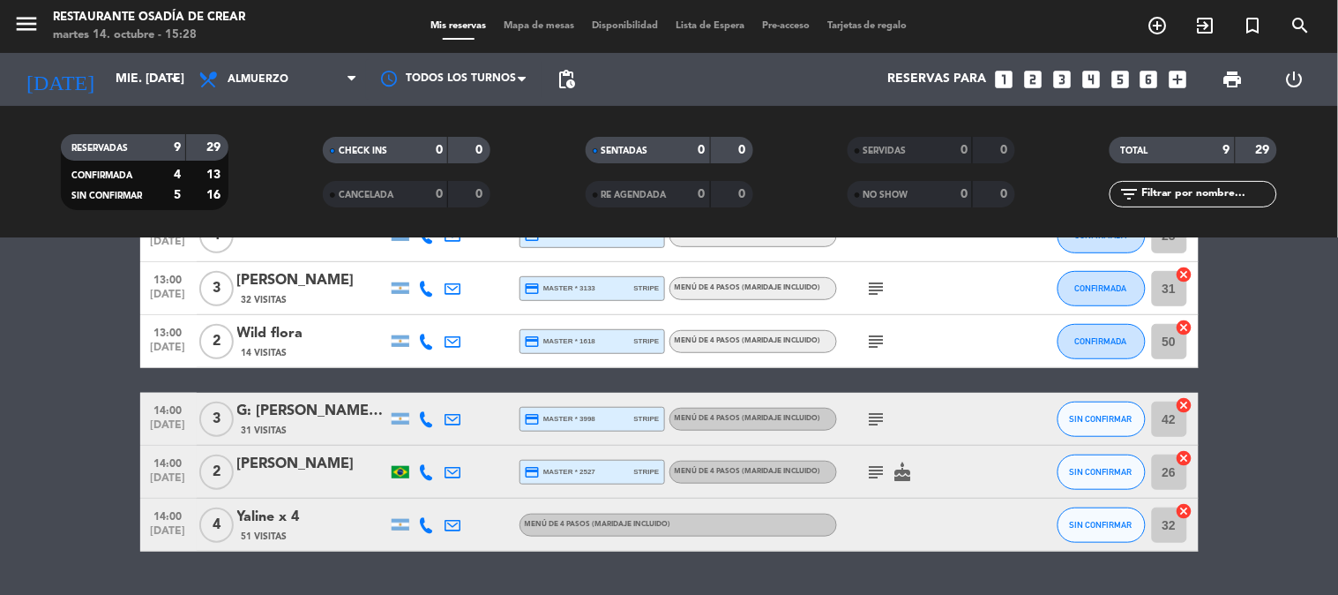
click at [279, 457] on div "[PERSON_NAME]" at bounding box center [312, 464] width 150 height 23
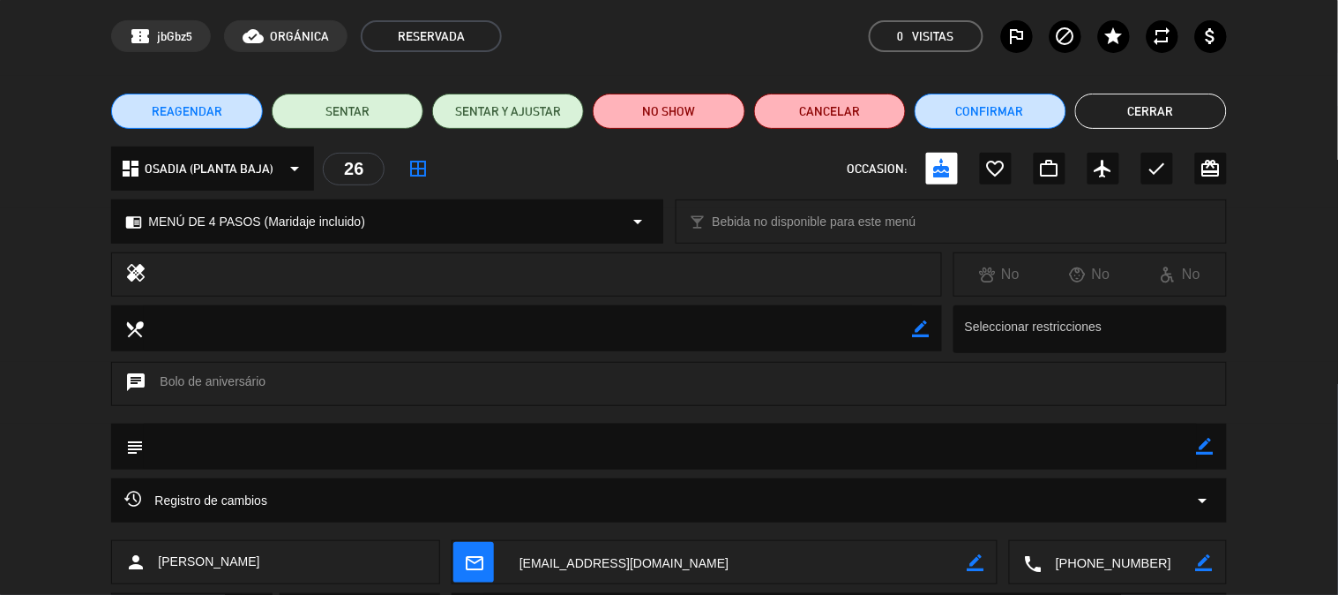
scroll to position [98, 0]
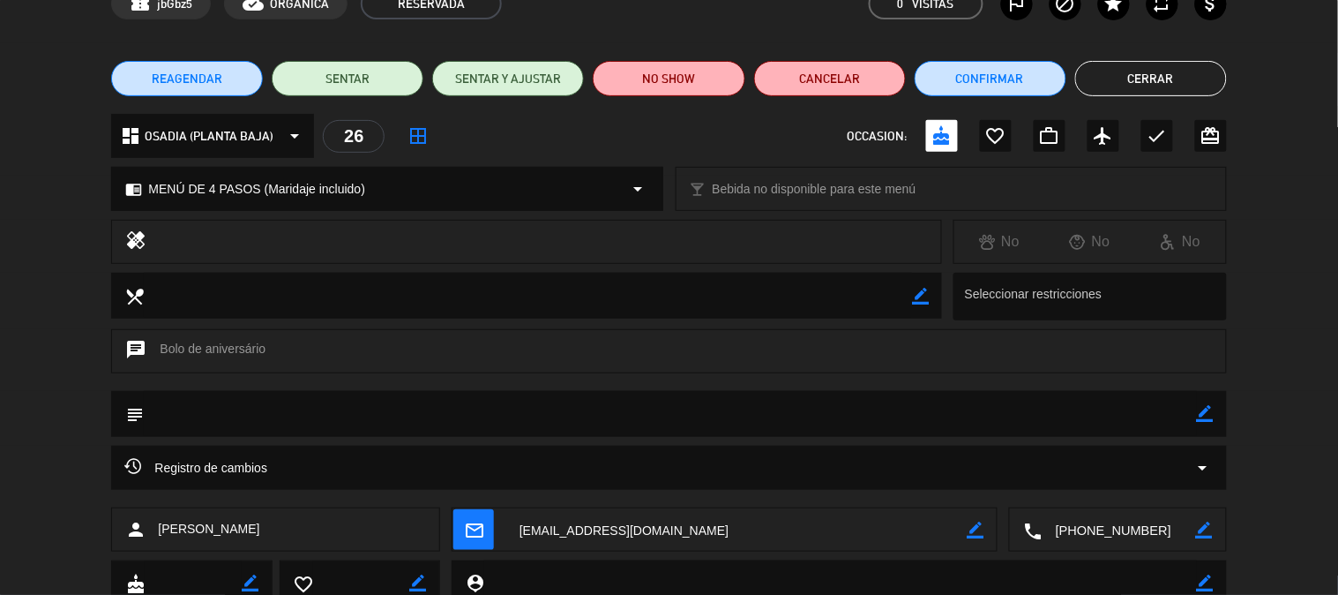
click at [1116, 536] on textarea at bounding box center [1120, 530] width 154 height 44
click at [1116, 479] on span "Click para copiar" at bounding box center [1097, 486] width 93 height 19
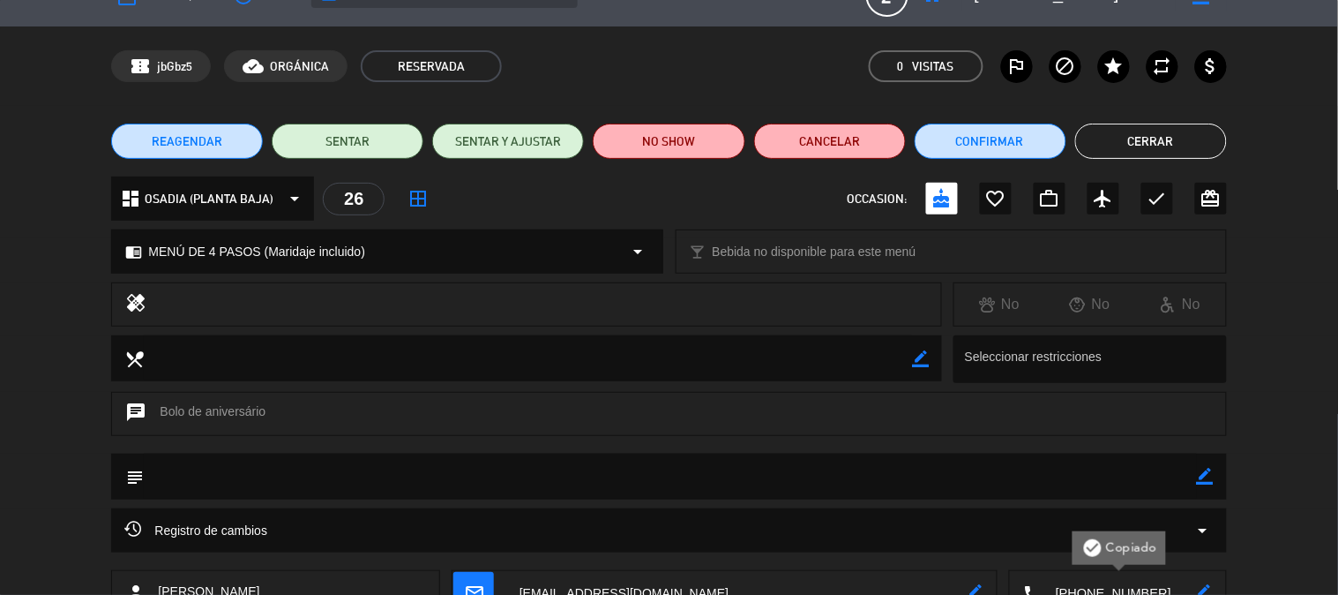
scroll to position [0, 0]
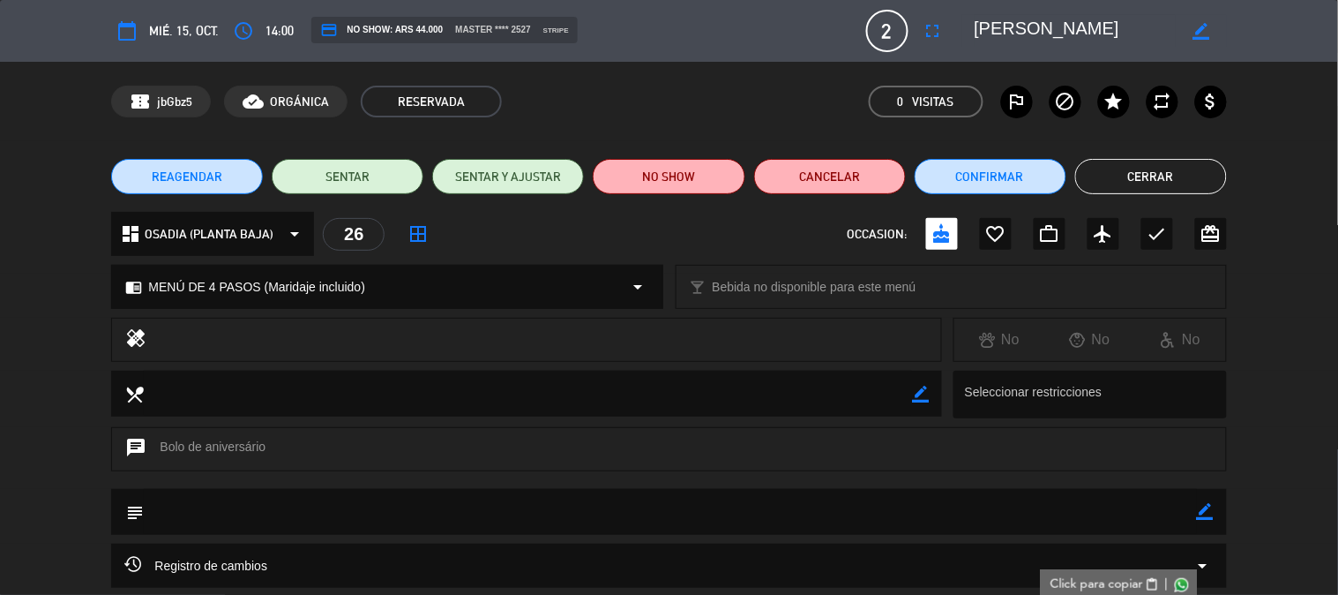
drag, startPoint x: 975, startPoint y: 37, endPoint x: 1168, endPoint y: 39, distance: 193.2
click at [1168, 39] on textarea at bounding box center [1076, 31] width 202 height 32
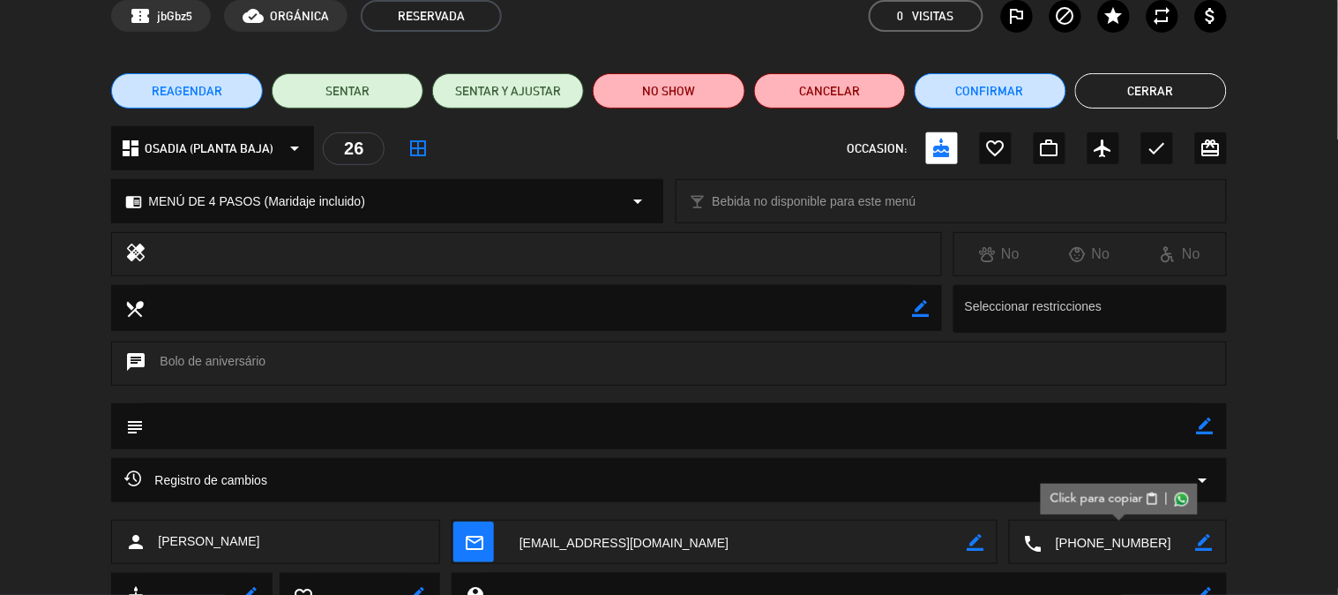
scroll to position [98, 0]
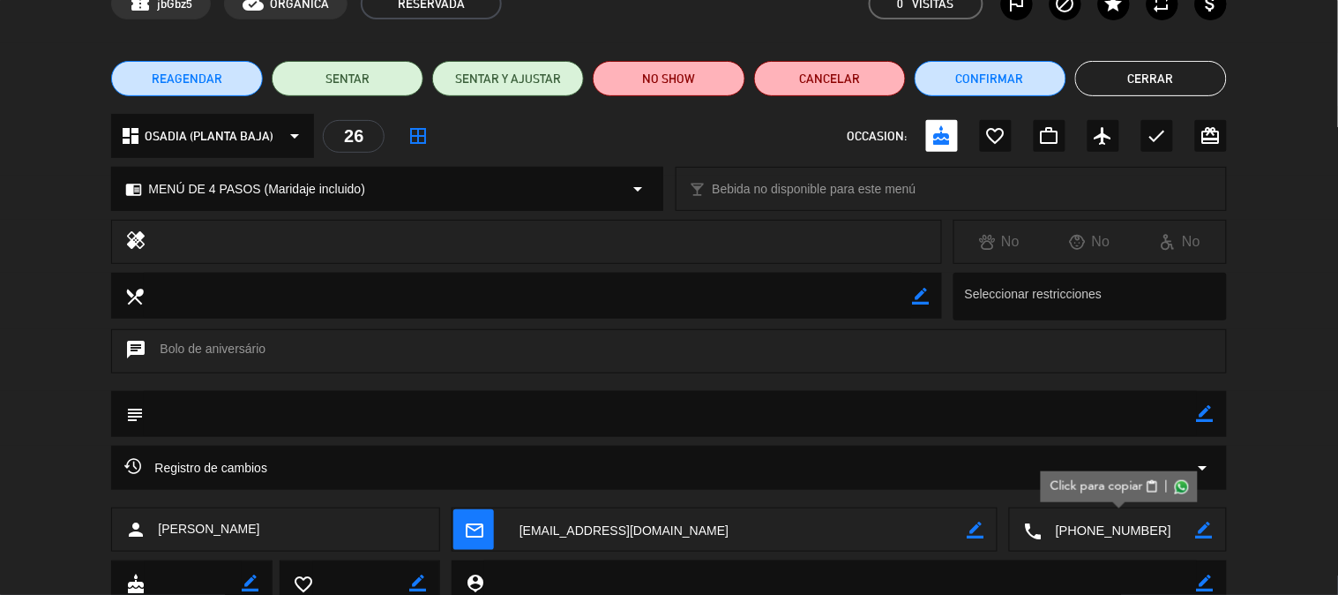
click at [1118, 94] on button "Cerrar" at bounding box center [1151, 78] width 152 height 35
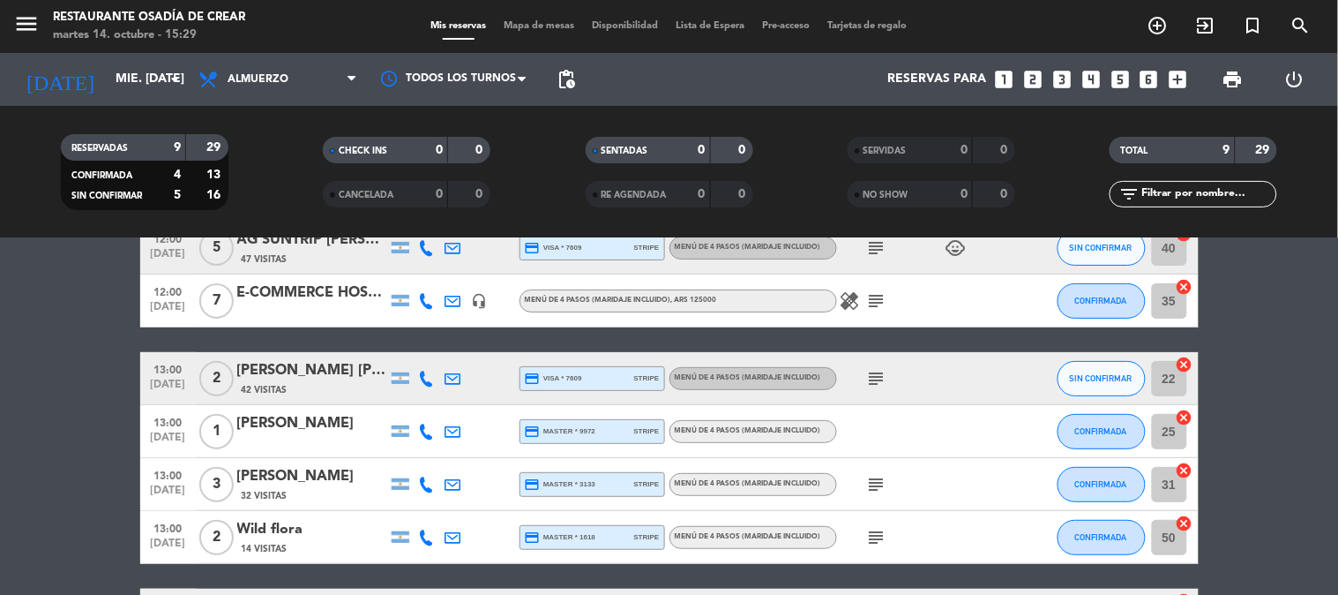
scroll to position [196, 0]
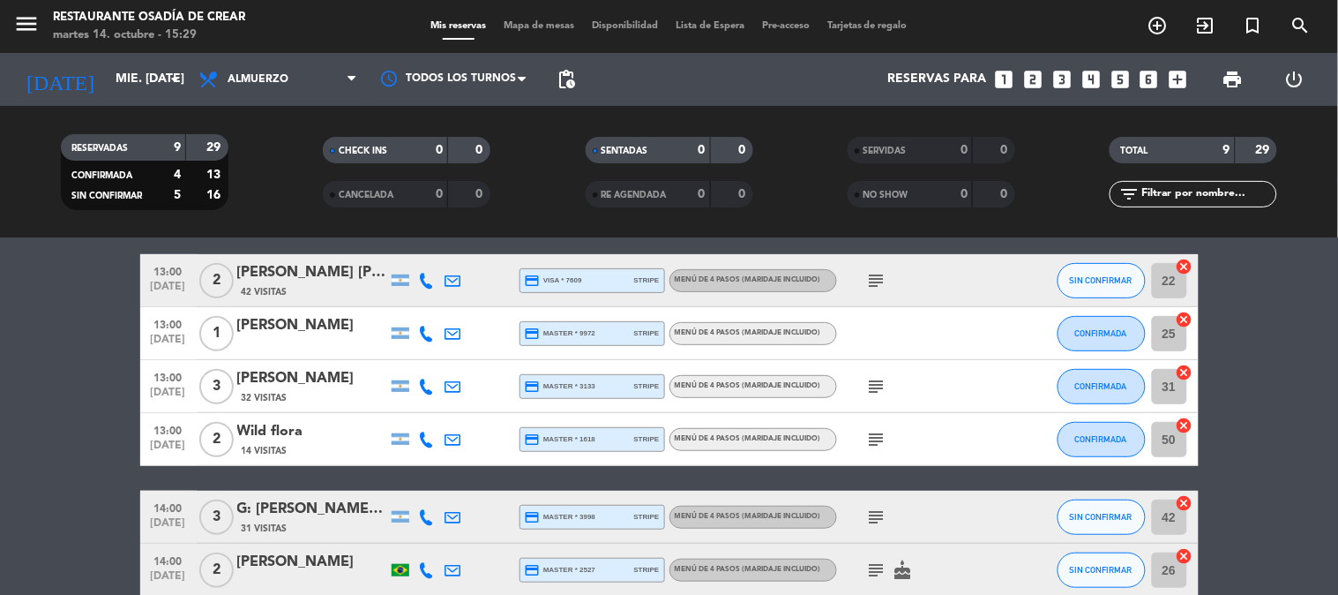
click at [868, 512] on icon "subject" at bounding box center [876, 516] width 21 height 21
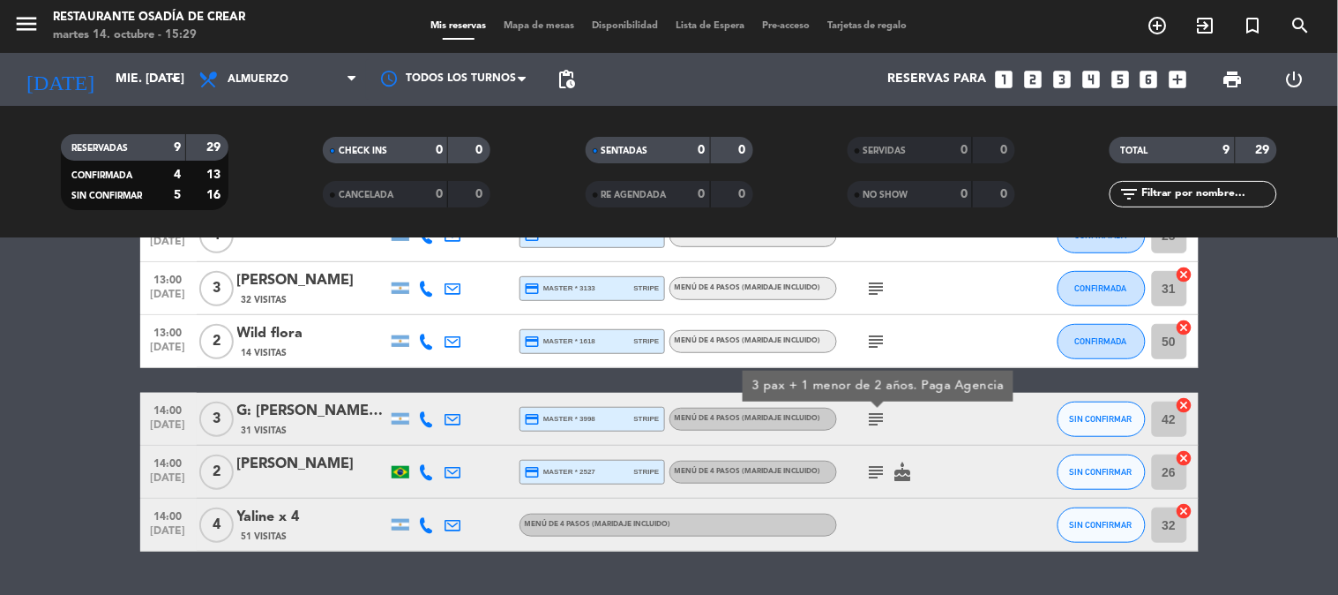
click at [346, 513] on div "Yaline x 4" at bounding box center [312, 517] width 150 height 23
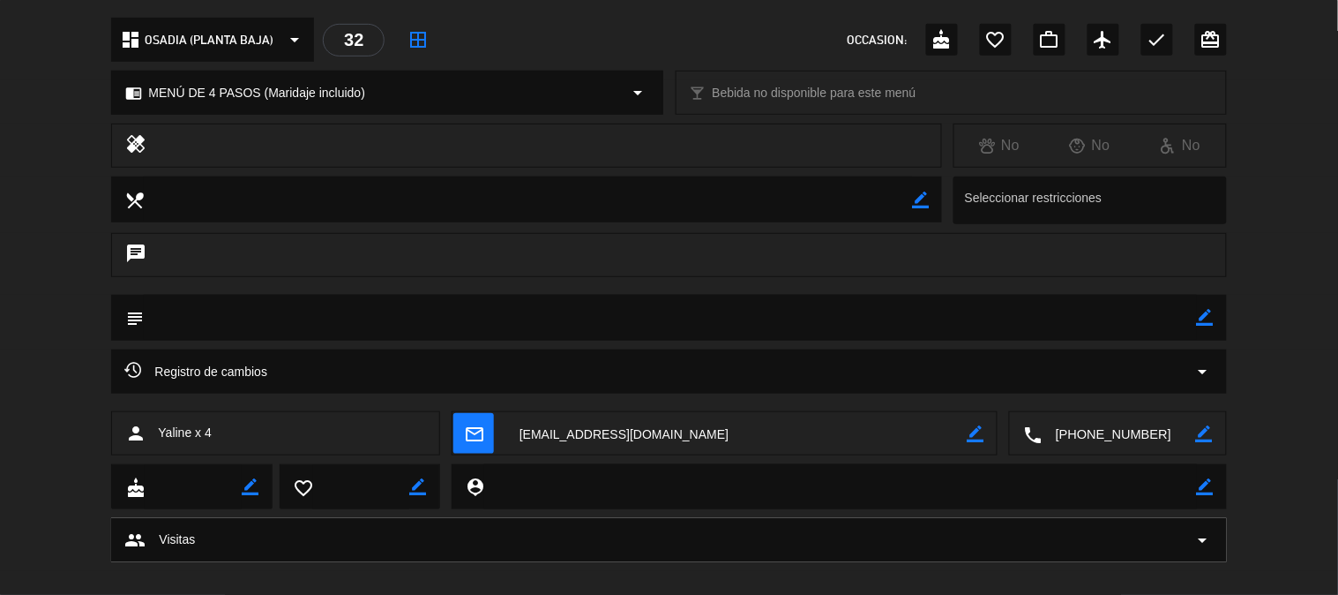
scroll to position [196, 0]
click at [1101, 430] on textarea at bounding box center [1120, 432] width 154 height 44
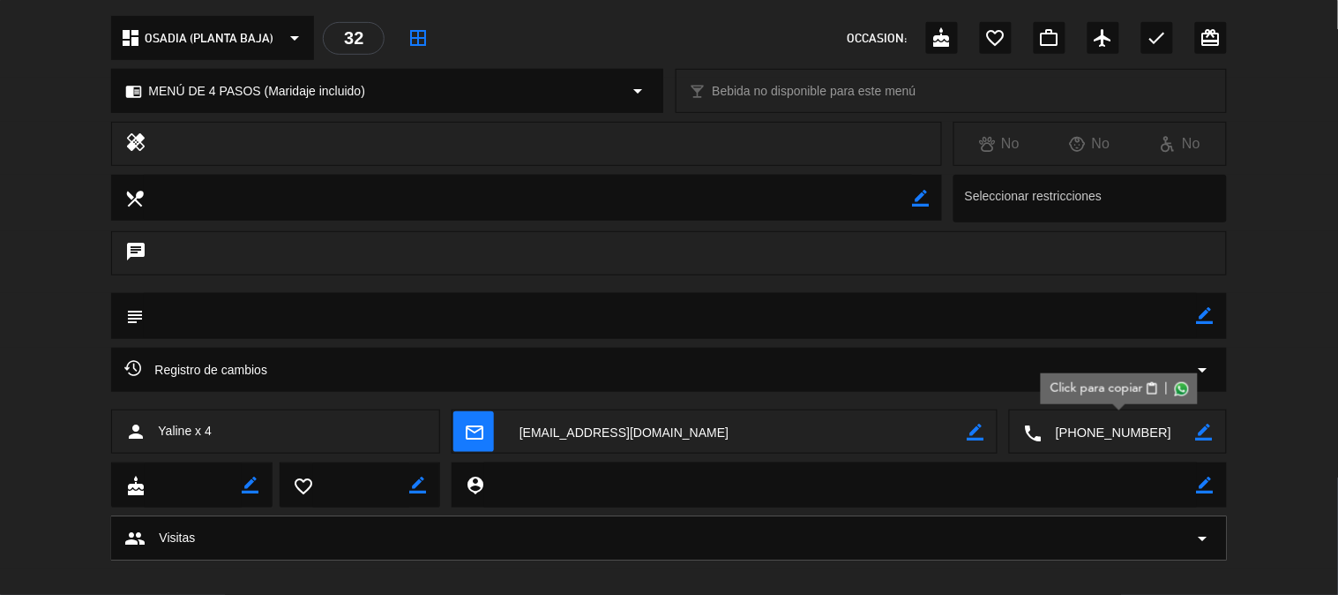
click at [1099, 386] on span "Click para copiar" at bounding box center [1097, 388] width 93 height 19
click at [1081, 393] on span "Click para copiar" at bounding box center [1097, 388] width 93 height 19
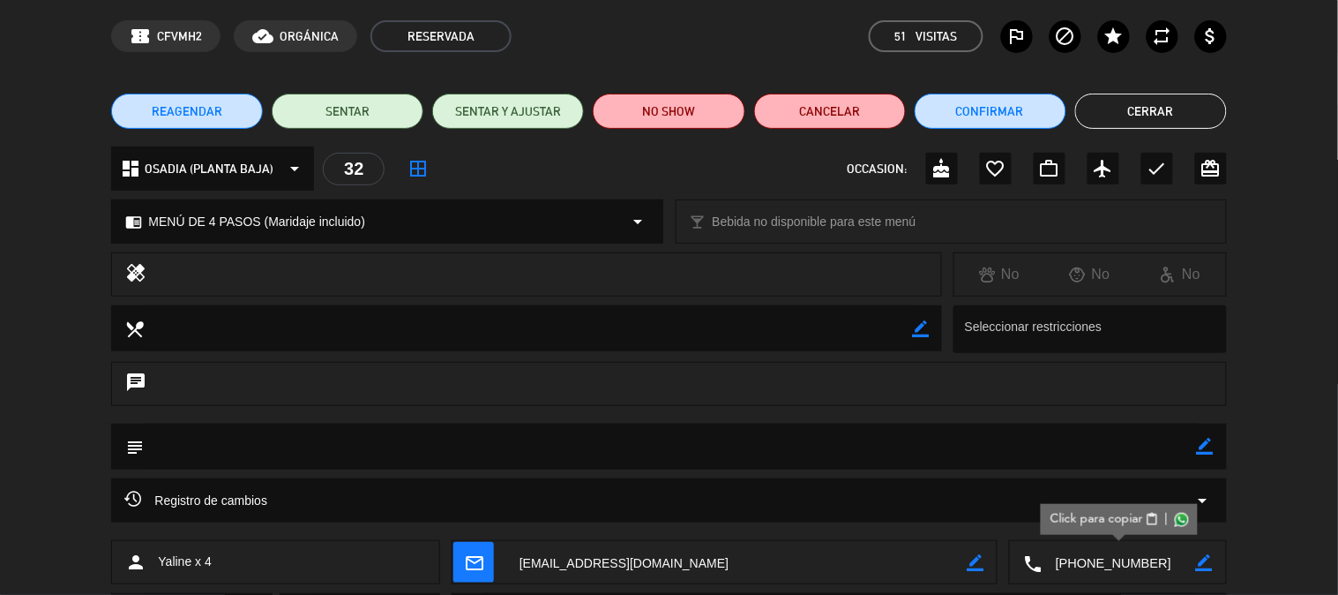
scroll to position [0, 0]
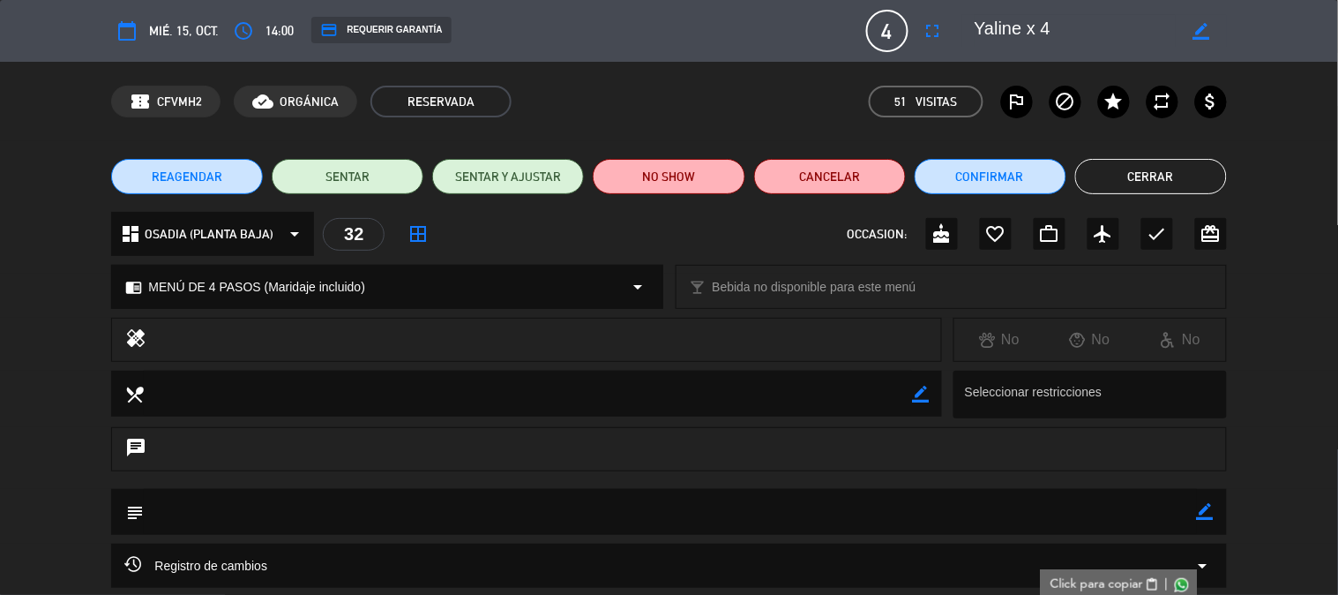
drag, startPoint x: 1071, startPoint y: 35, endPoint x: 958, endPoint y: 39, distance: 113.0
click at [958, 39] on editable-input "border_color" at bounding box center [1090, 31] width 273 height 32
click at [1136, 178] on button "Cerrar" at bounding box center [1151, 176] width 152 height 35
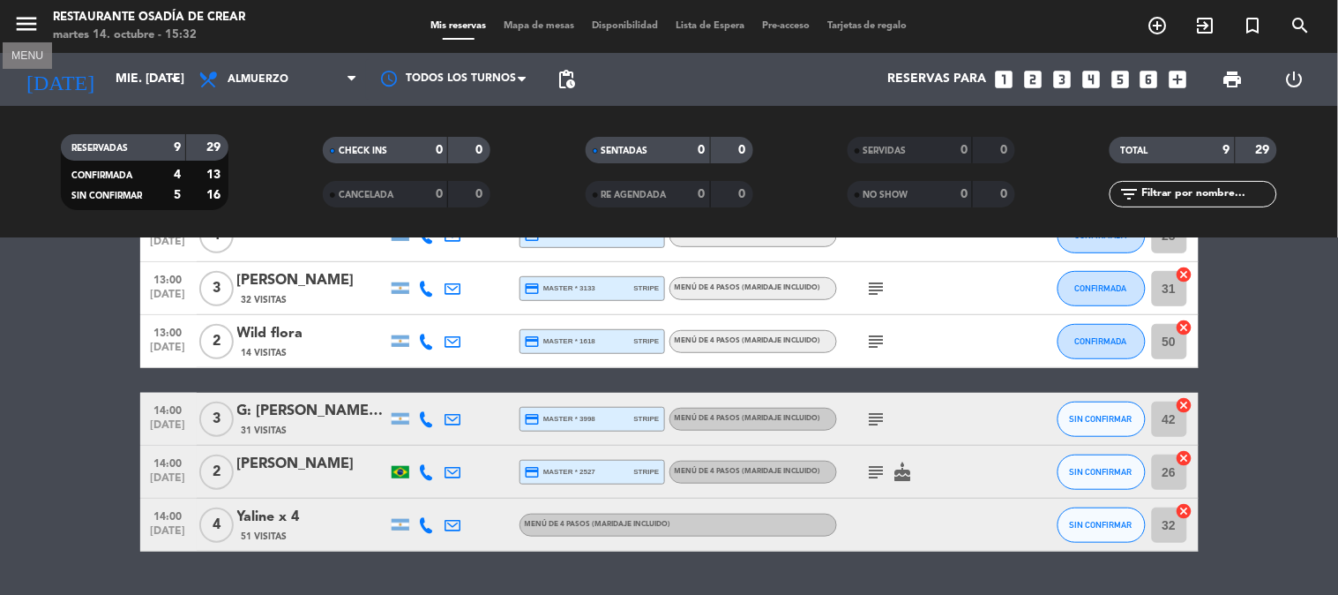
click at [25, 33] on icon "menu" at bounding box center [26, 24] width 26 height 26
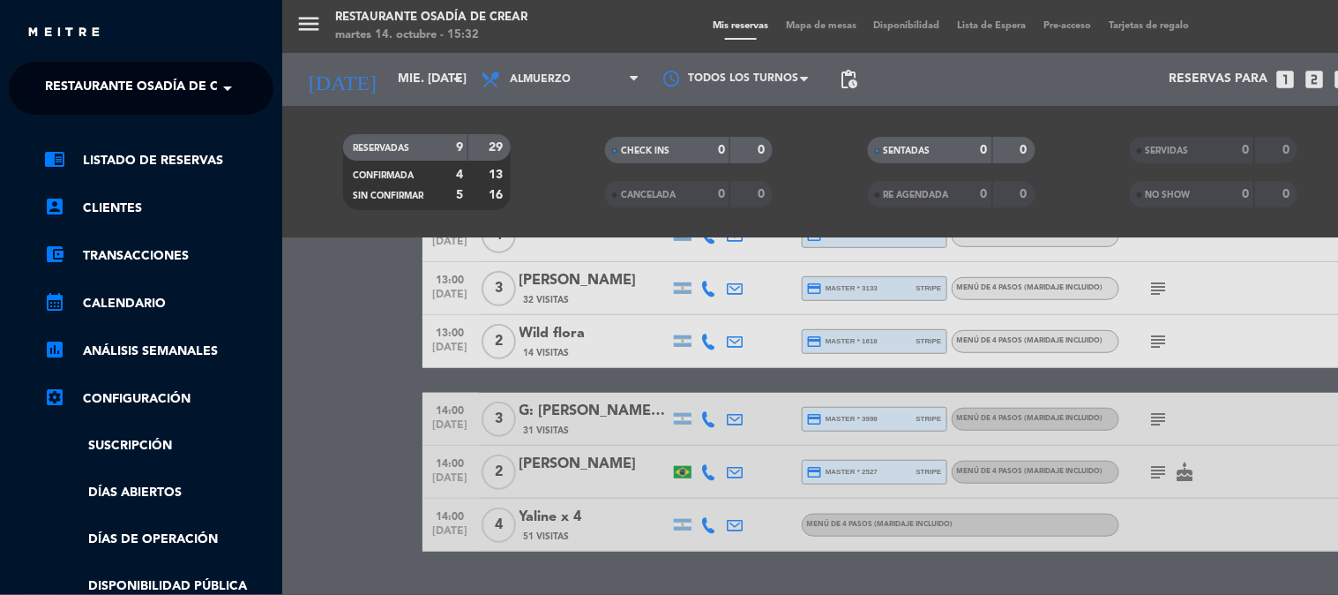
click at [66, 84] on span "Restaurante Osadía de Crear" at bounding box center [148, 88] width 206 height 37
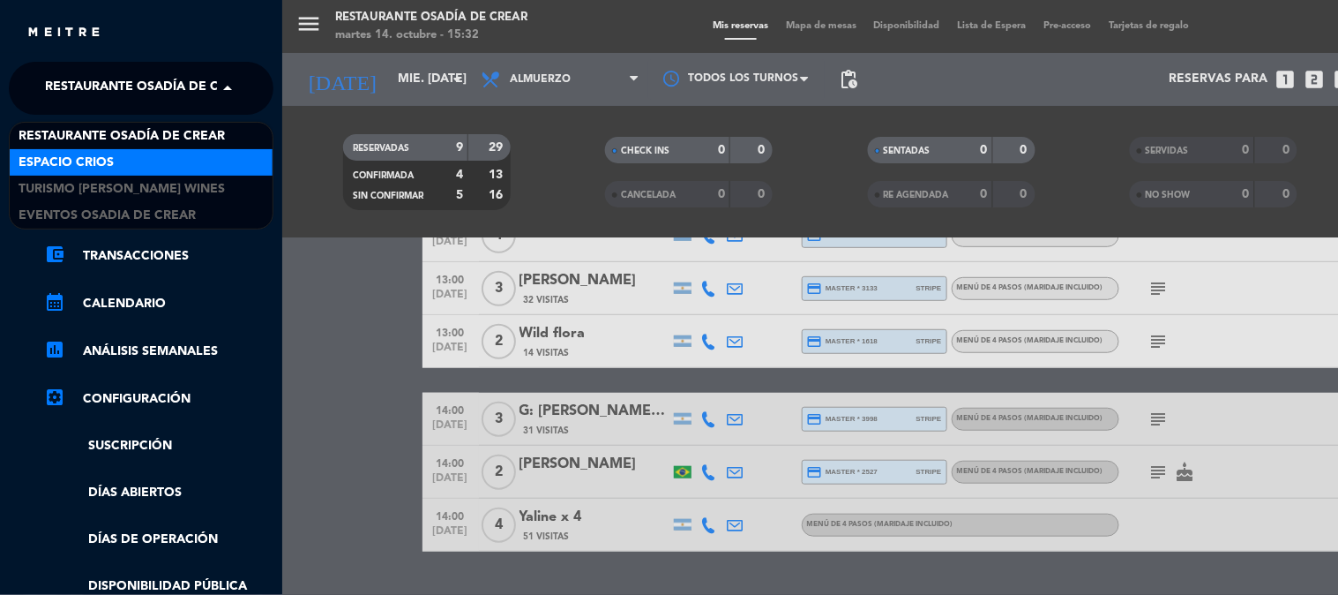
click at [142, 154] on div "Espacio Crios" at bounding box center [141, 162] width 263 height 26
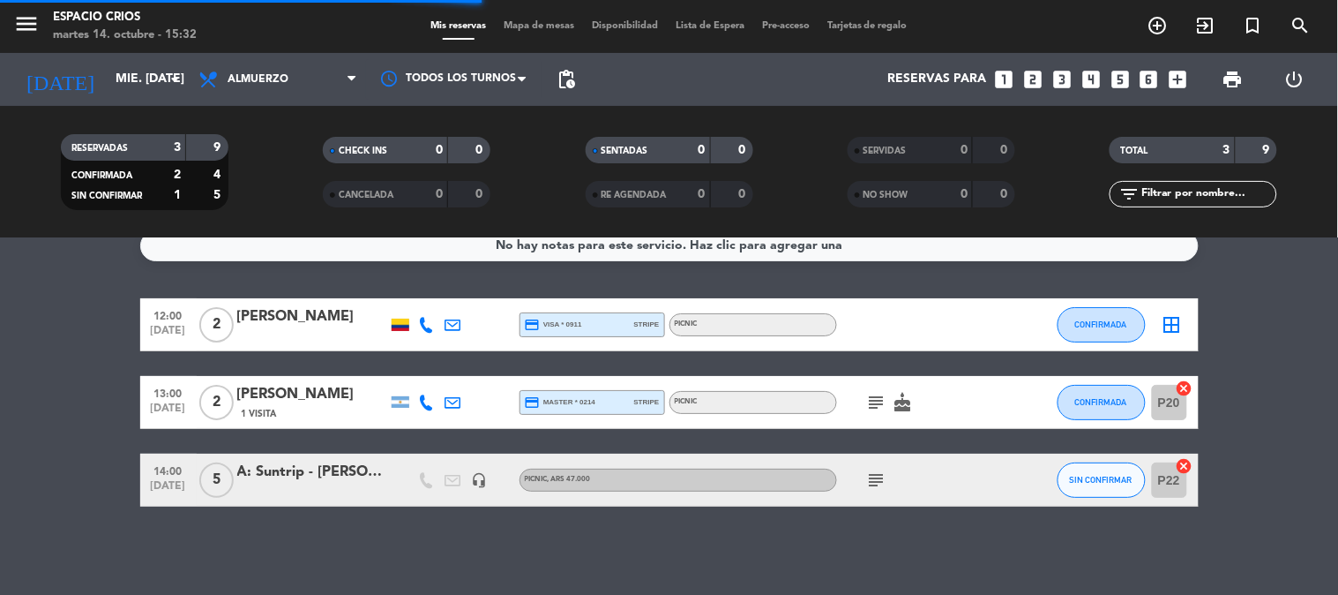
scroll to position [20, 0]
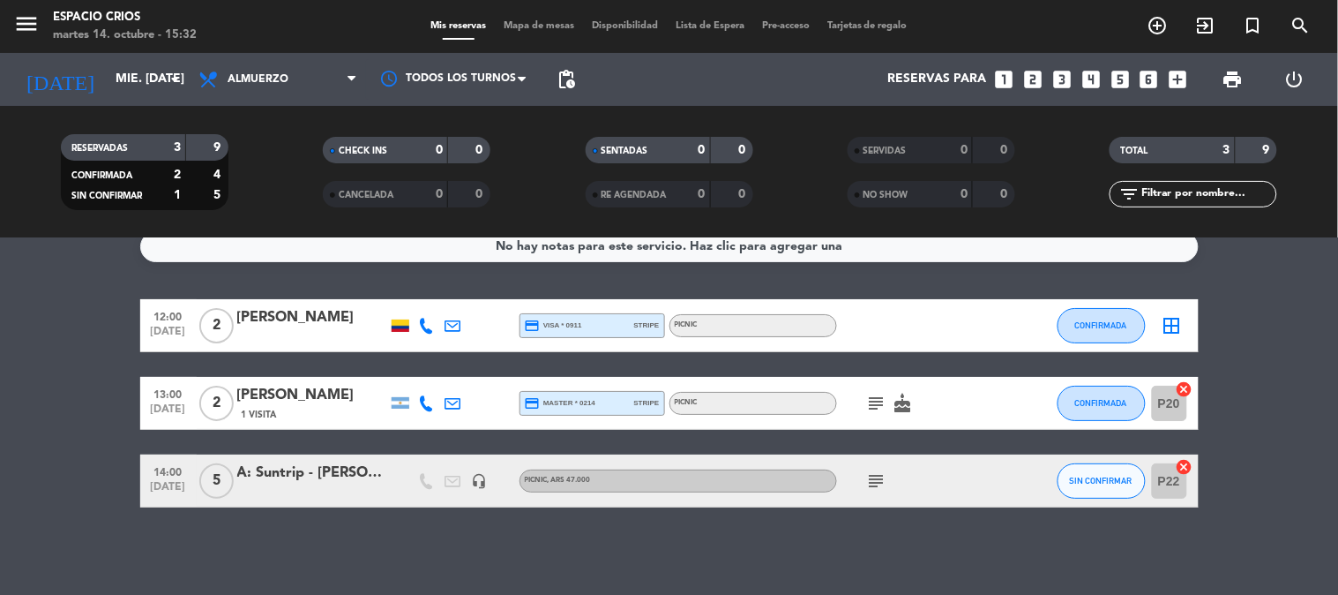
click at [329, 483] on div "A: Suntrip - [PERSON_NAME] [PERSON_NAME]" at bounding box center [312, 472] width 150 height 23
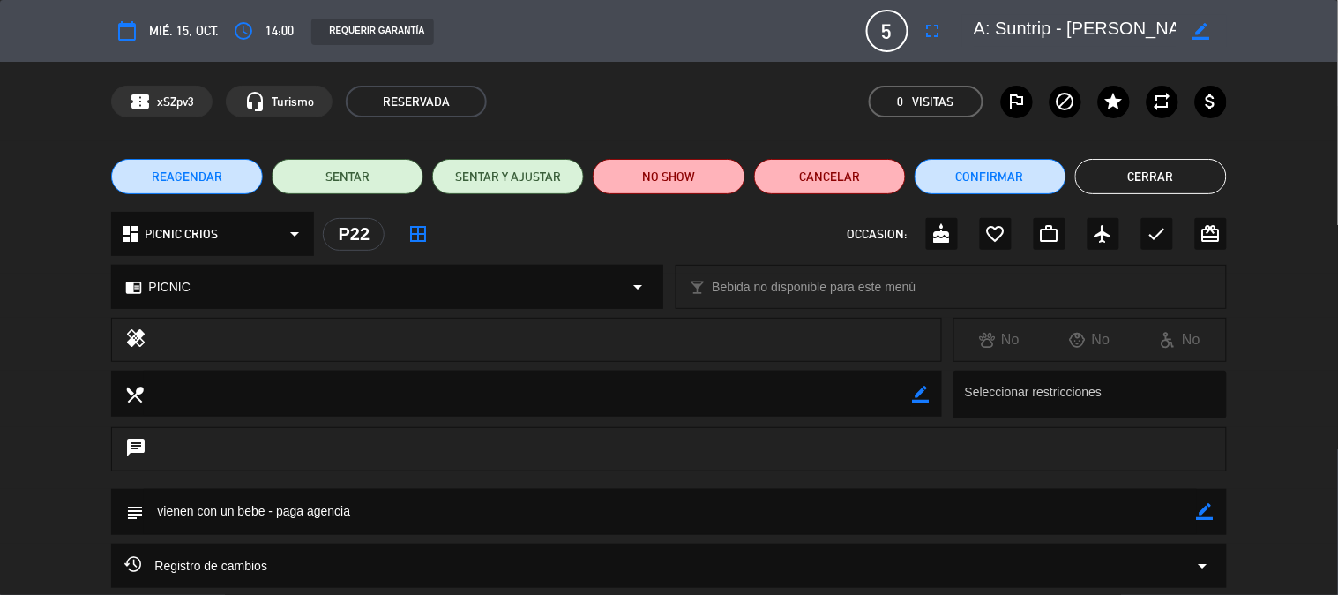
drag, startPoint x: 971, startPoint y: 21, endPoint x: 1163, endPoint y: 27, distance: 191.5
click at [1163, 27] on div "border_color" at bounding box center [1094, 31] width 265 height 32
click at [1163, 27] on textarea at bounding box center [1076, 31] width 202 height 32
drag, startPoint x: 976, startPoint y: 30, endPoint x: 1194, endPoint y: 65, distance: 220.7
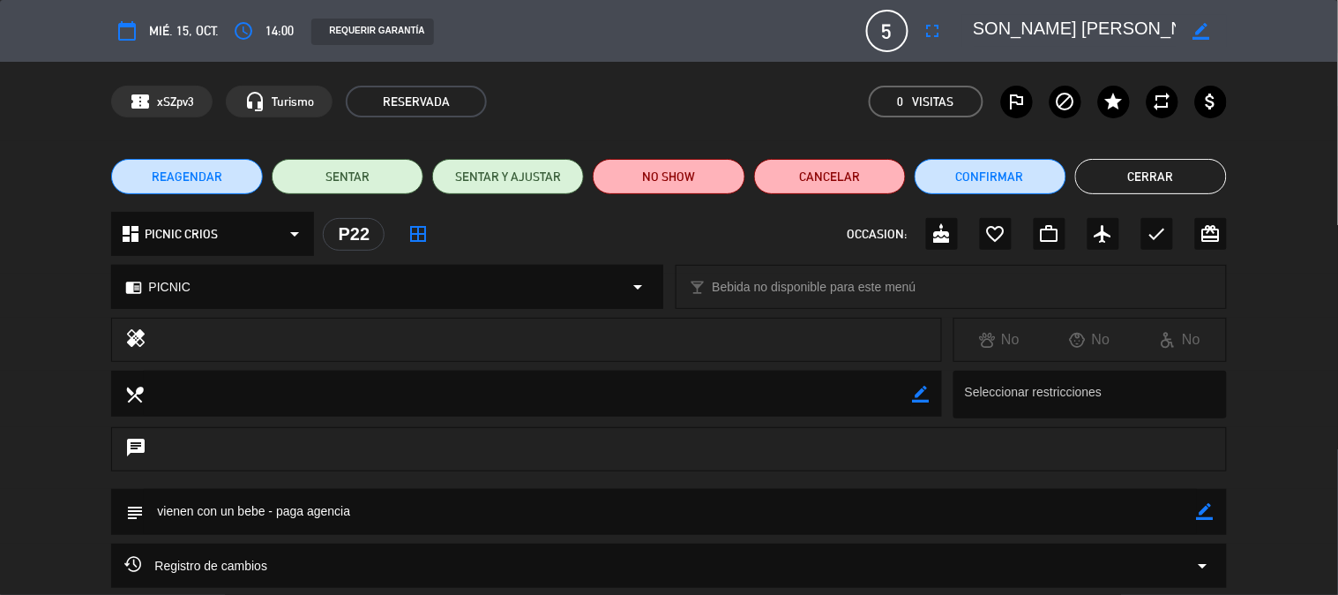
click at [1194, 65] on div "calendar_today mié. 15, oct. access_time 14:00 REQUERIR GARANTÍA 5 A: Suntrip -…" at bounding box center [669, 297] width 1338 height 595
